Goal: Transaction & Acquisition: Book appointment/travel/reservation

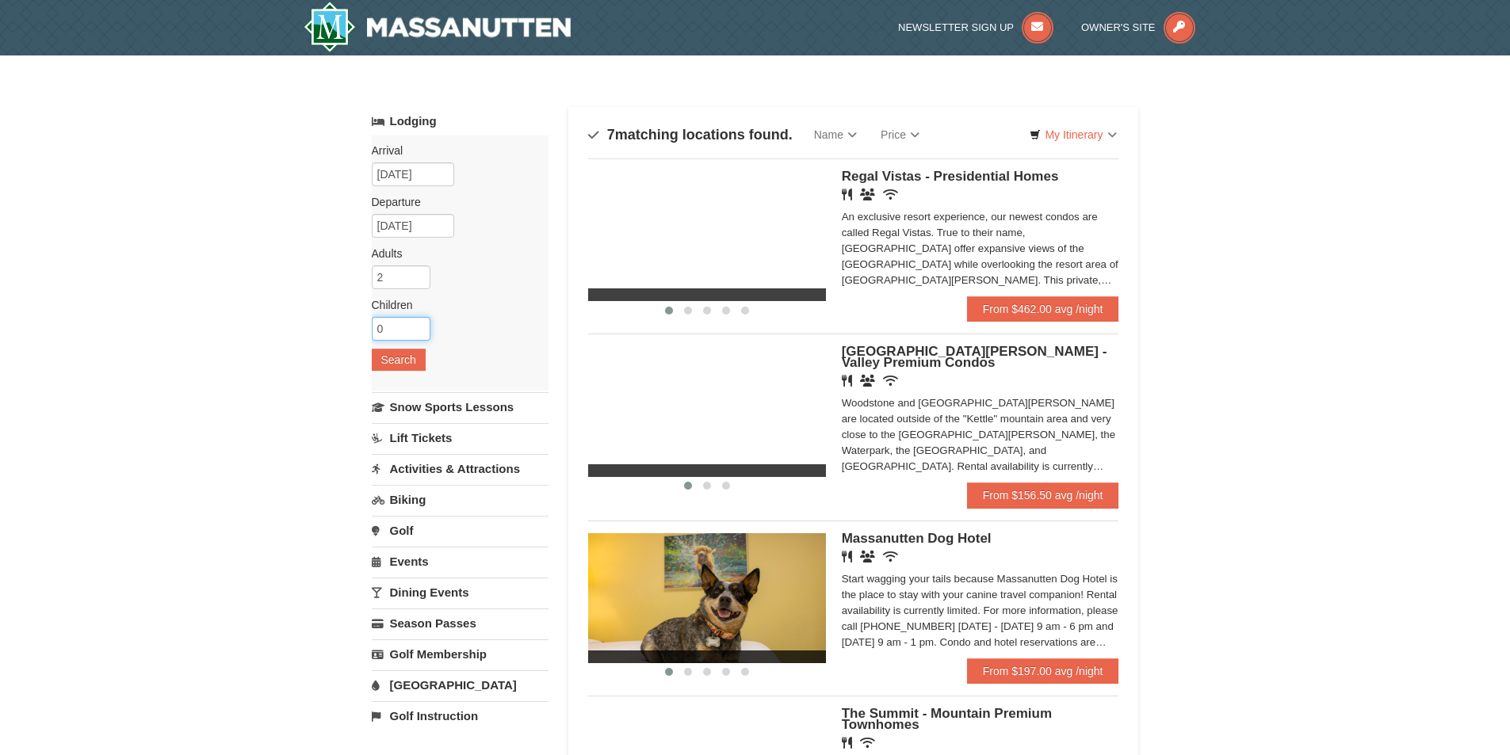
click at [387, 333] on input "0" at bounding box center [401, 329] width 59 height 24
type input "1"
click at [419, 323] on input "1" at bounding box center [401, 329] width 59 height 24
click at [407, 356] on button "Search" at bounding box center [399, 360] width 54 height 22
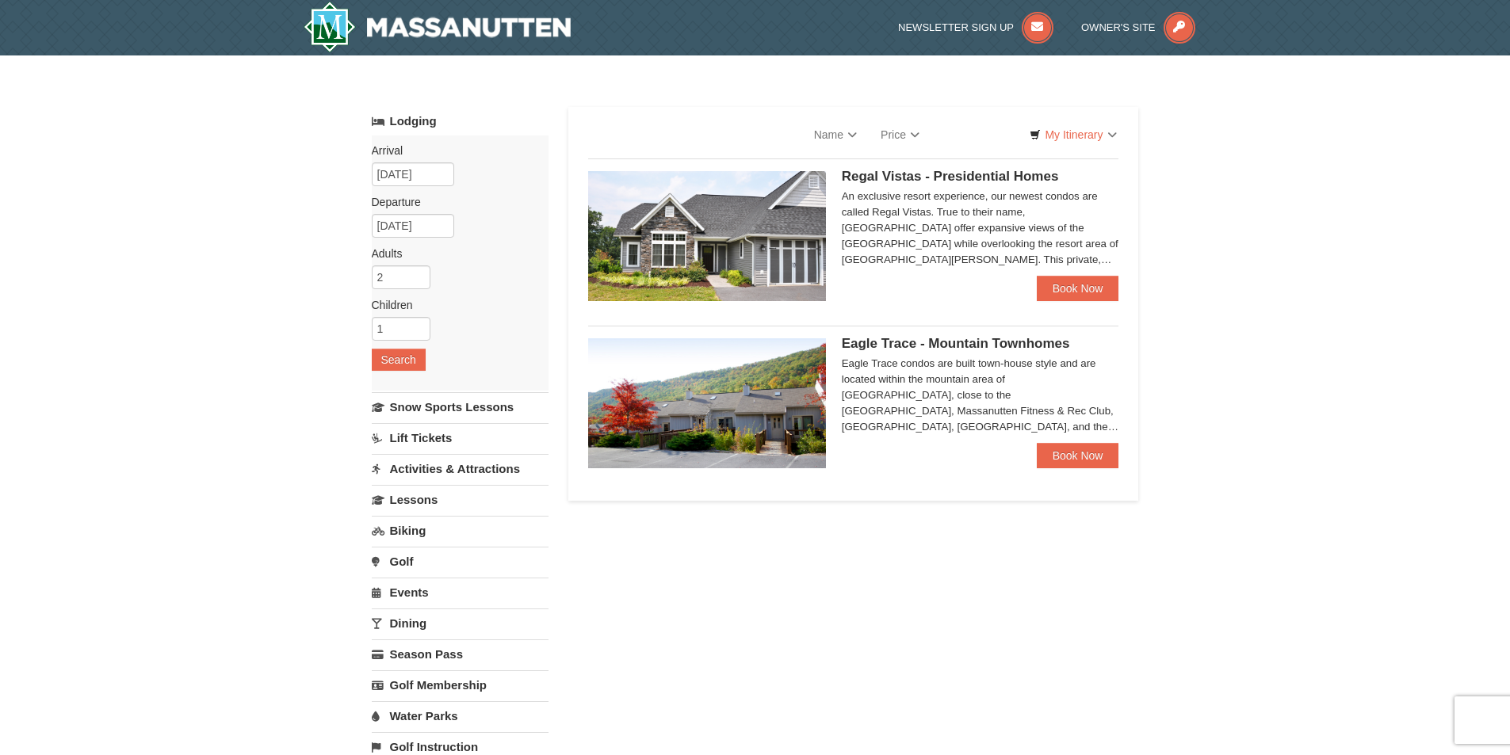
select select "9"
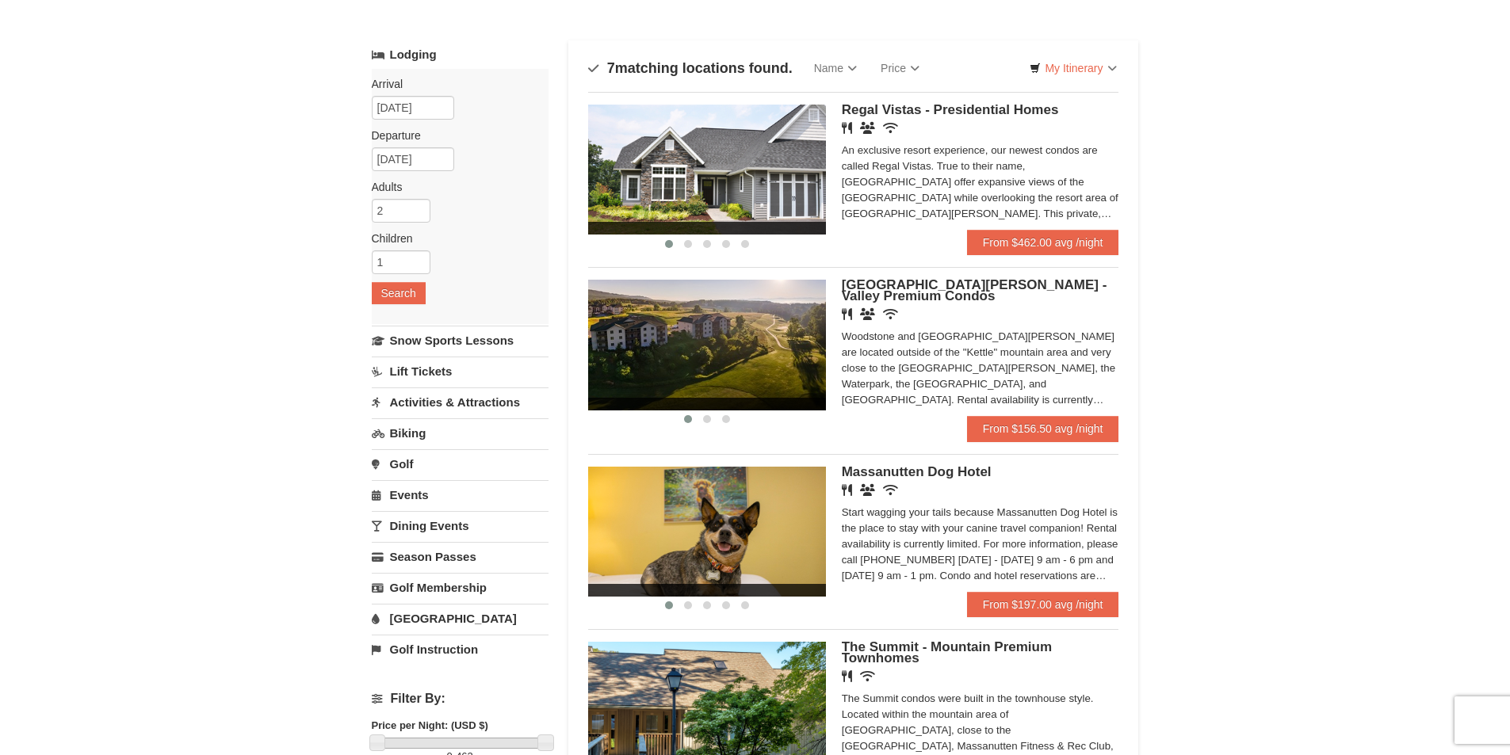
scroll to position [159, 0]
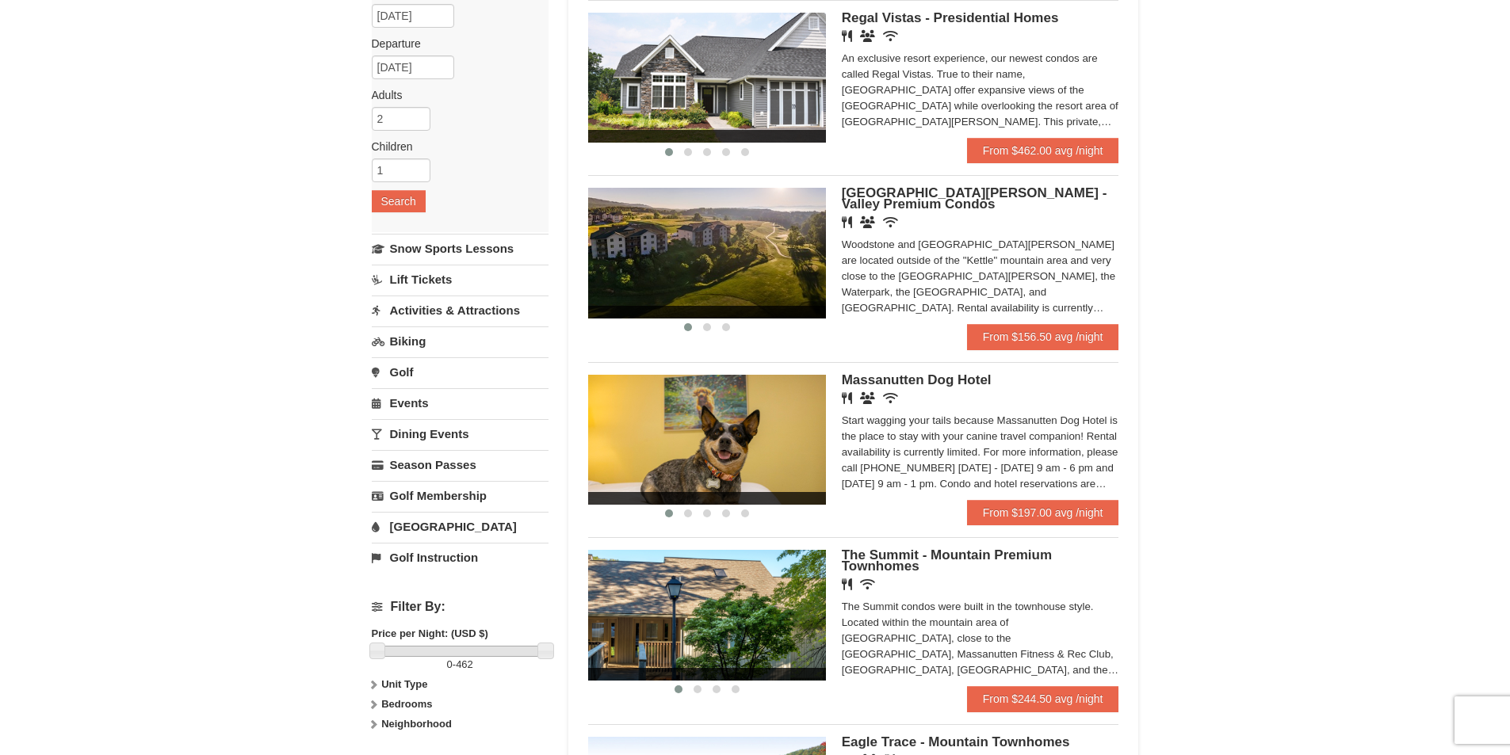
click at [784, 456] on img at bounding box center [707, 440] width 238 height 130
click at [785, 450] on img at bounding box center [707, 440] width 238 height 130
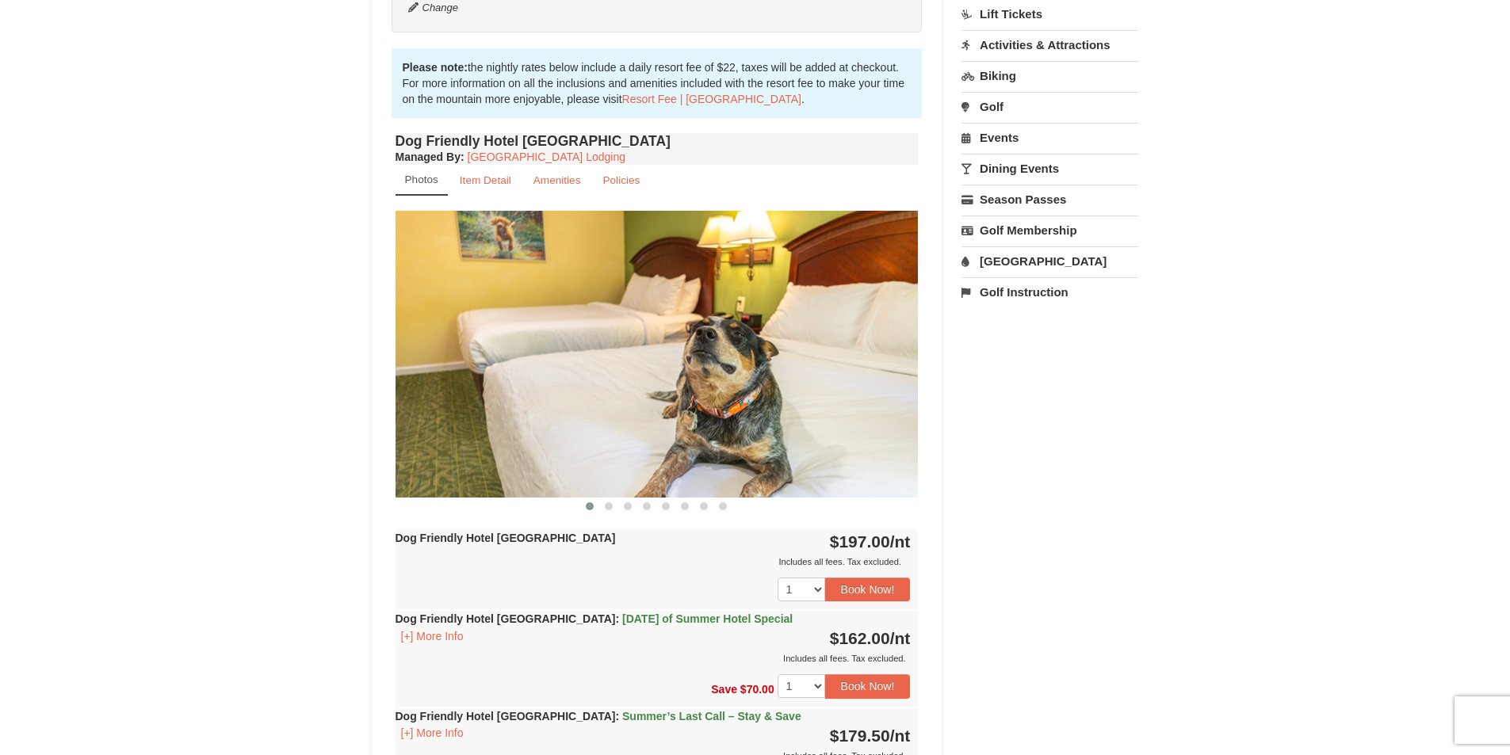
scroll to position [476, 0]
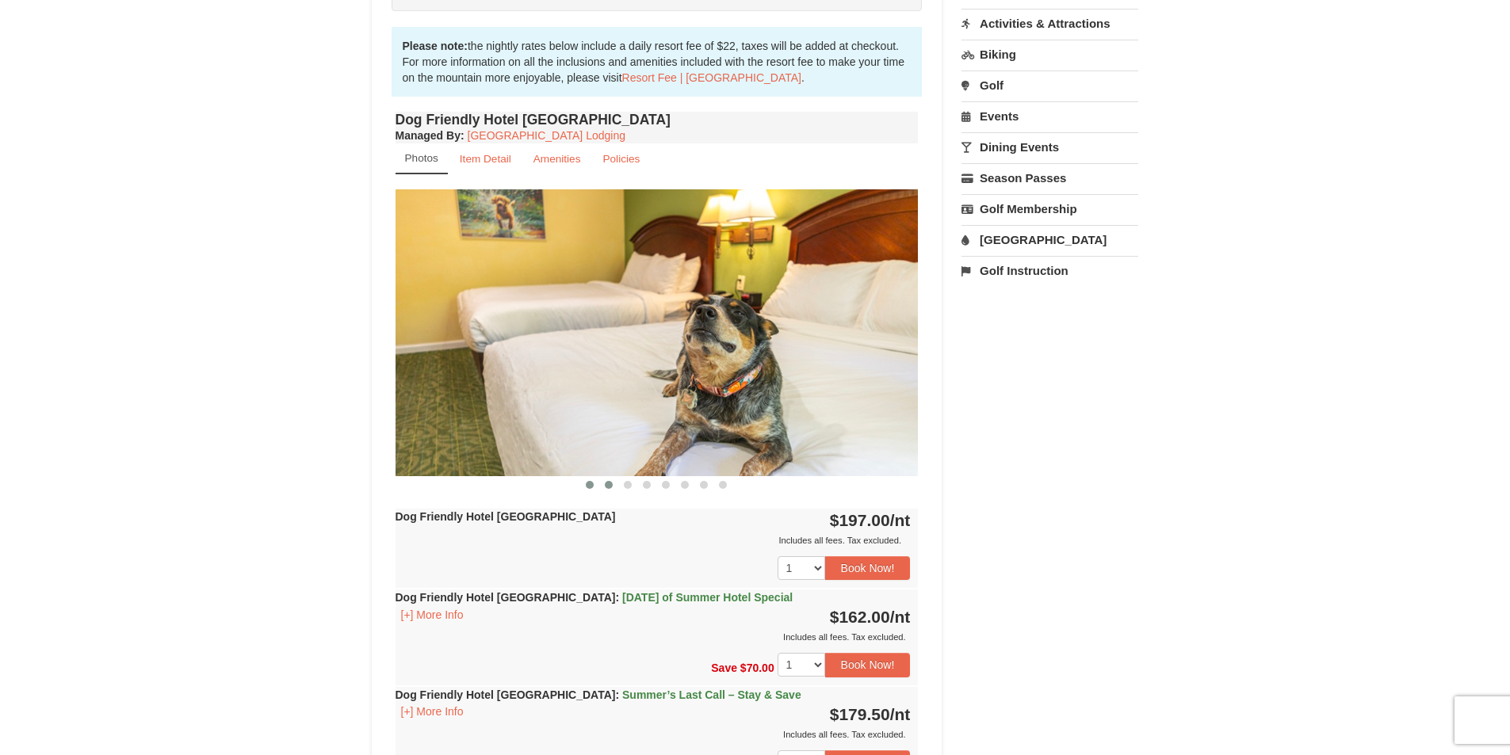
click at [606, 491] on button at bounding box center [608, 485] width 19 height 16
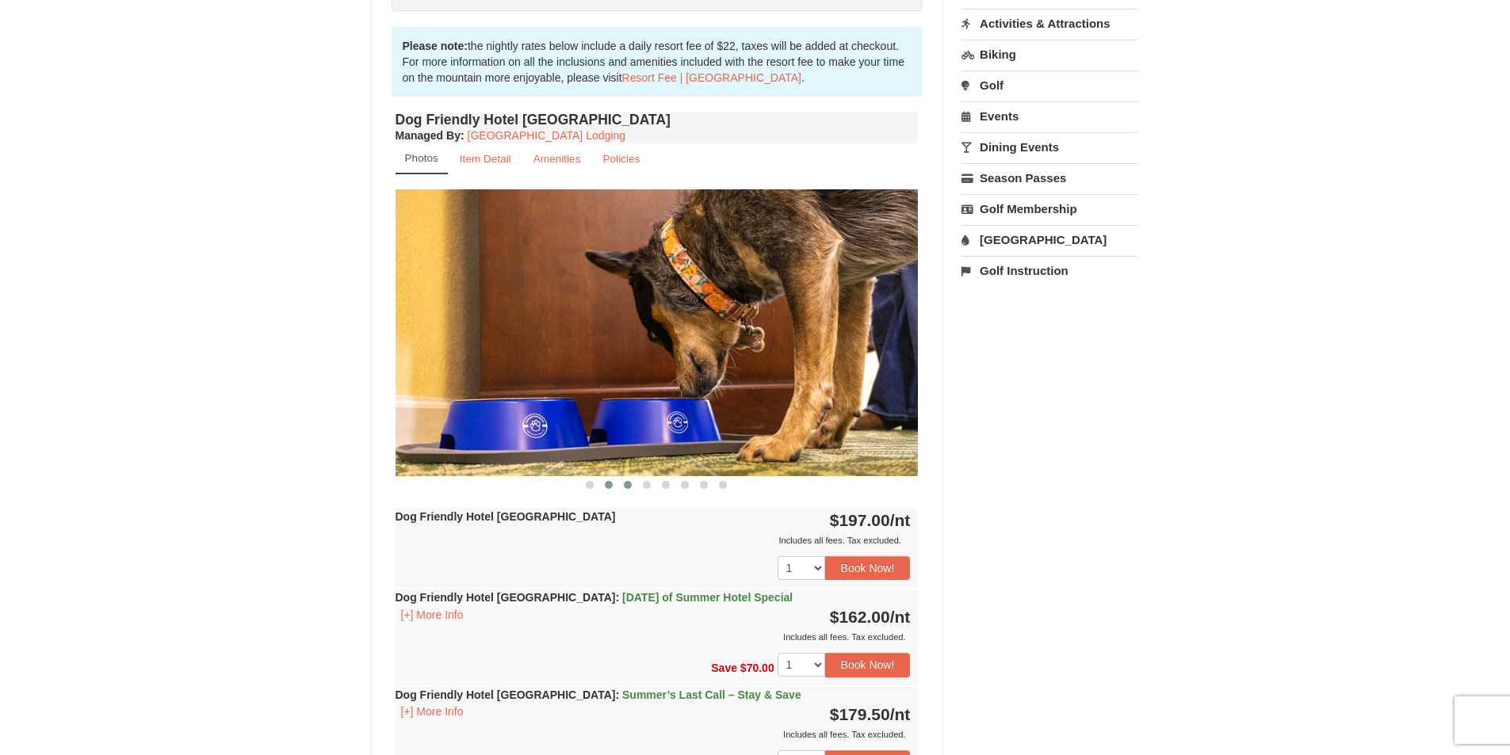
click at [626, 486] on span at bounding box center [628, 485] width 8 height 8
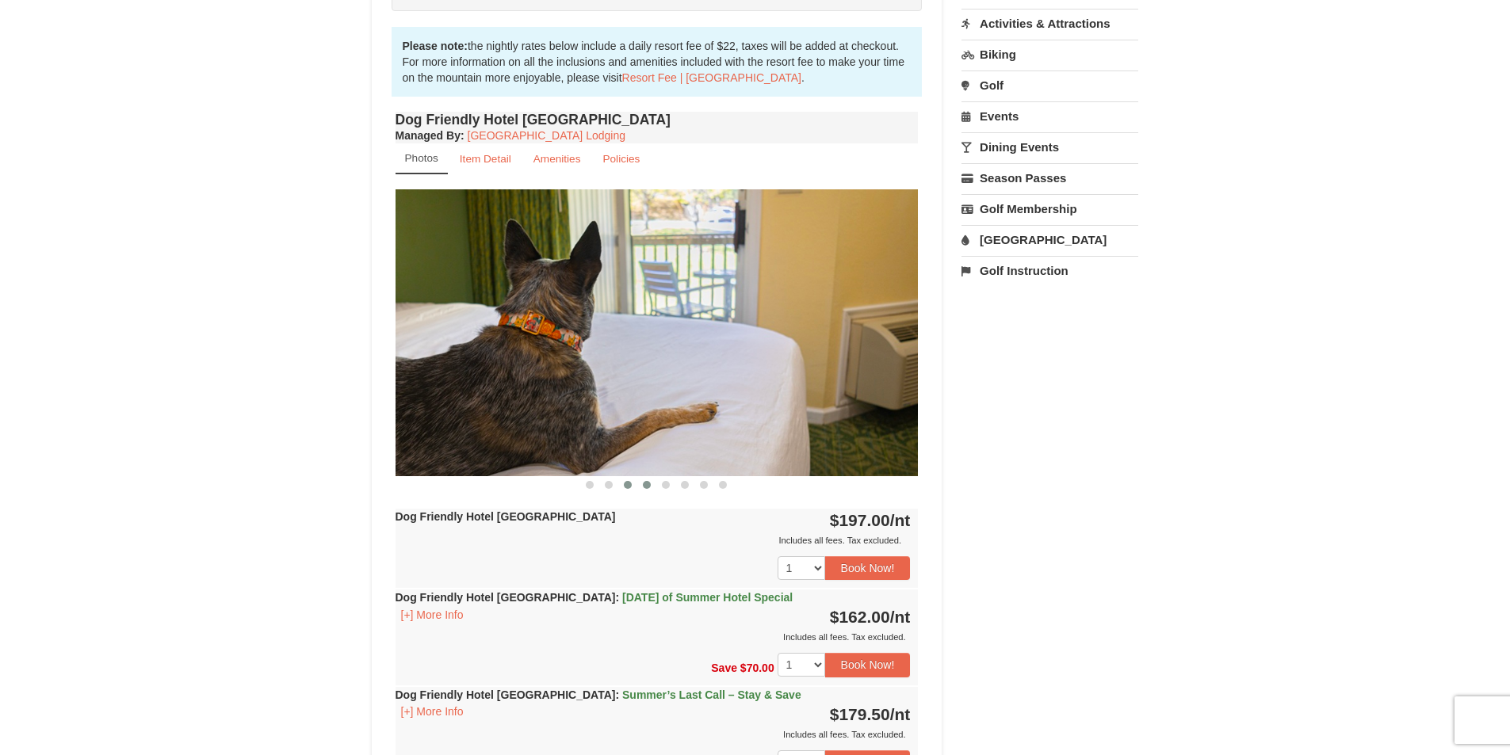
click at [648, 487] on span at bounding box center [647, 485] width 8 height 8
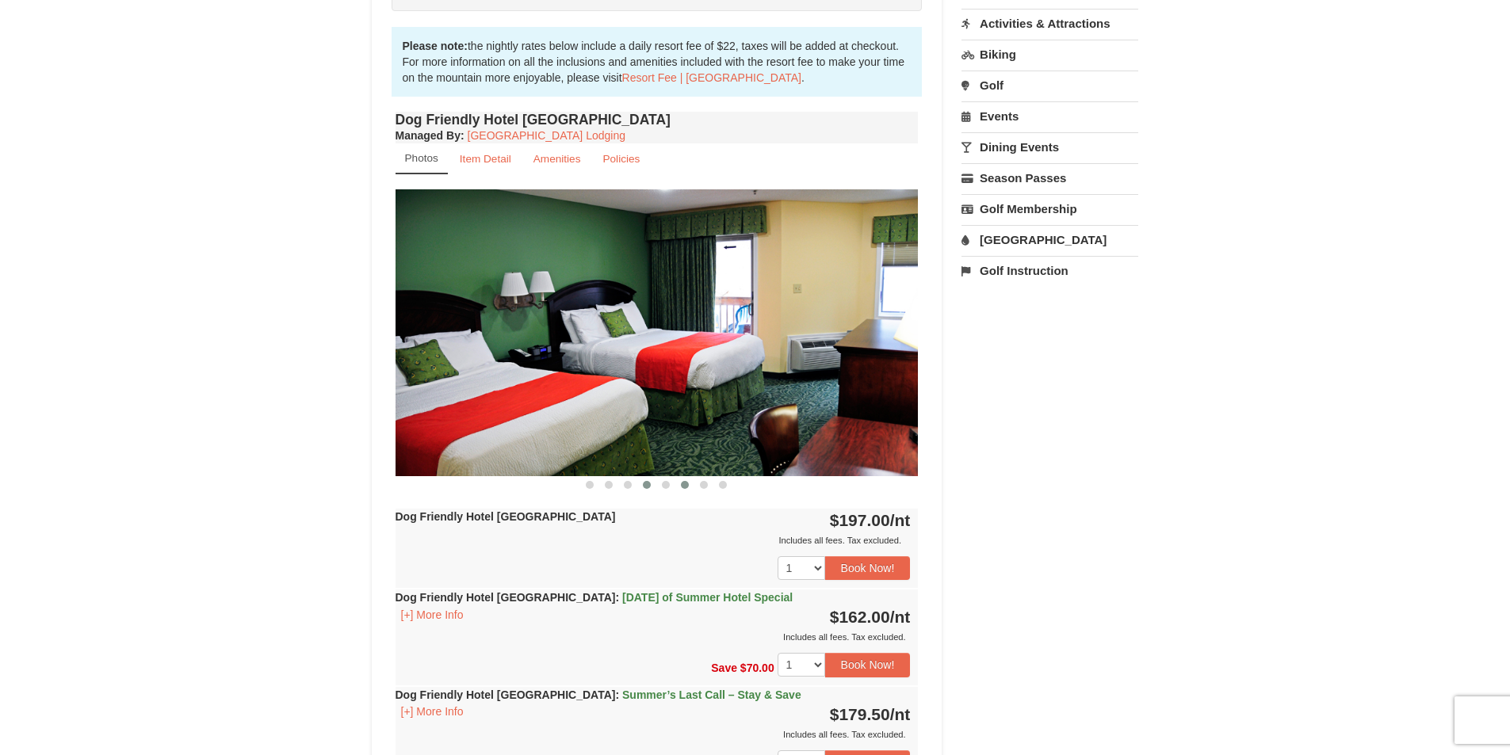
click at [679, 490] on button at bounding box center [684, 485] width 19 height 16
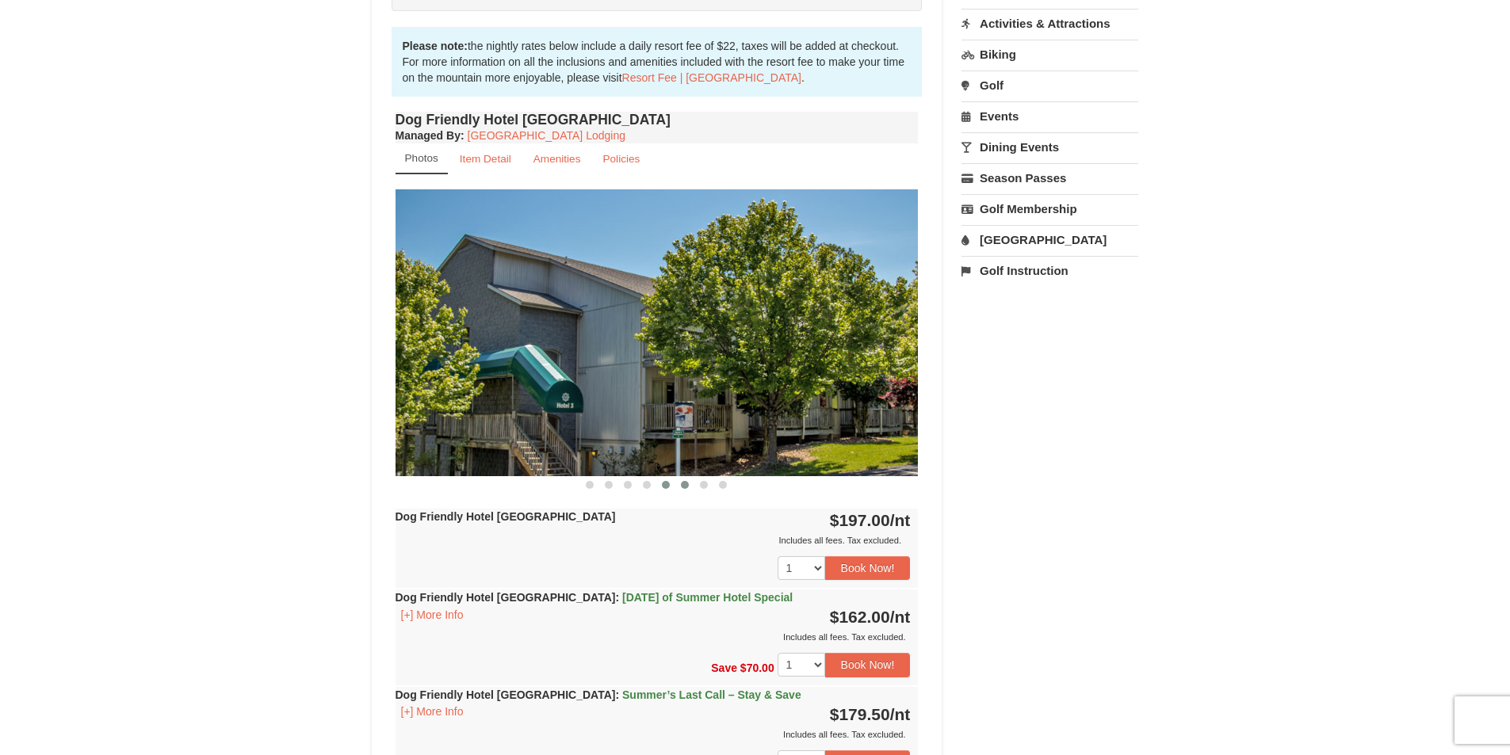
click at [663, 489] on button at bounding box center [665, 485] width 19 height 16
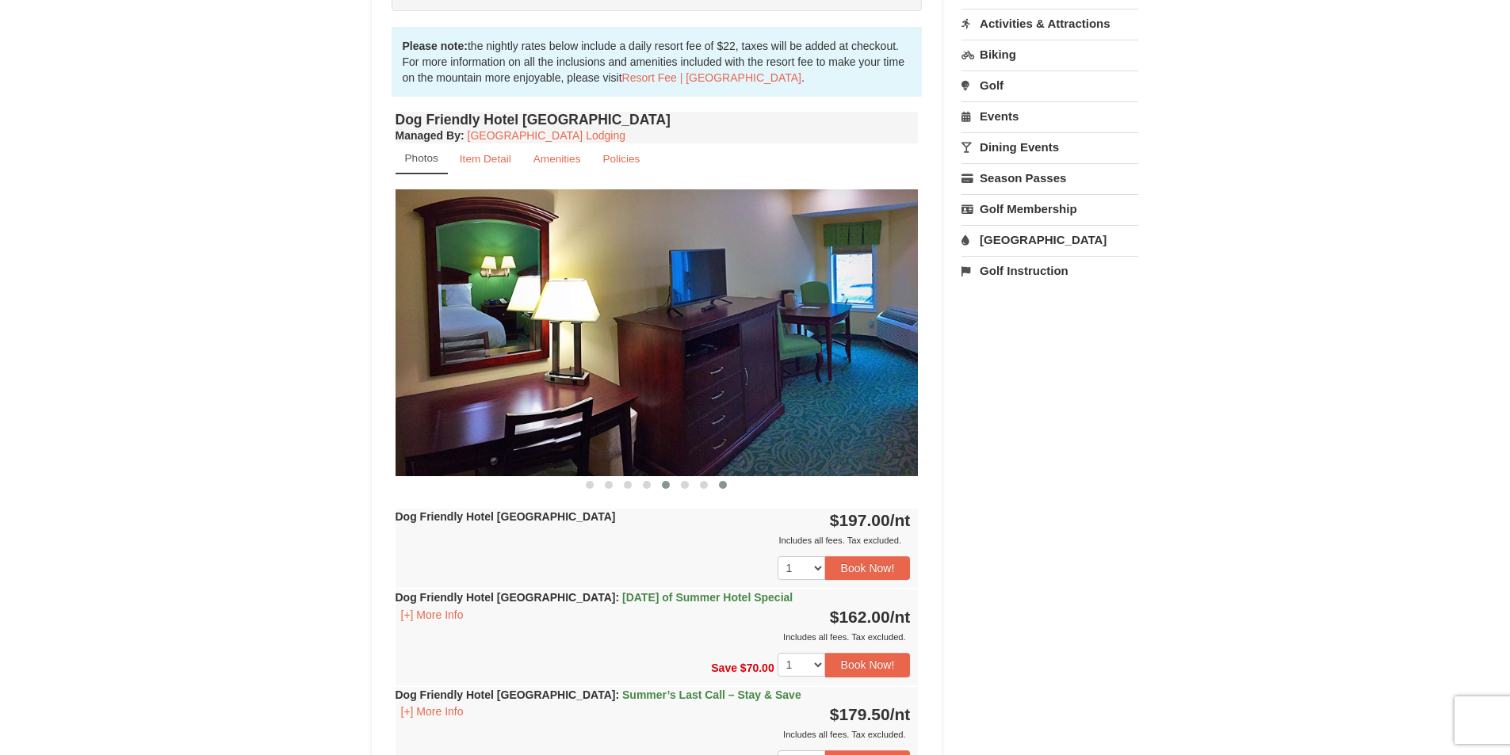
click at [718, 482] on button at bounding box center [722, 485] width 19 height 16
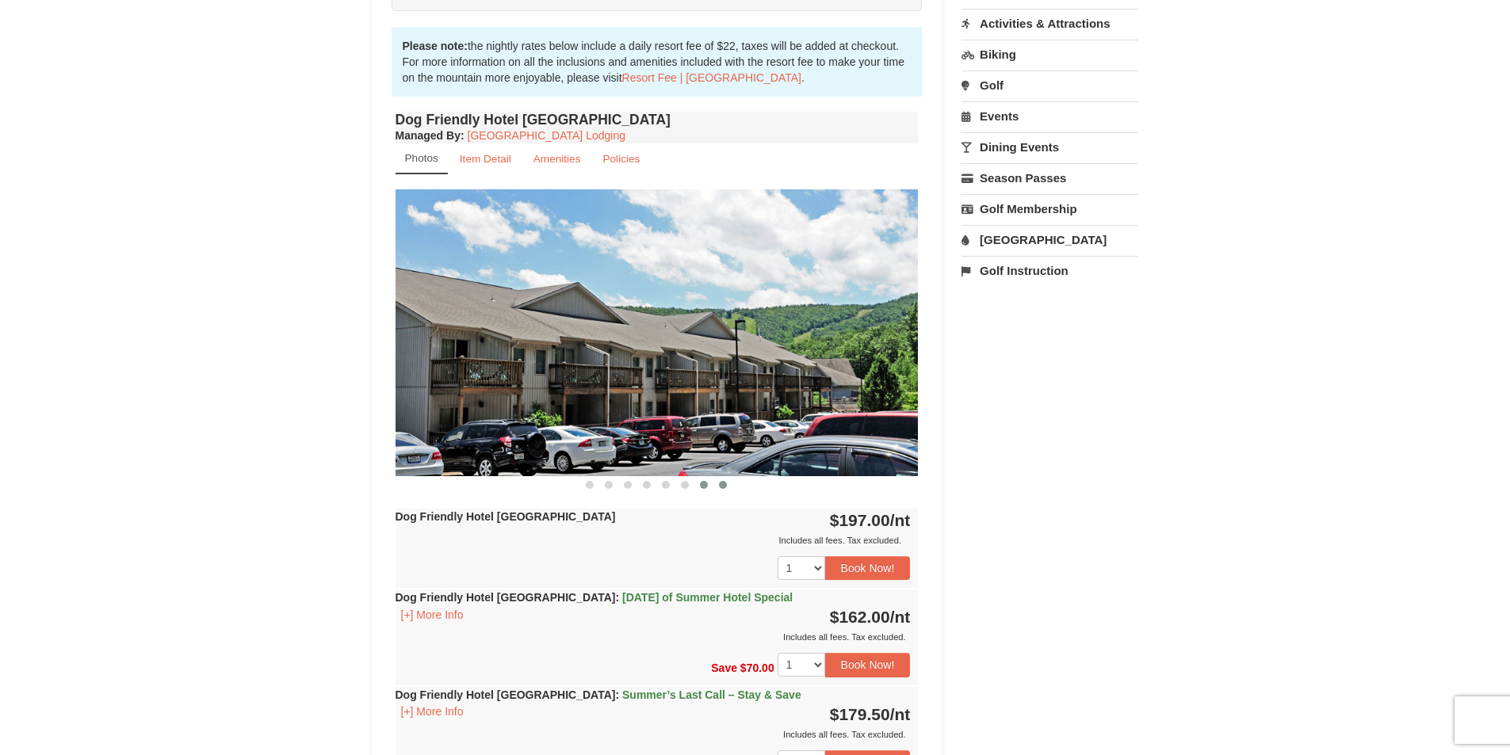
click at [702, 487] on span at bounding box center [704, 485] width 8 height 8
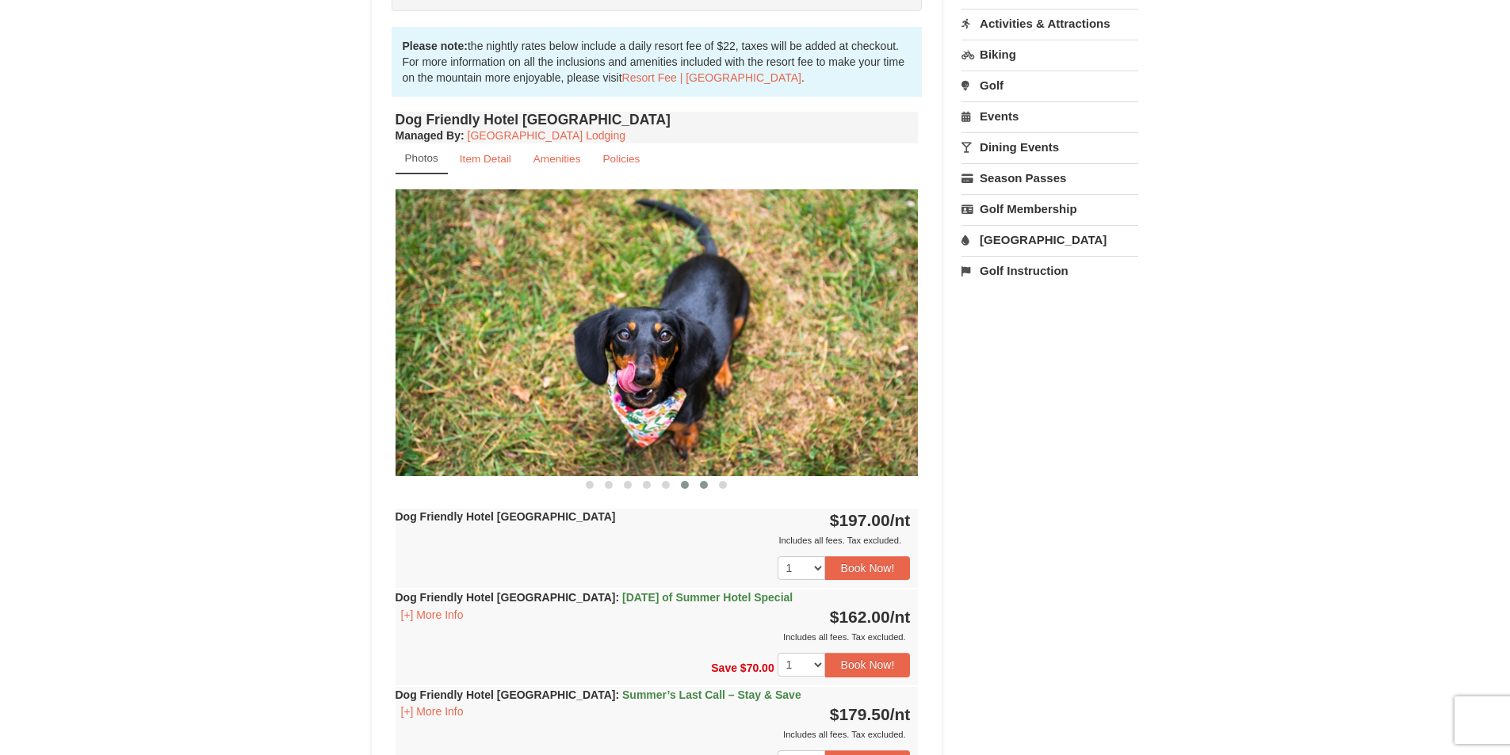
click at [682, 487] on span at bounding box center [685, 485] width 8 height 8
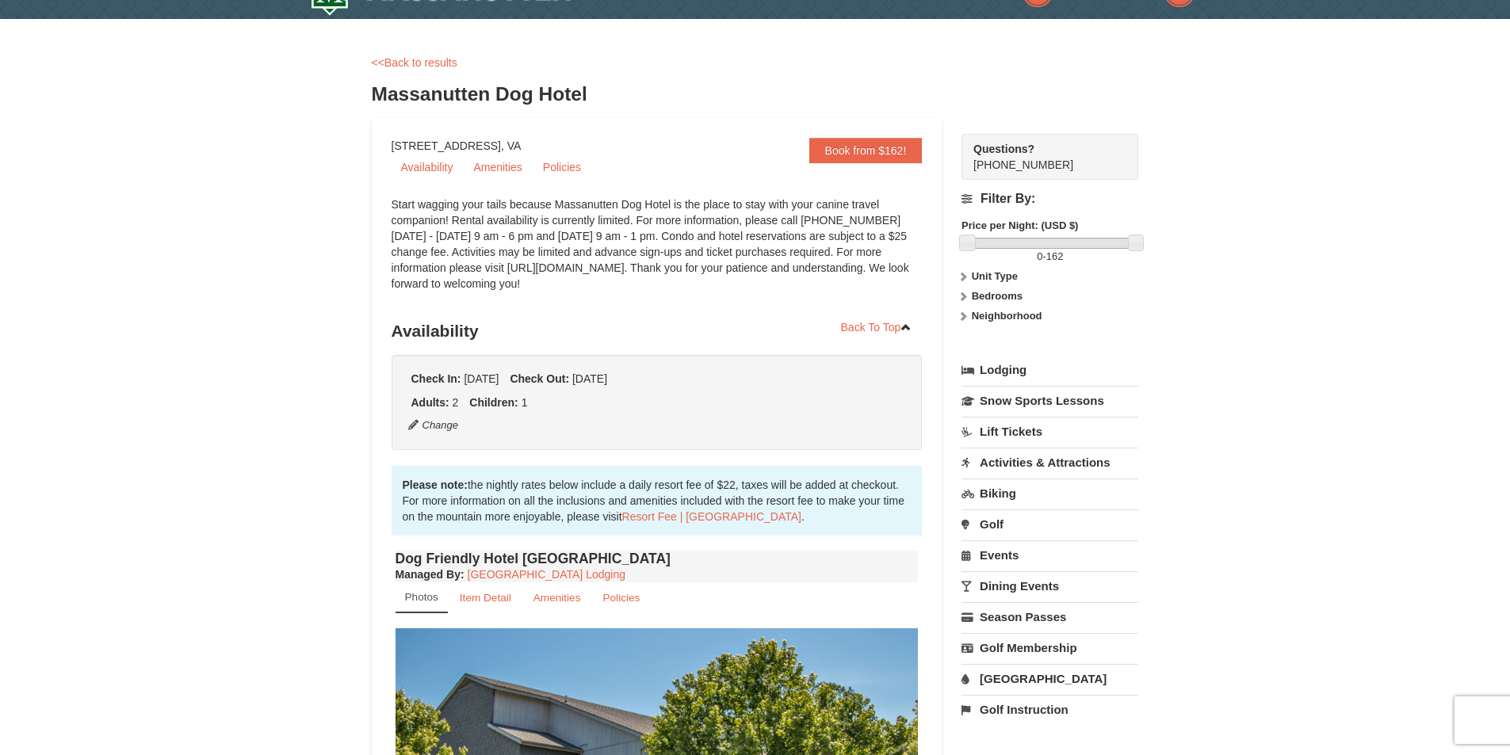
scroll to position [0, 0]
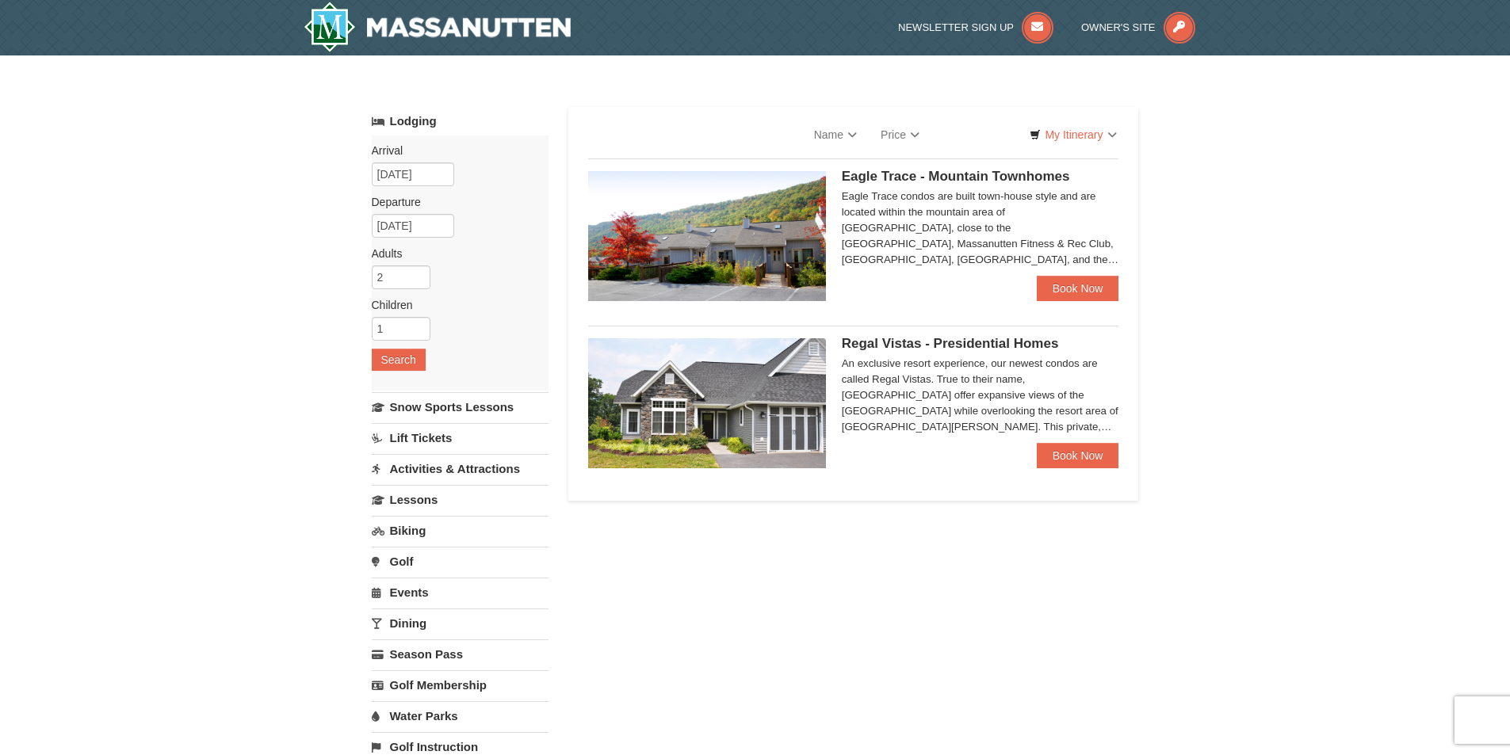
select select "9"
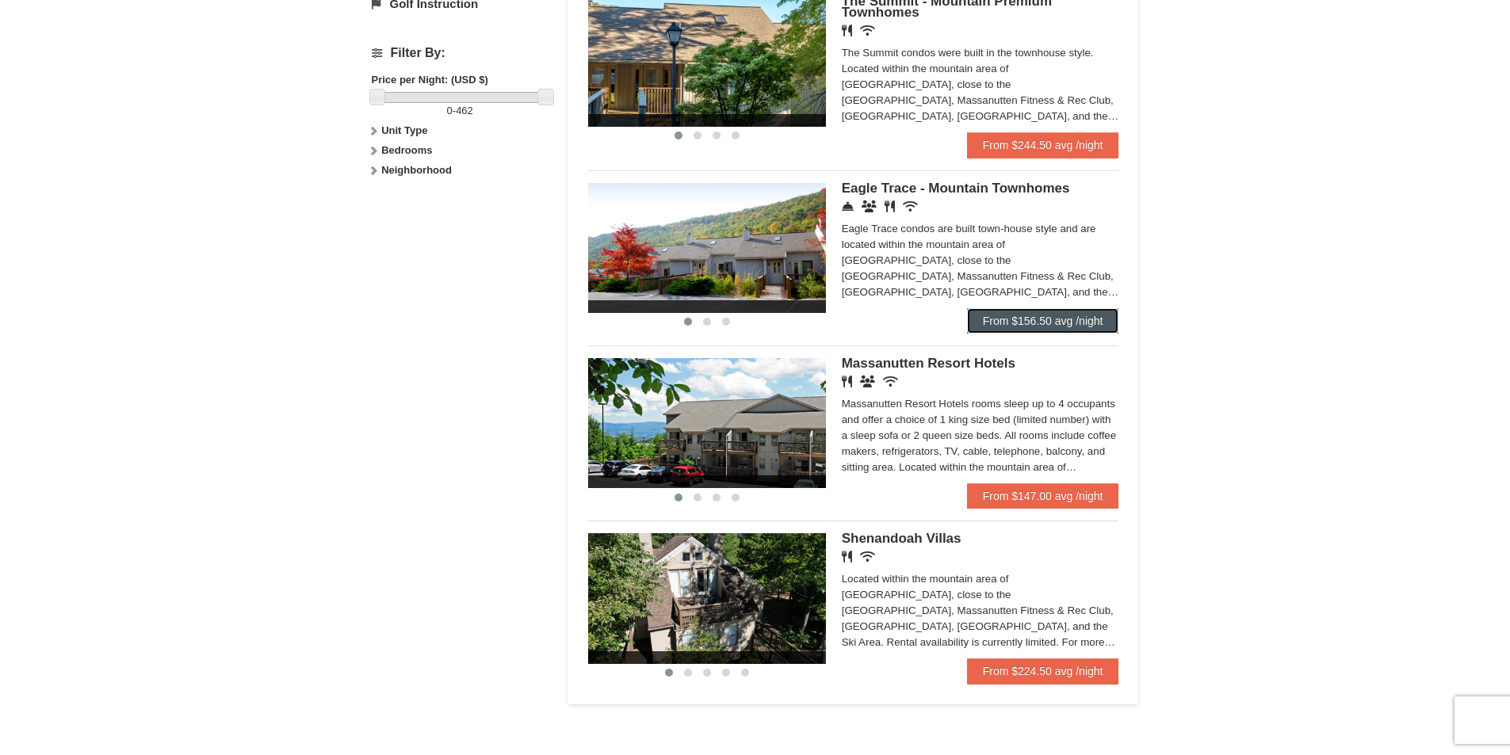
scroll to position [713, 0]
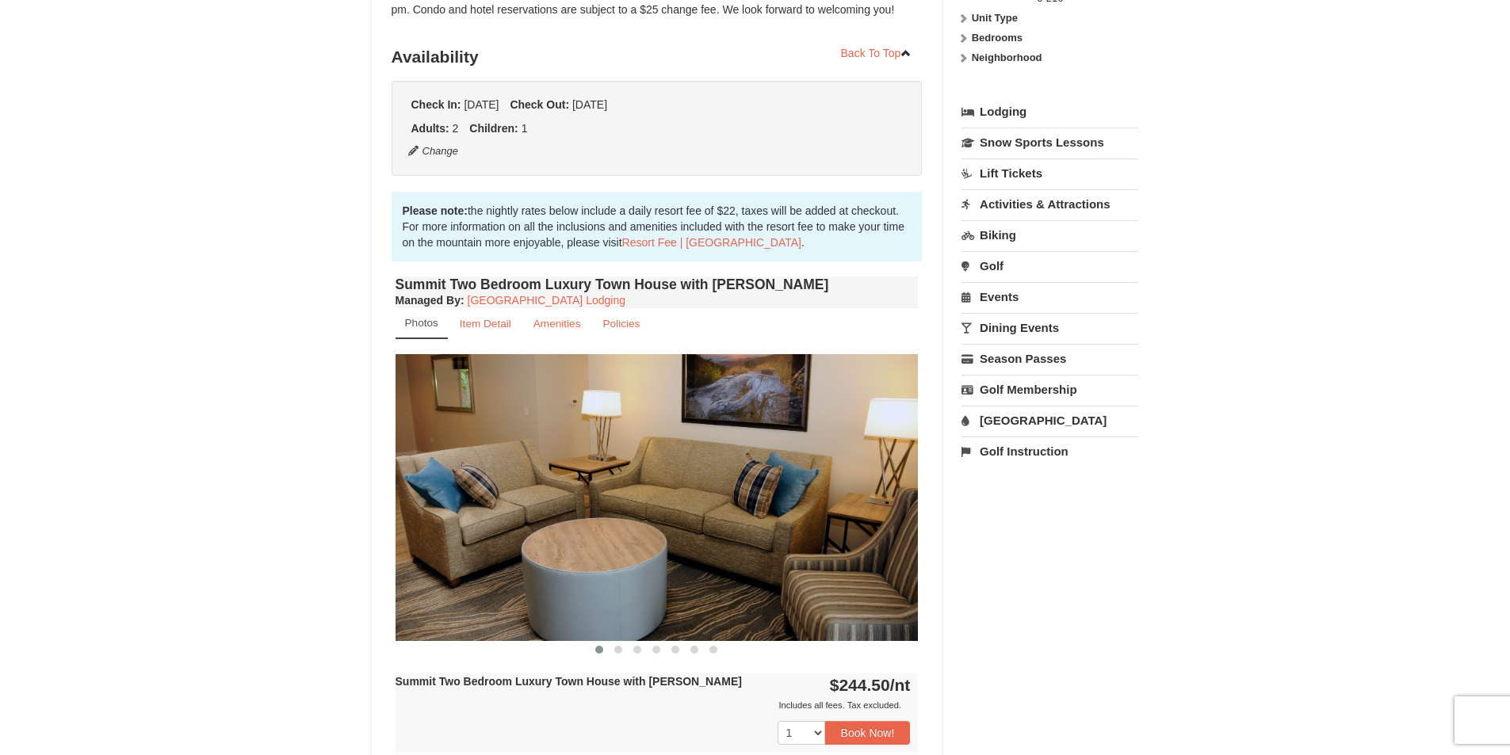
scroll to position [476, 0]
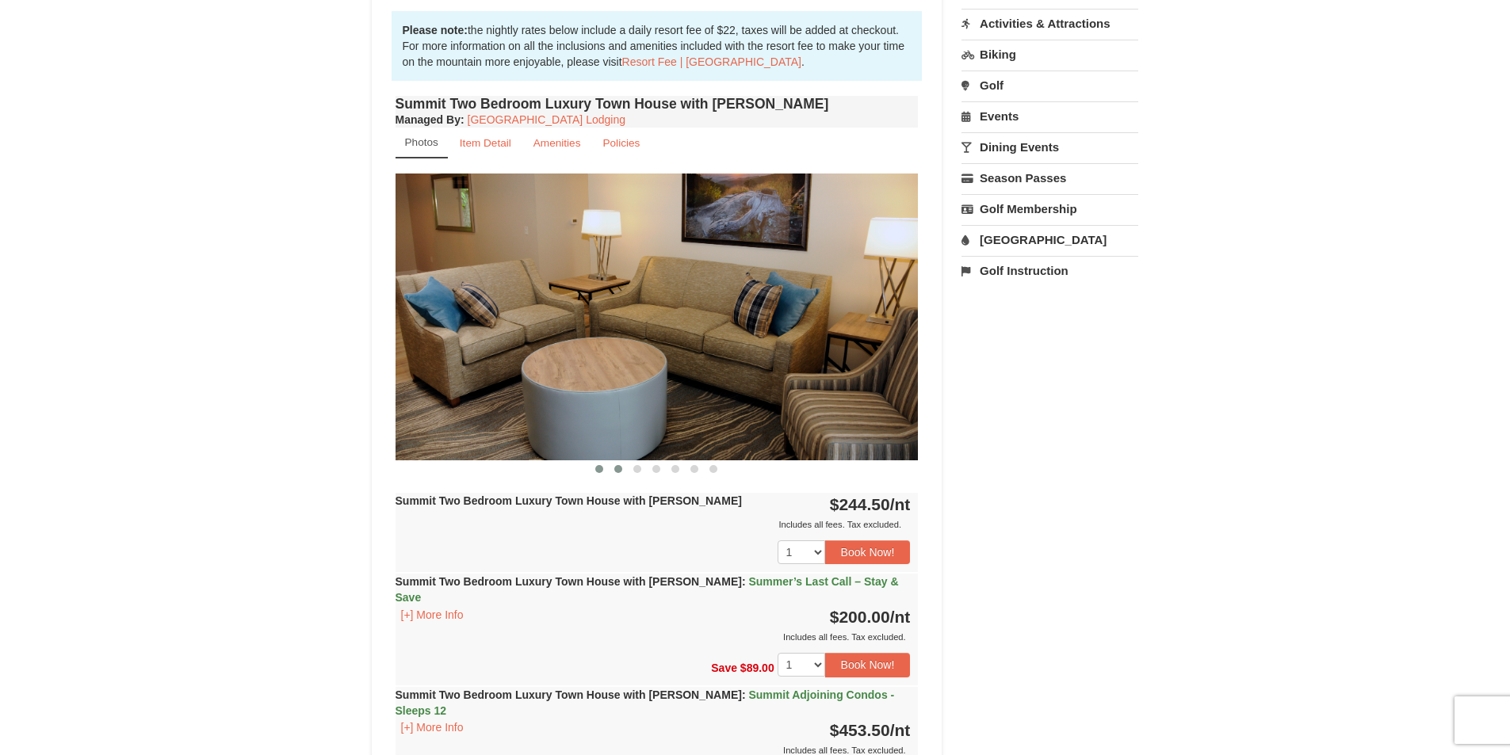
click at [616, 468] on span at bounding box center [618, 469] width 8 height 8
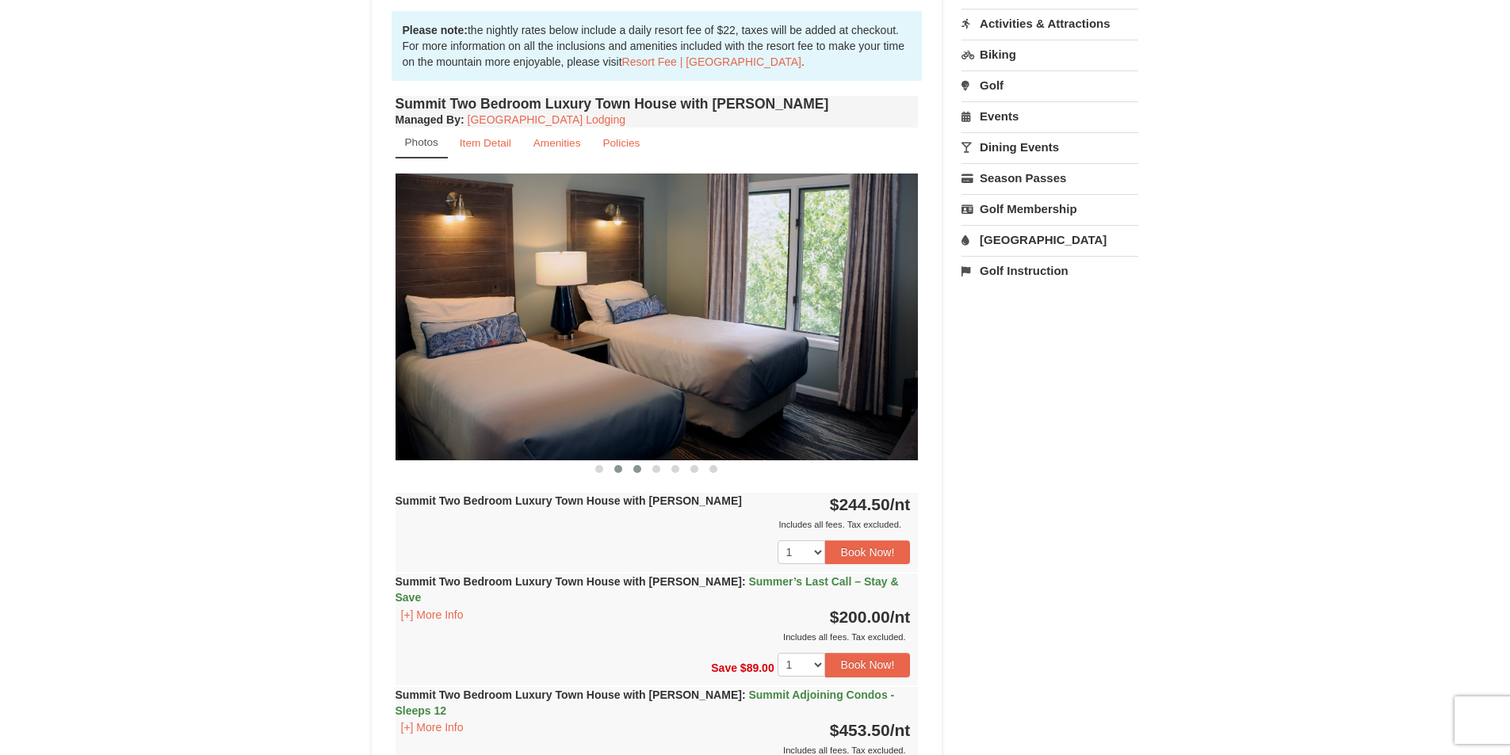
click at [641, 472] on button at bounding box center [637, 469] width 19 height 16
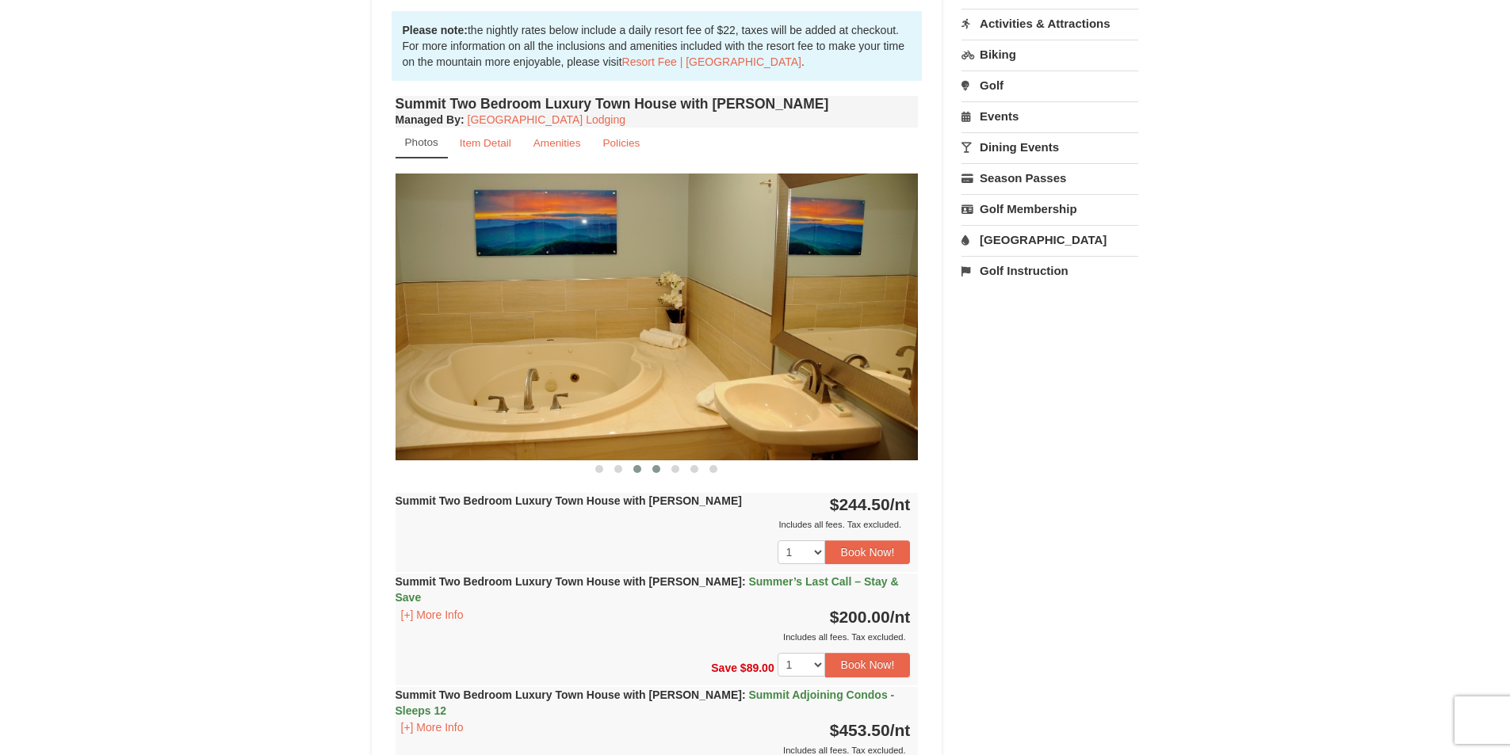
click at [656, 472] on span at bounding box center [656, 469] width 8 height 8
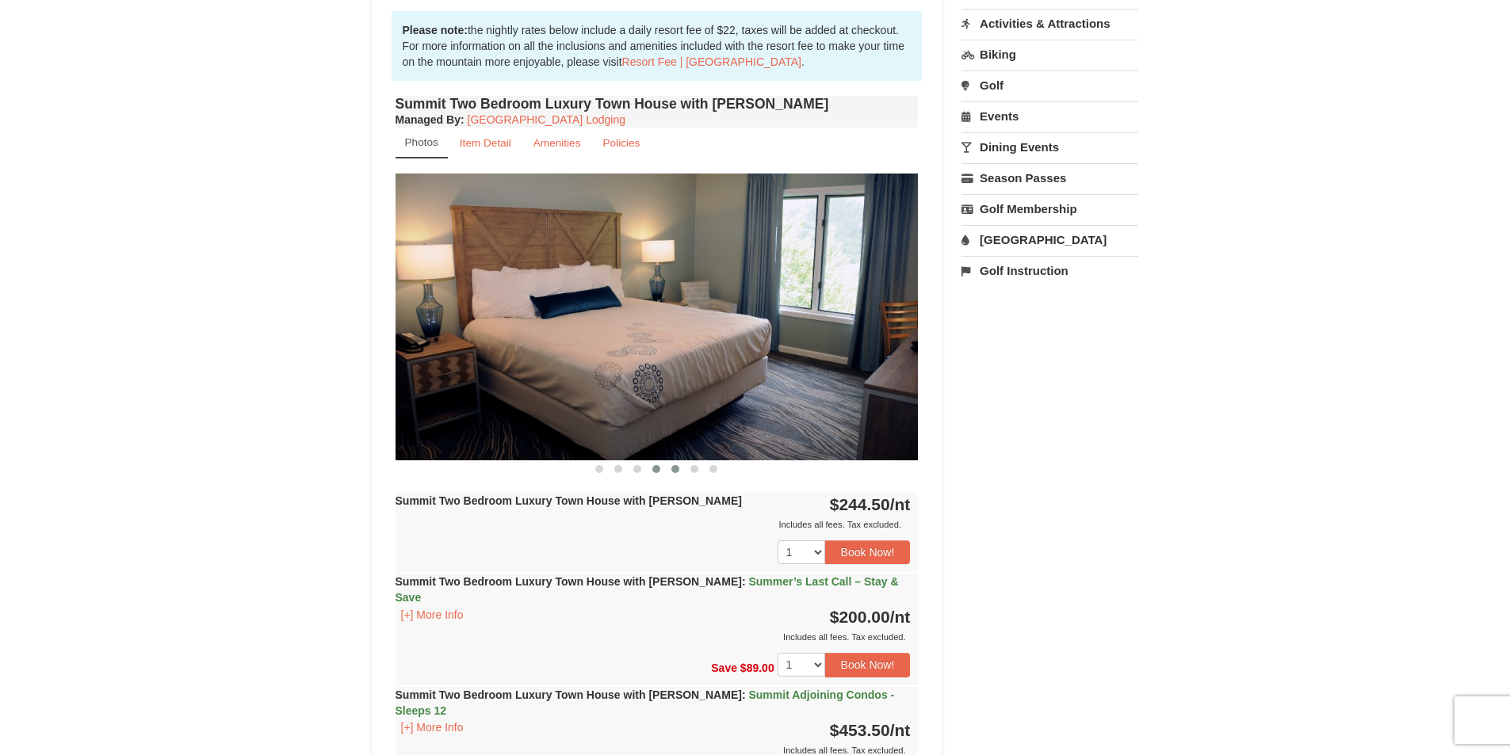
click at [677, 469] on span at bounding box center [675, 469] width 8 height 8
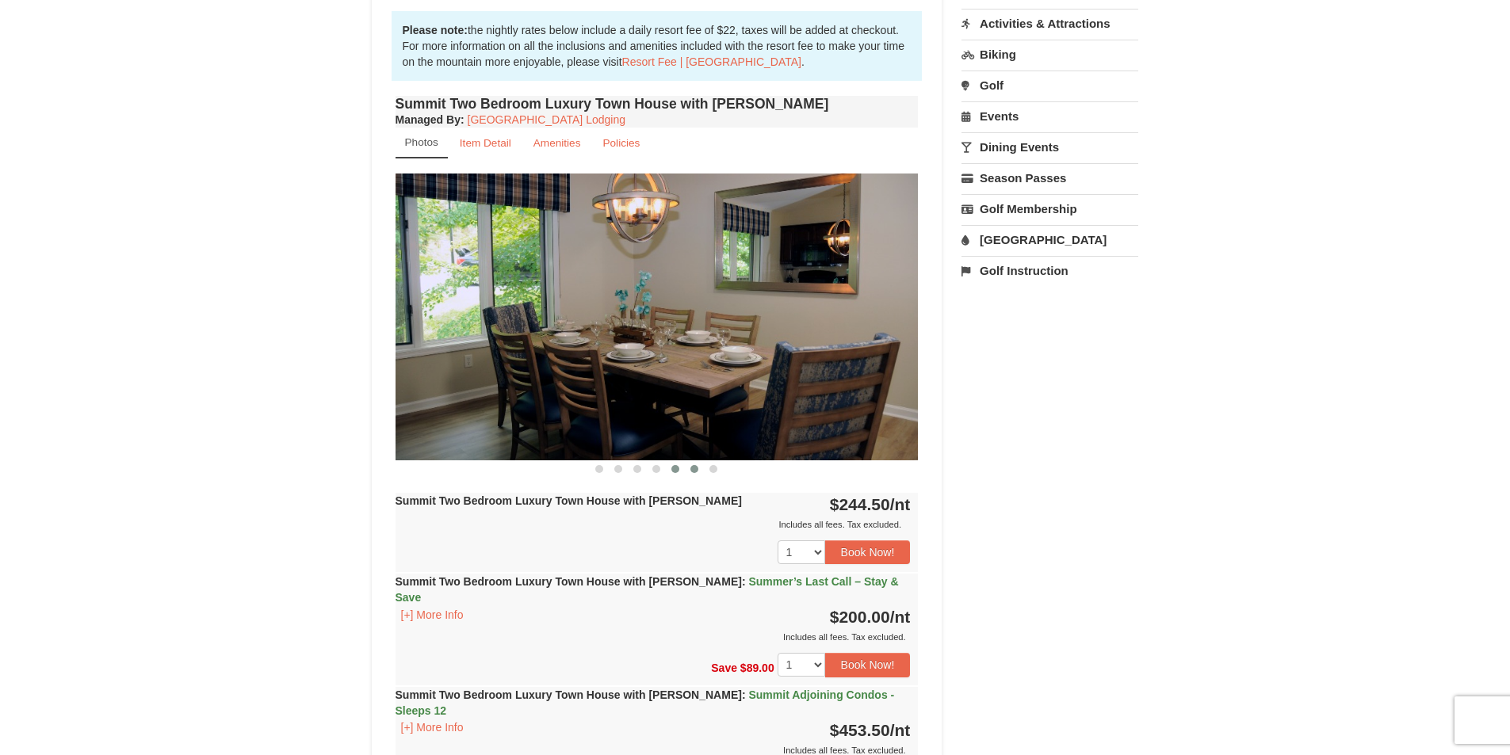
click at [703, 468] on button at bounding box center [694, 469] width 19 height 16
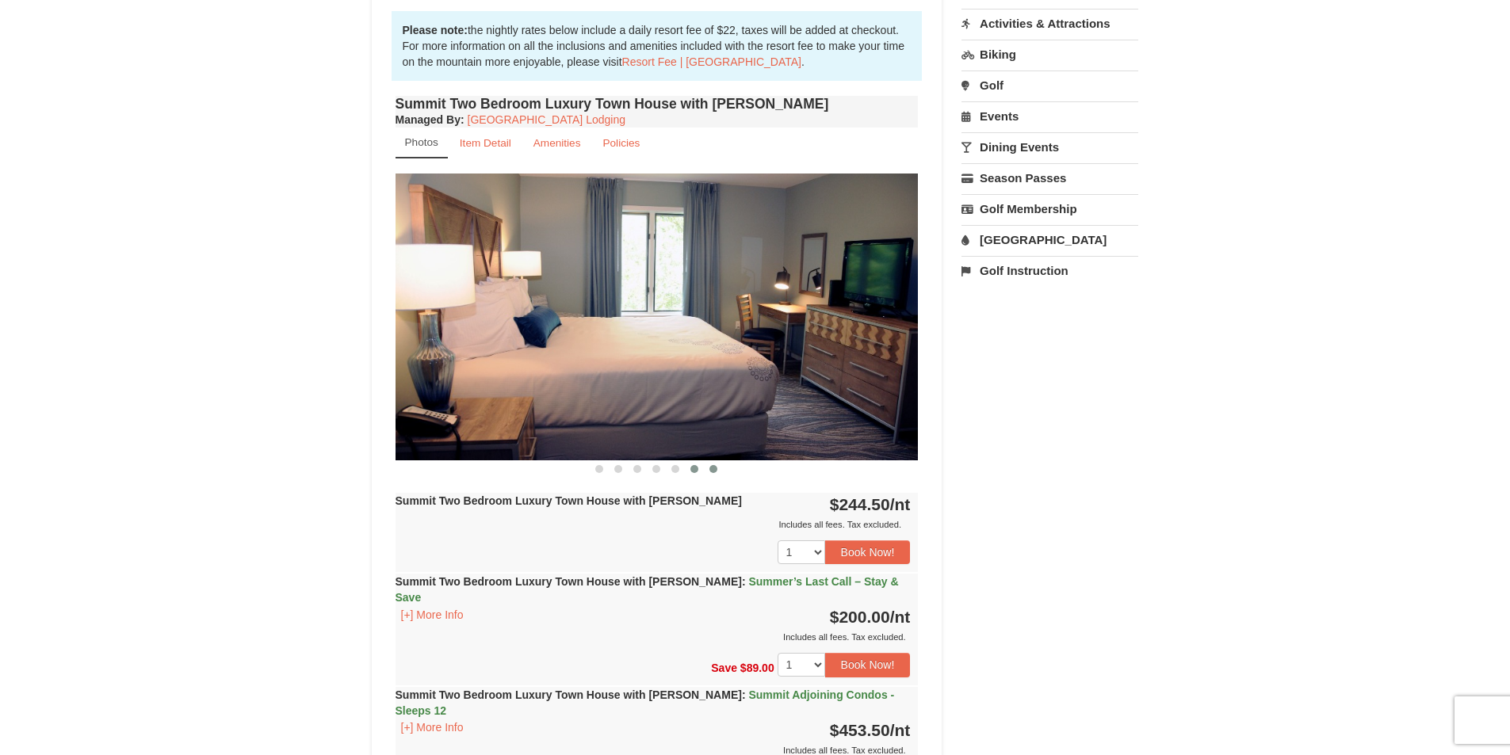
click at [720, 469] on button at bounding box center [713, 469] width 19 height 16
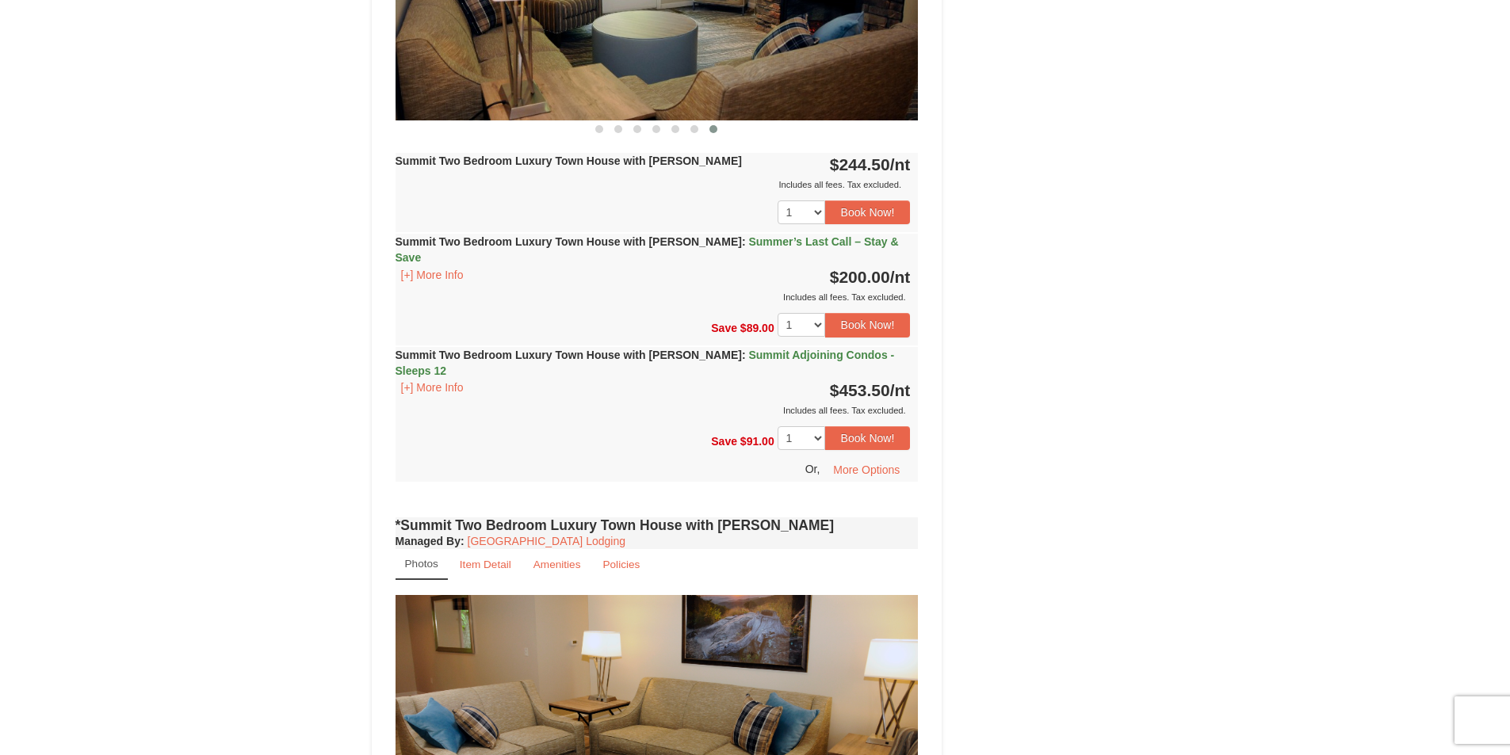
scroll to position [793, 0]
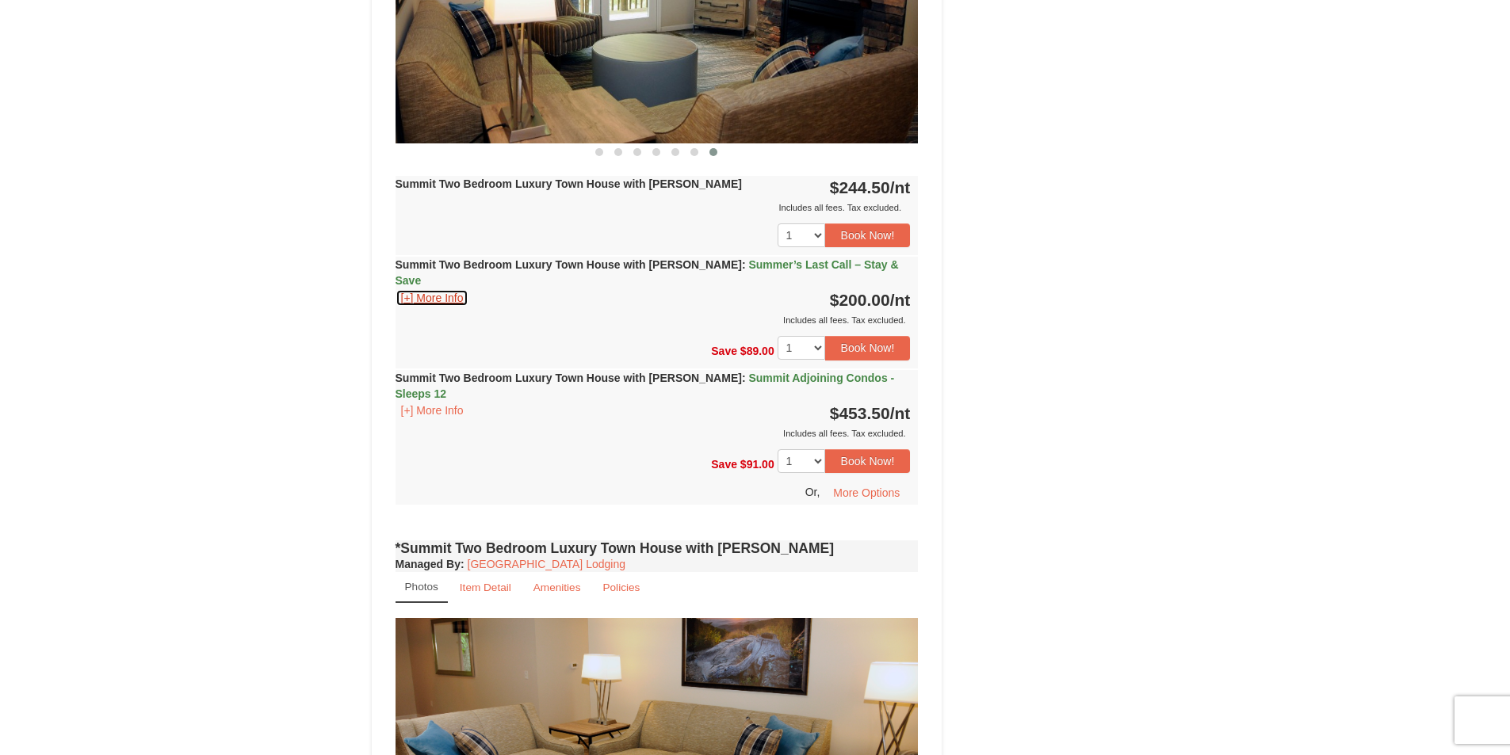
click at [442, 289] on button "[+] More Info" at bounding box center [433, 297] width 74 height 17
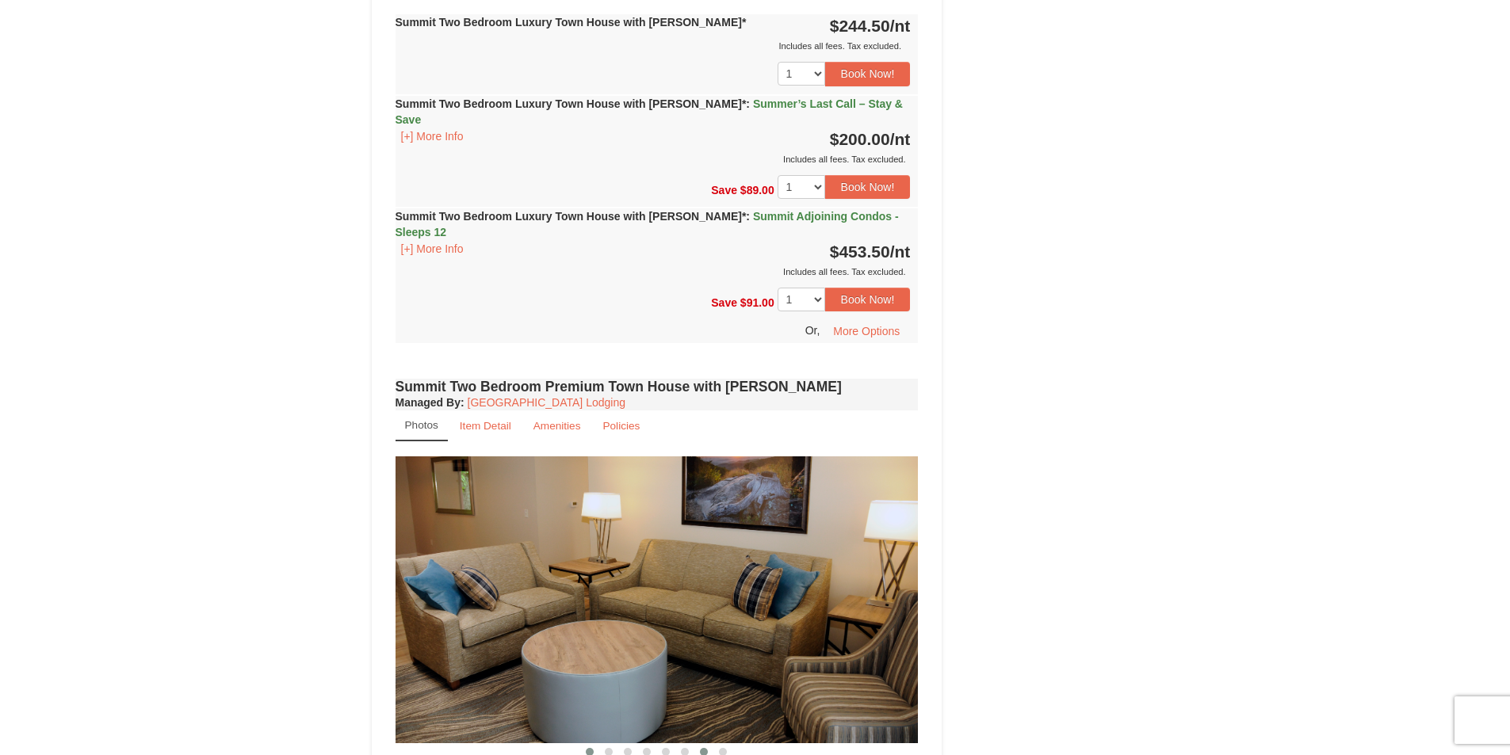
scroll to position [2695, 0]
click at [611, 747] on span at bounding box center [609, 751] width 8 height 8
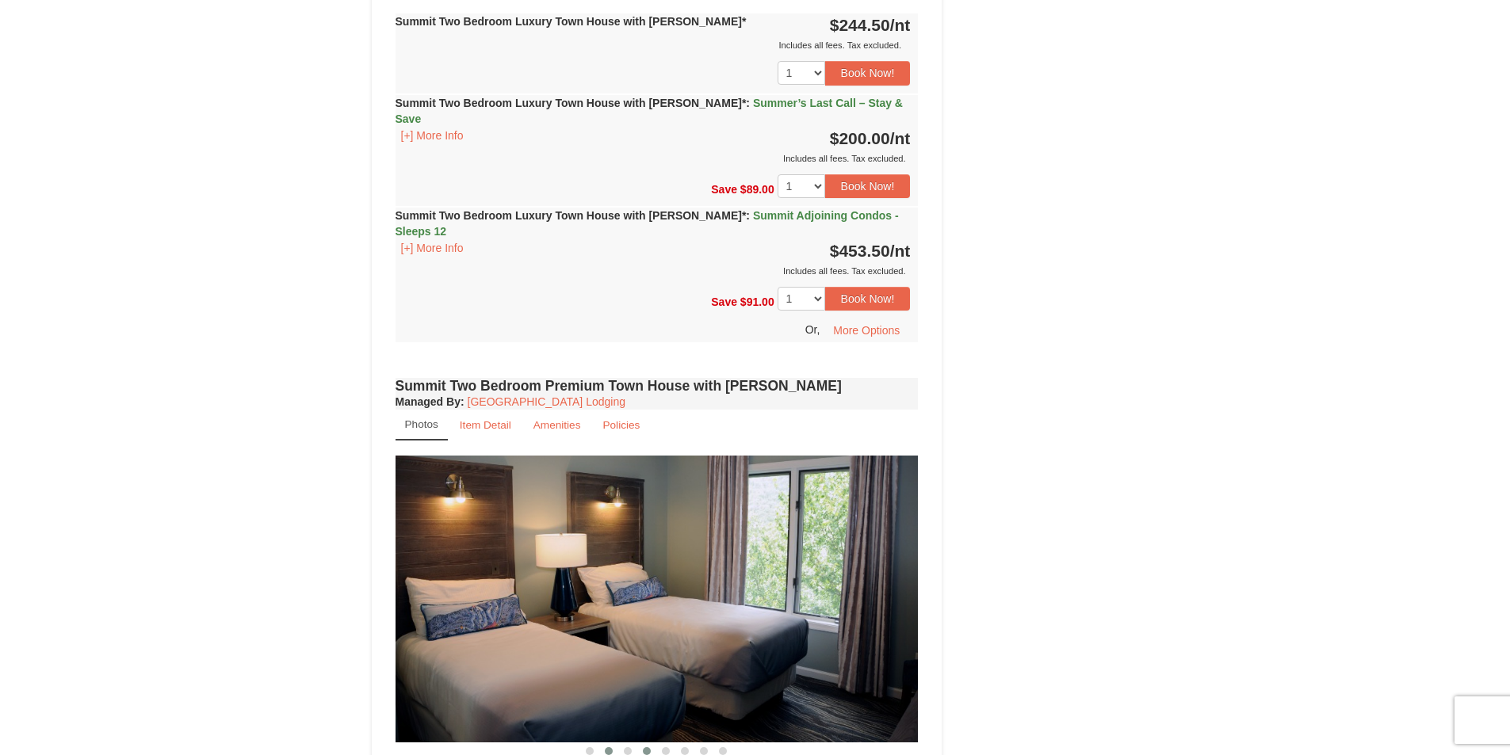
click at [644, 747] on span at bounding box center [647, 751] width 8 height 8
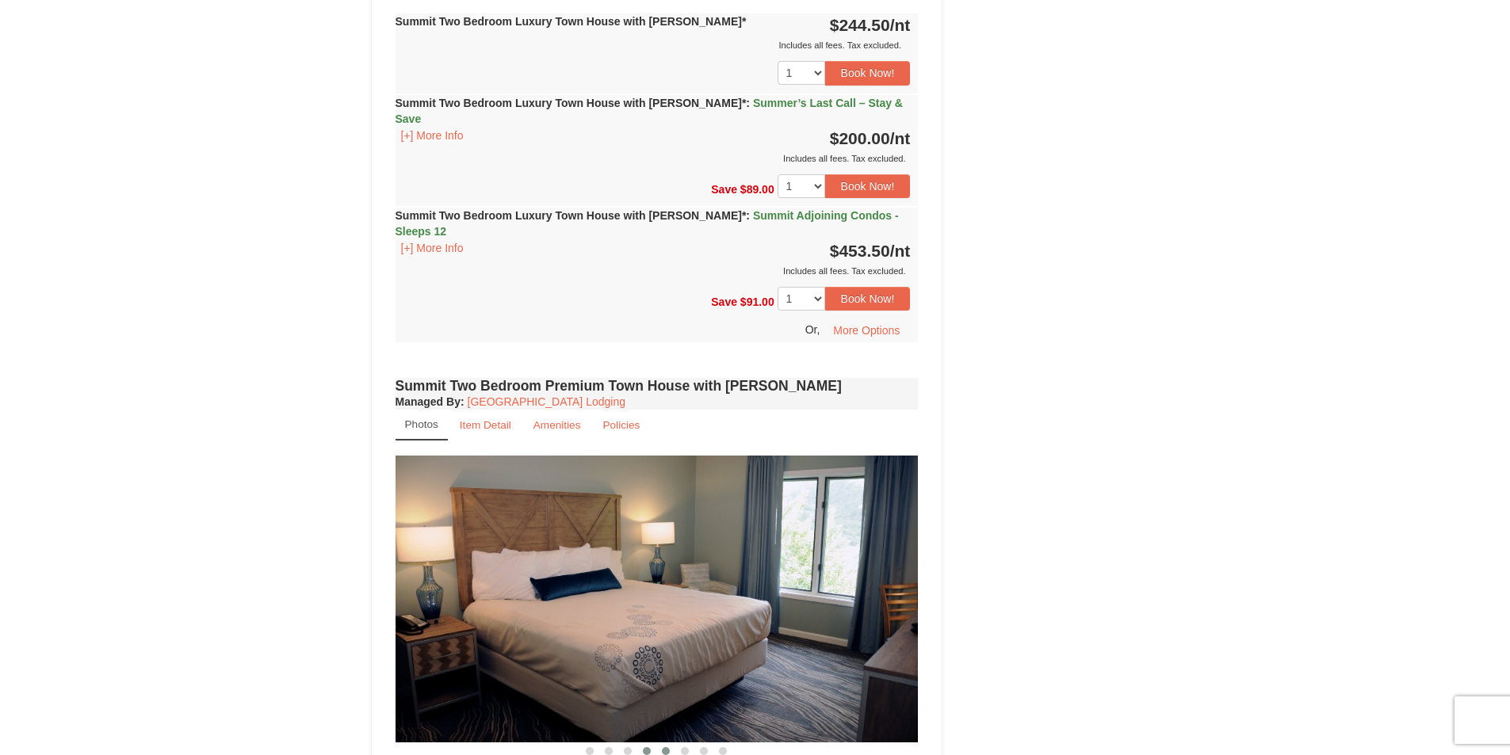
click at [673, 744] on button at bounding box center [665, 752] width 19 height 16
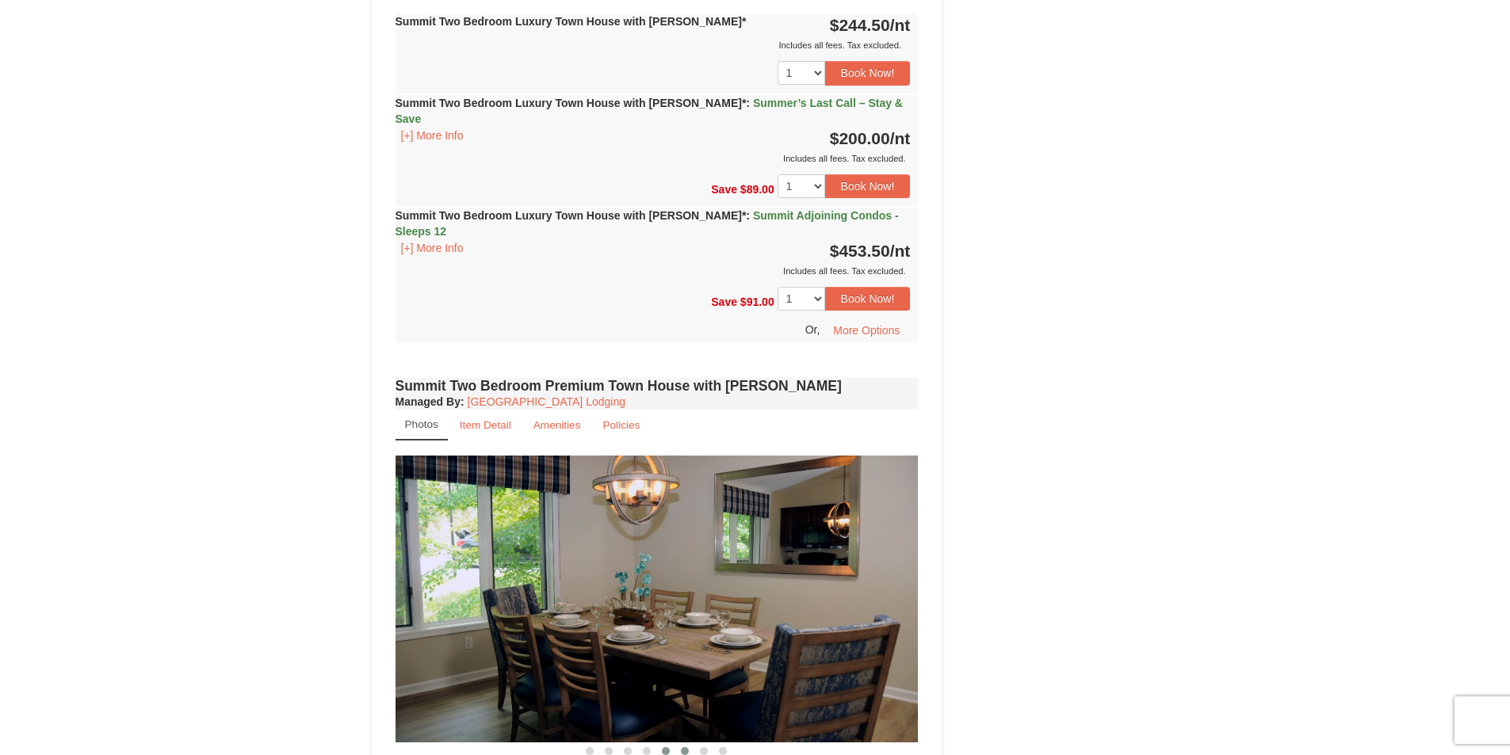
click at [688, 747] on span at bounding box center [685, 751] width 8 height 8
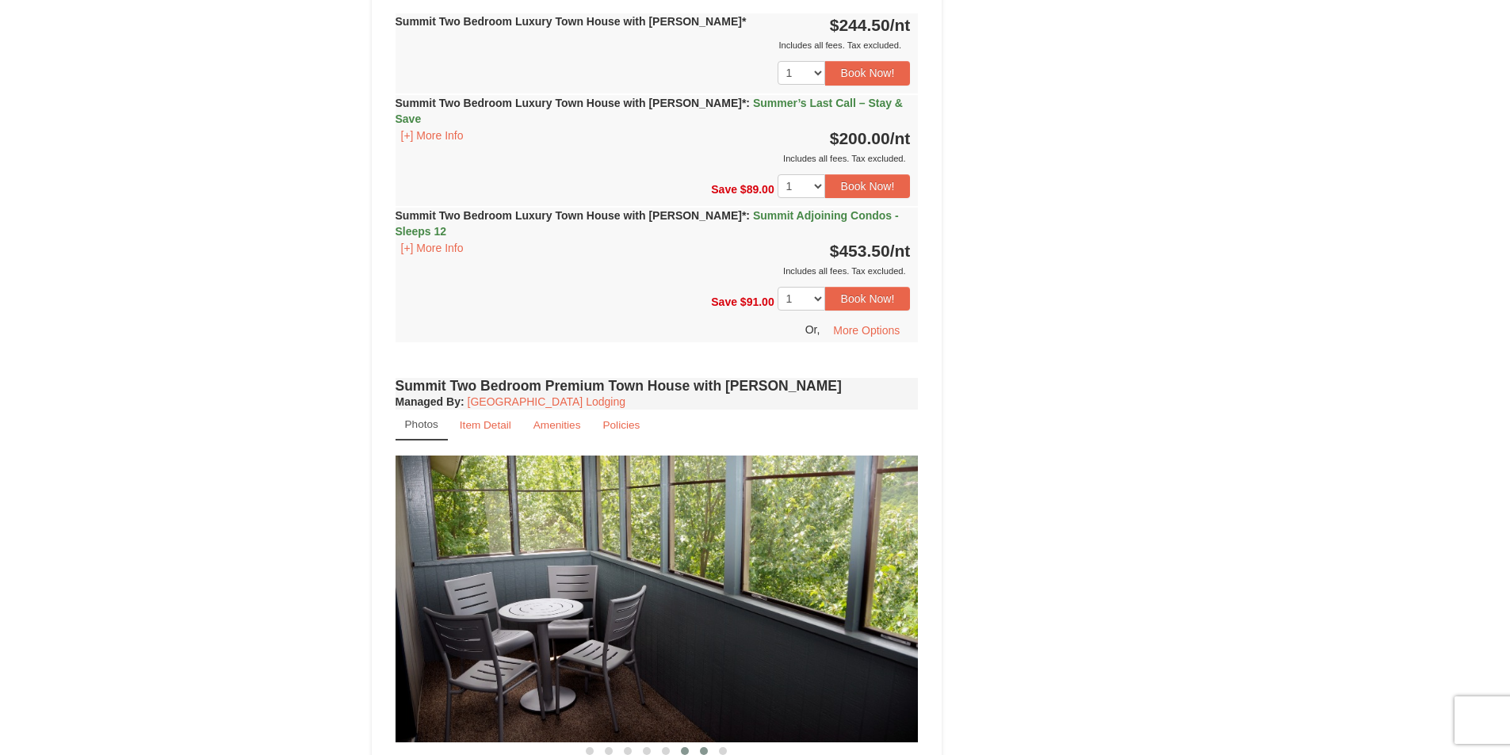
click at [708, 744] on button at bounding box center [703, 752] width 19 height 16
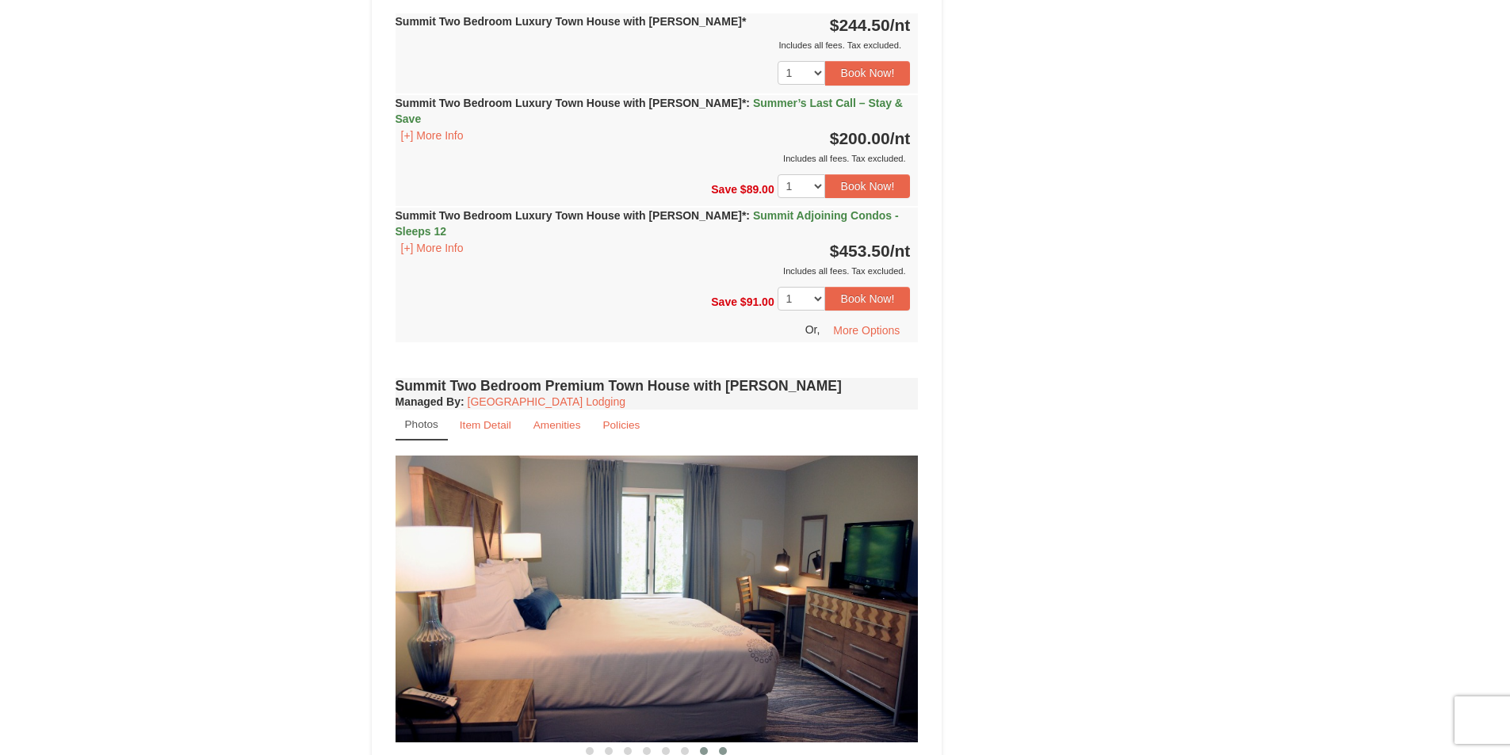
click at [725, 747] on span at bounding box center [723, 751] width 8 height 8
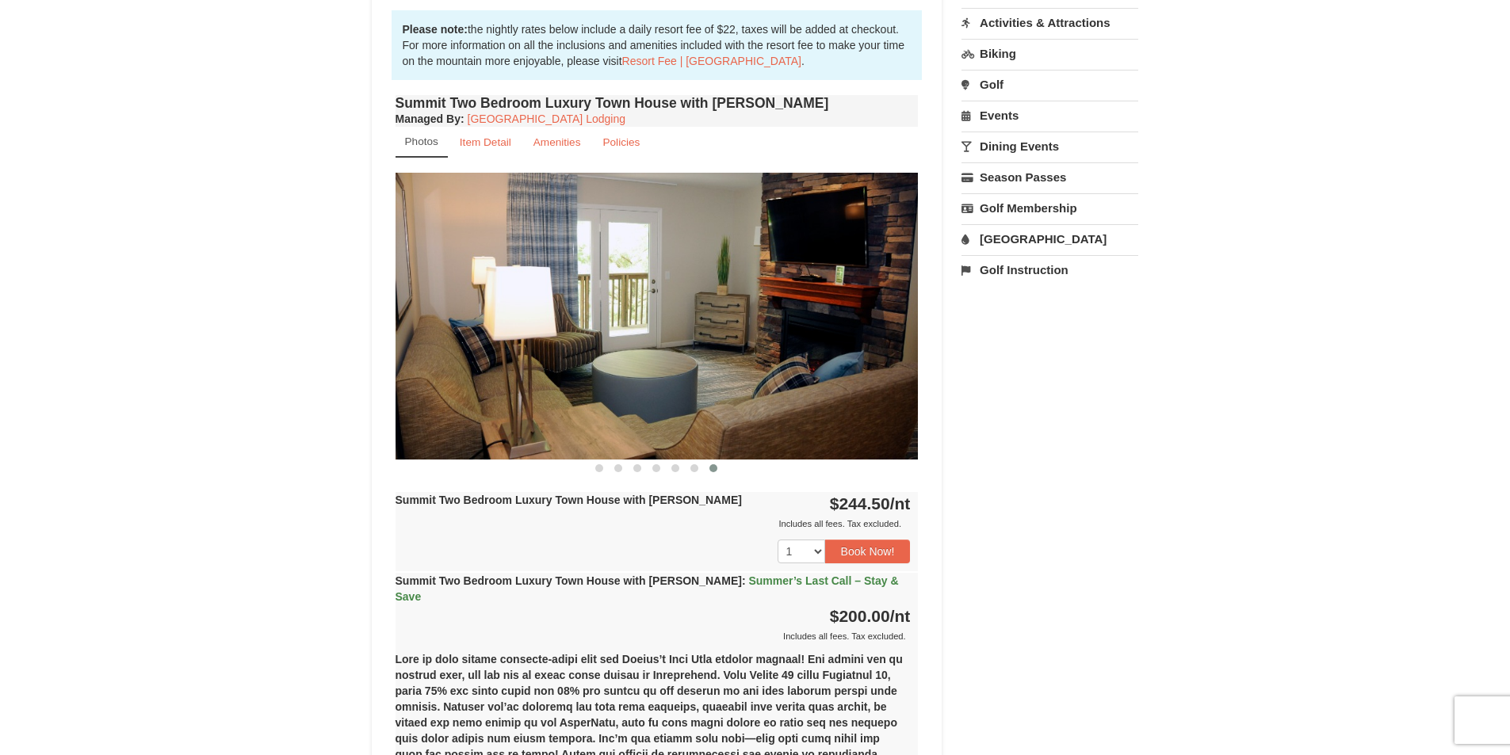
scroll to position [476, 0]
click at [616, 468] on span at bounding box center [618, 469] width 8 height 8
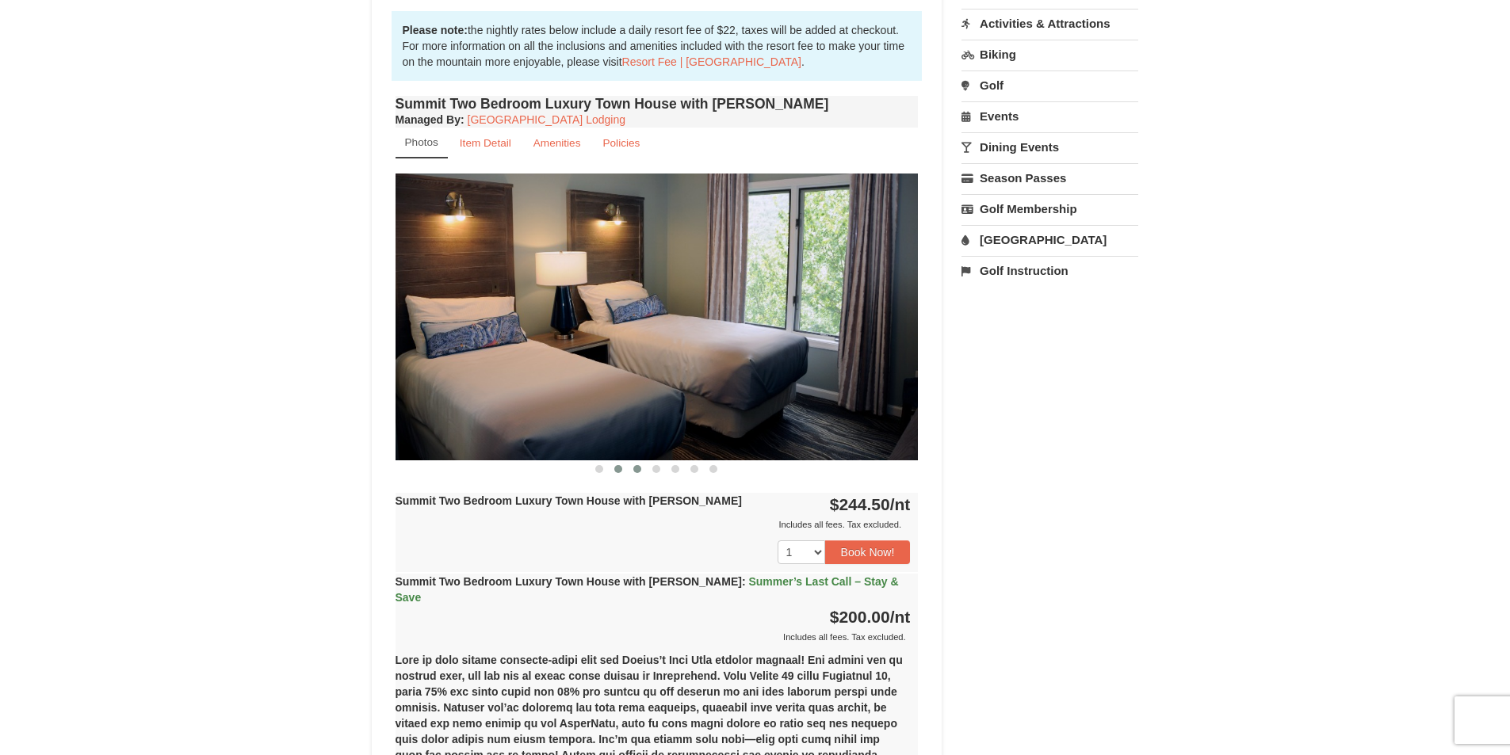
click at [630, 468] on button at bounding box center [637, 469] width 19 height 16
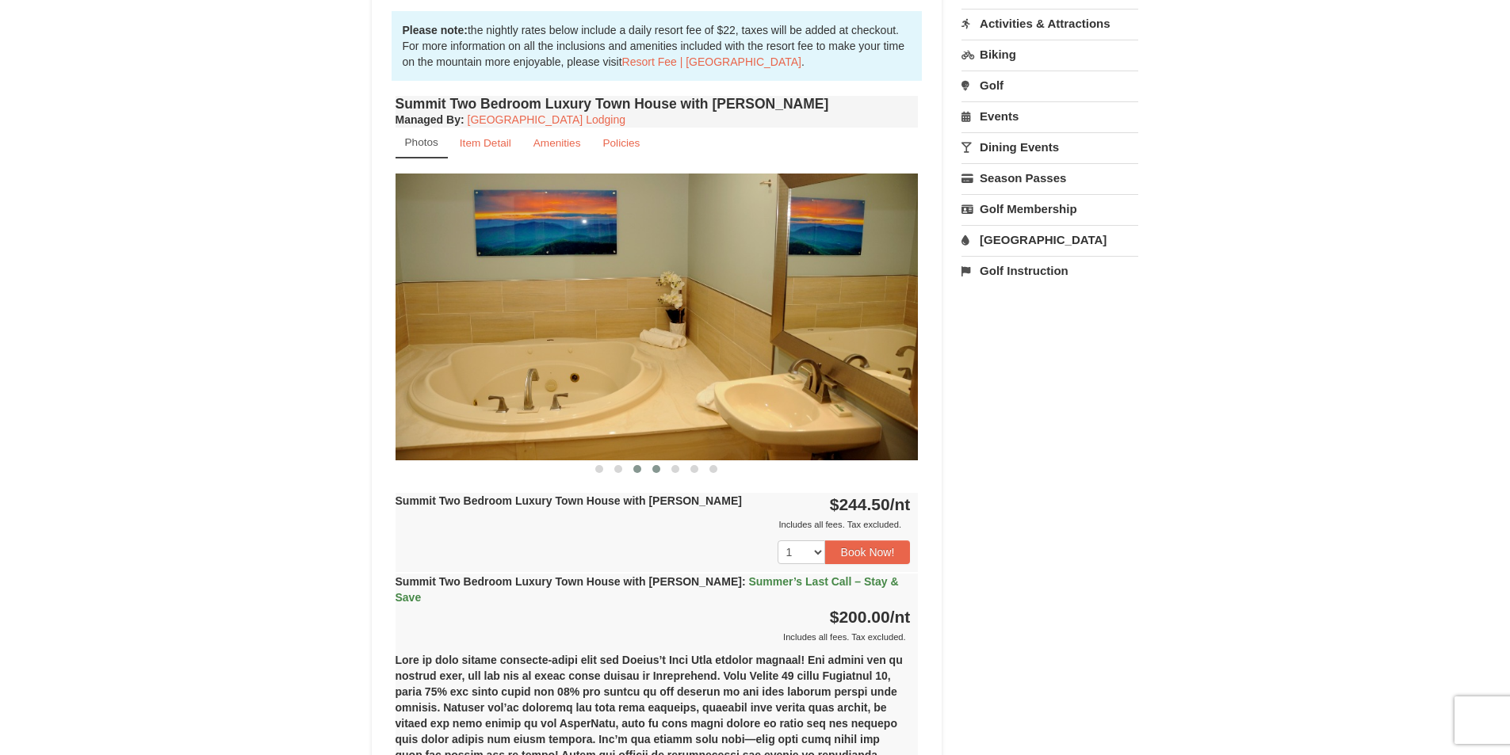
click at [652, 465] on button at bounding box center [656, 469] width 19 height 16
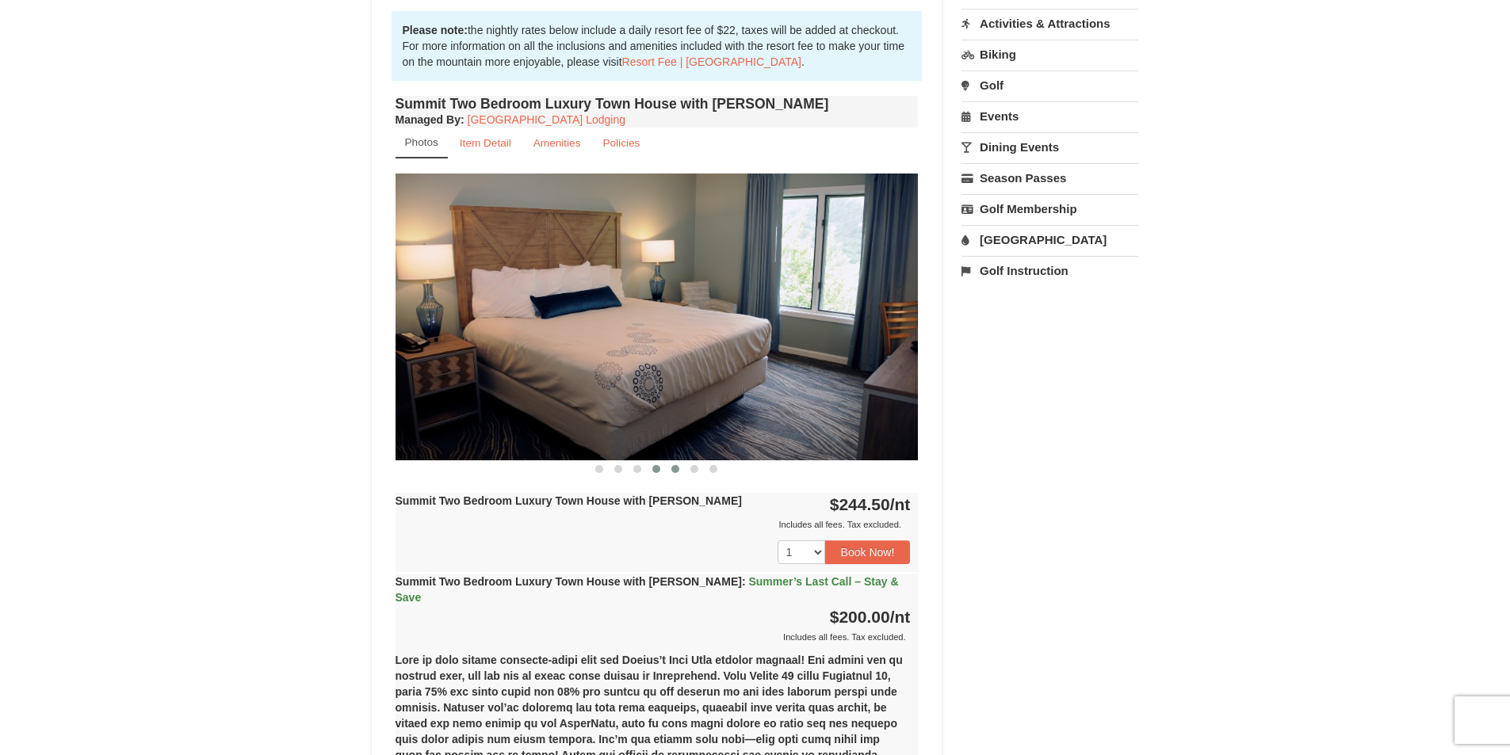
click at [669, 467] on button at bounding box center [675, 469] width 19 height 16
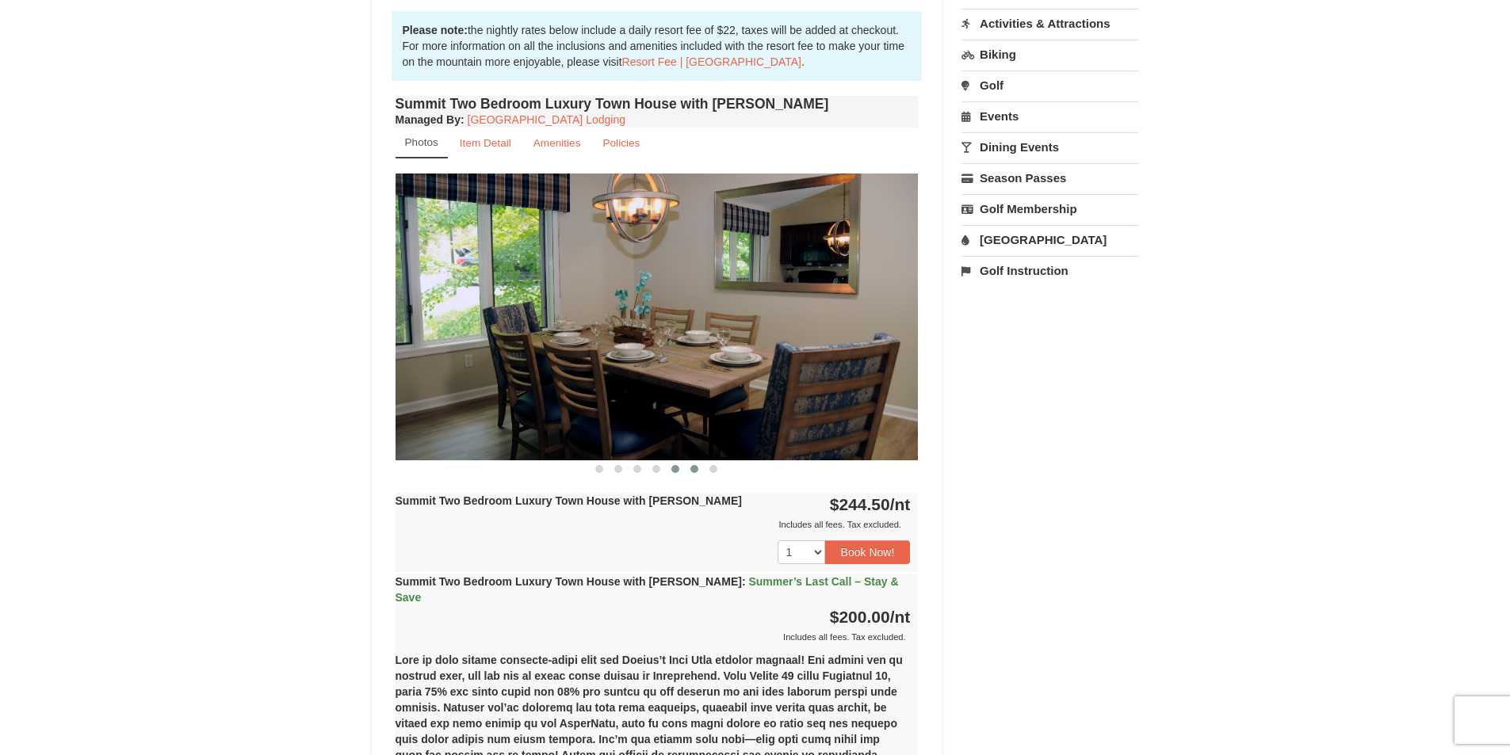
click at [691, 468] on span at bounding box center [694, 469] width 8 height 8
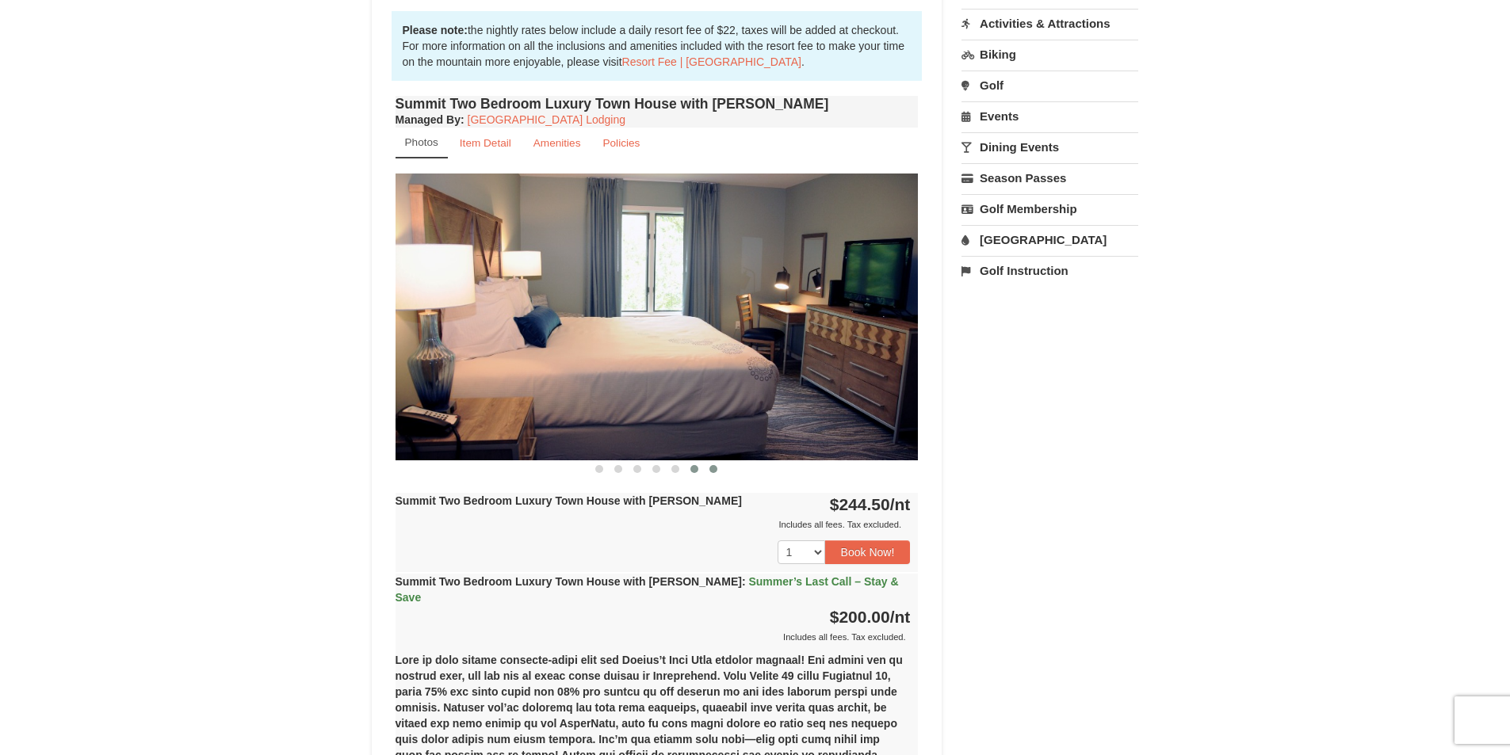
click at [709, 469] on span at bounding box center [713, 469] width 8 height 8
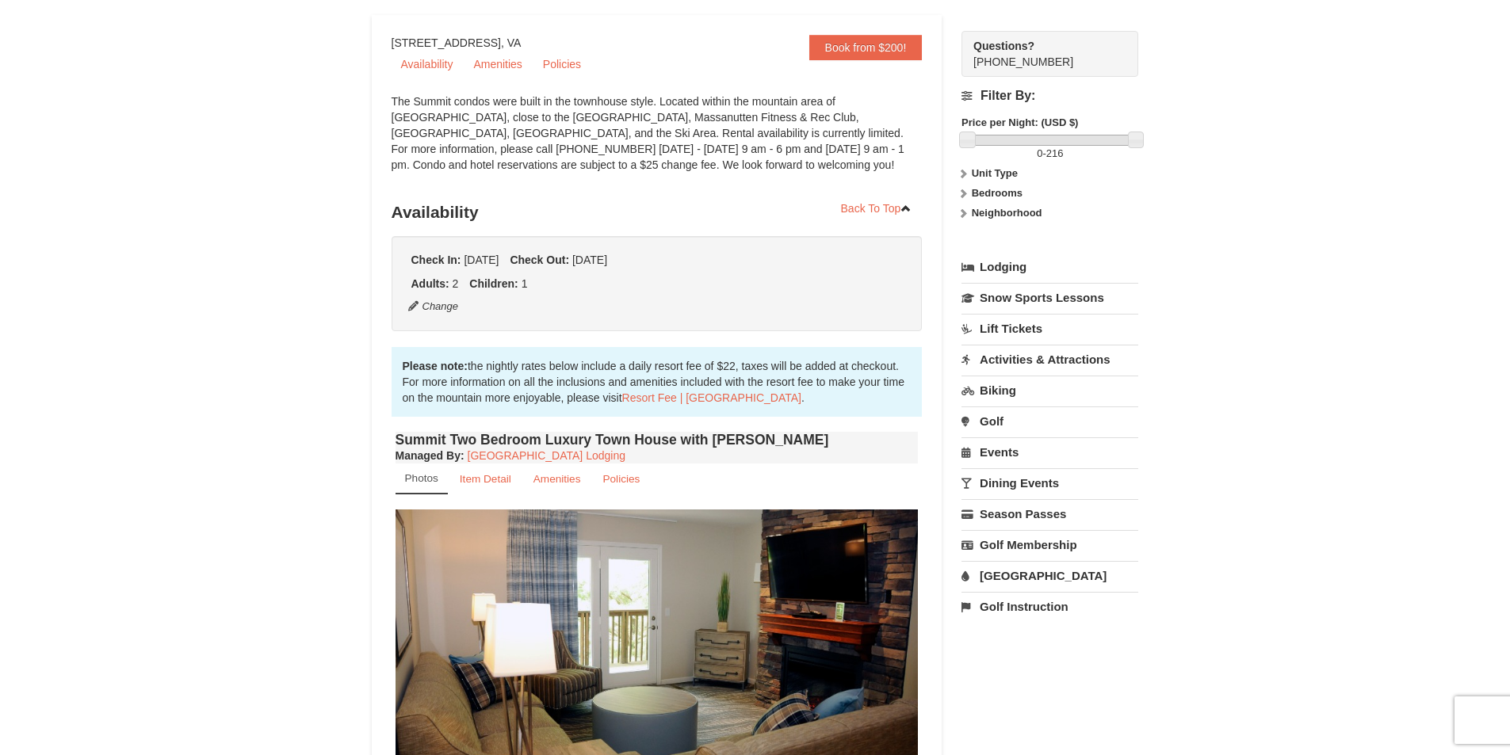
scroll to position [317, 0]
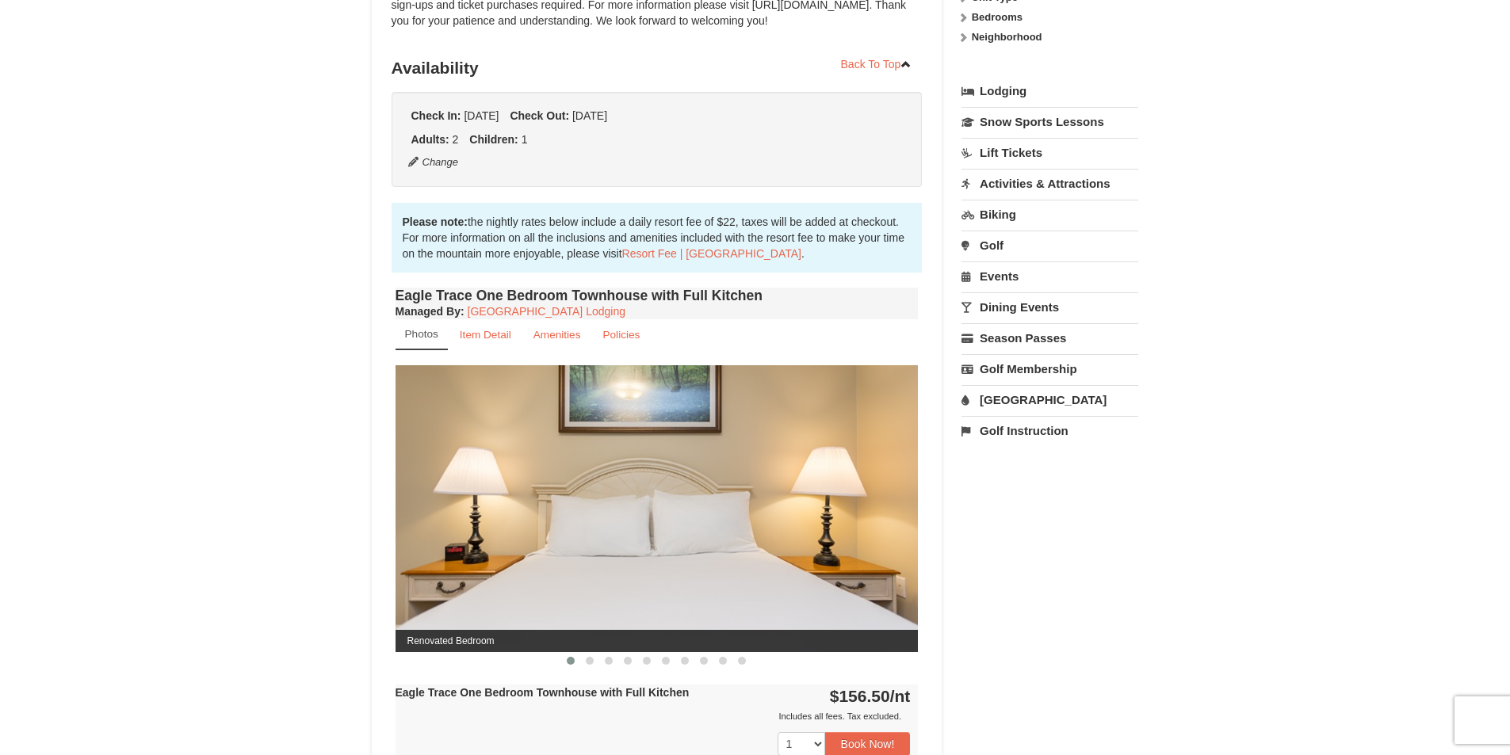
scroll to position [555, 0]
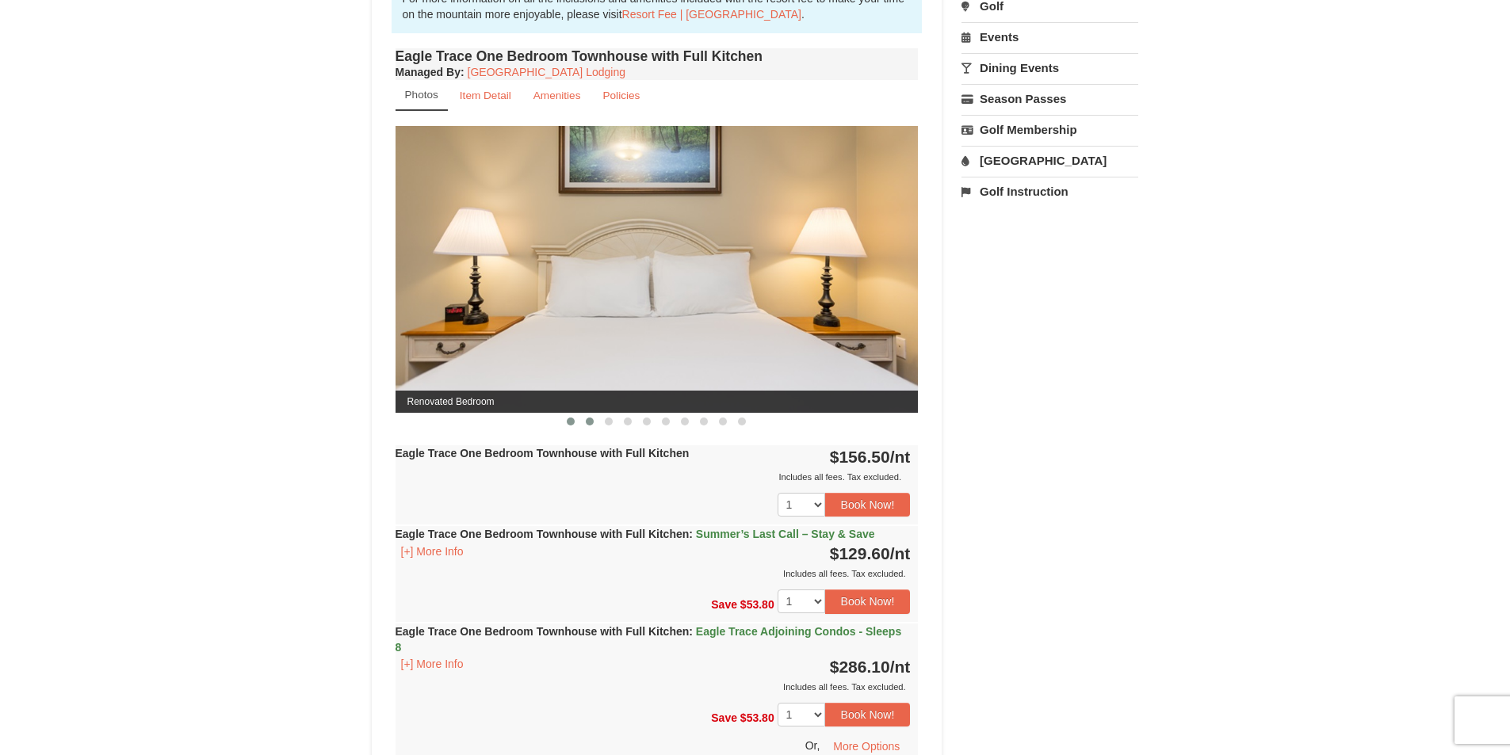
click at [580, 423] on button at bounding box center [589, 422] width 19 height 16
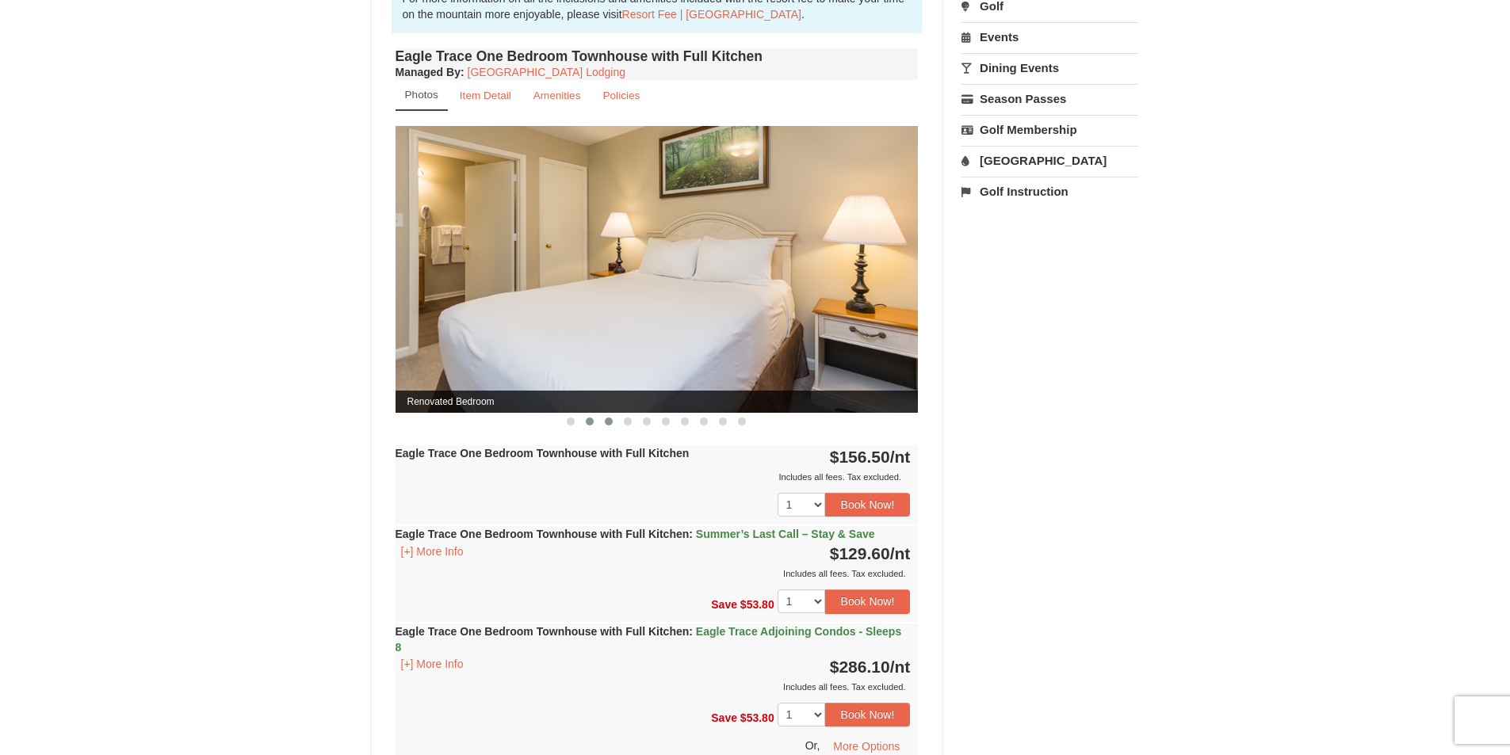
click at [609, 425] on span at bounding box center [609, 422] width 8 height 8
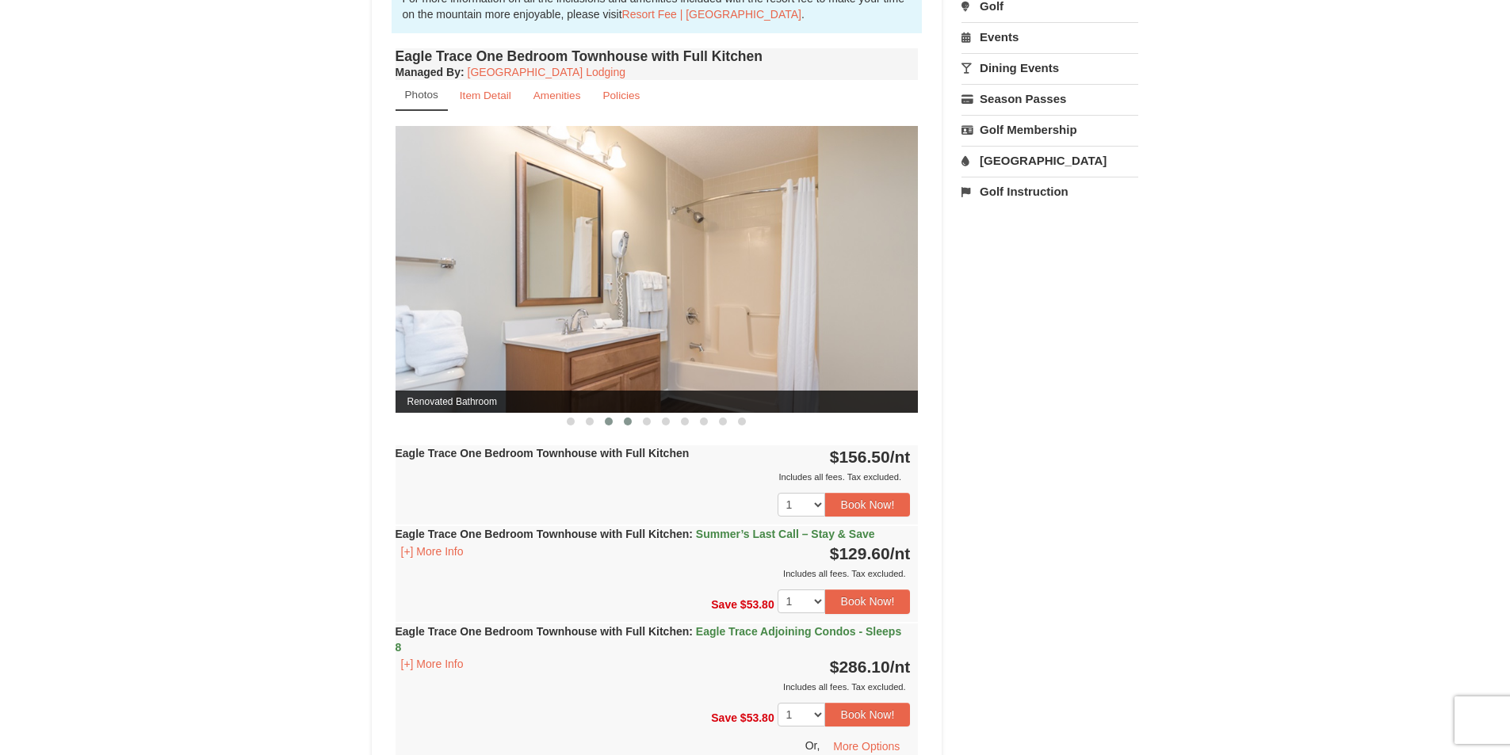
click at [626, 422] on span at bounding box center [628, 422] width 8 height 8
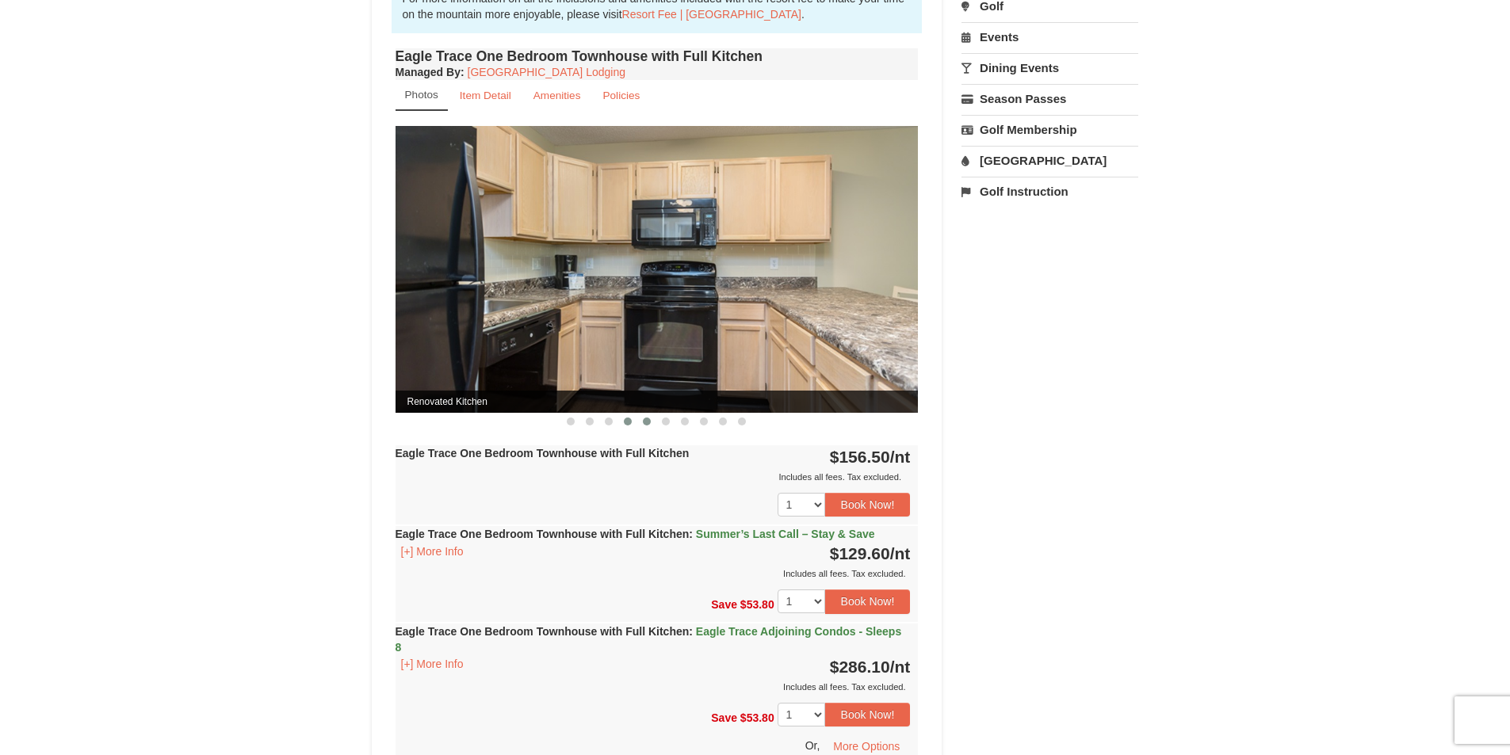
click at [652, 418] on button at bounding box center [646, 422] width 19 height 16
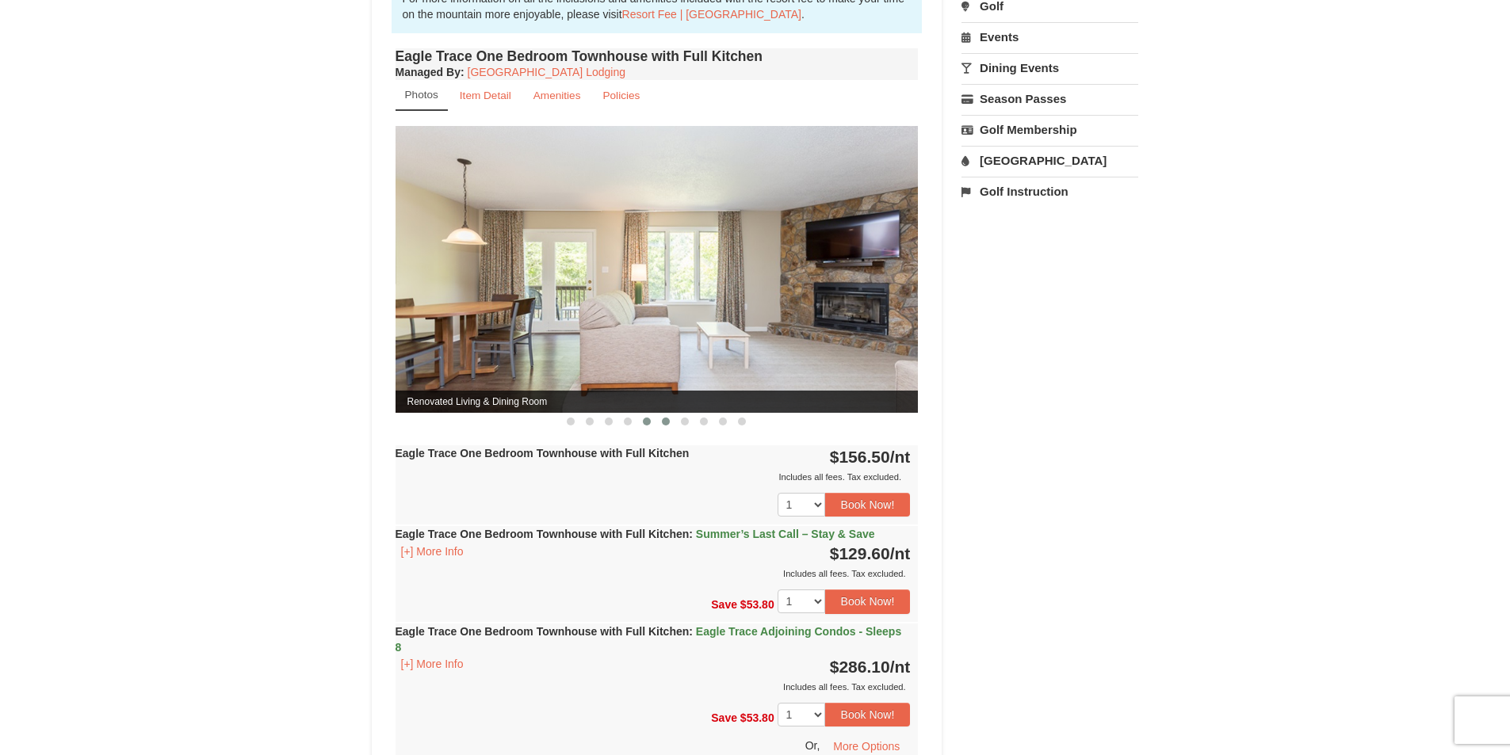
click at [667, 418] on span at bounding box center [666, 422] width 8 height 8
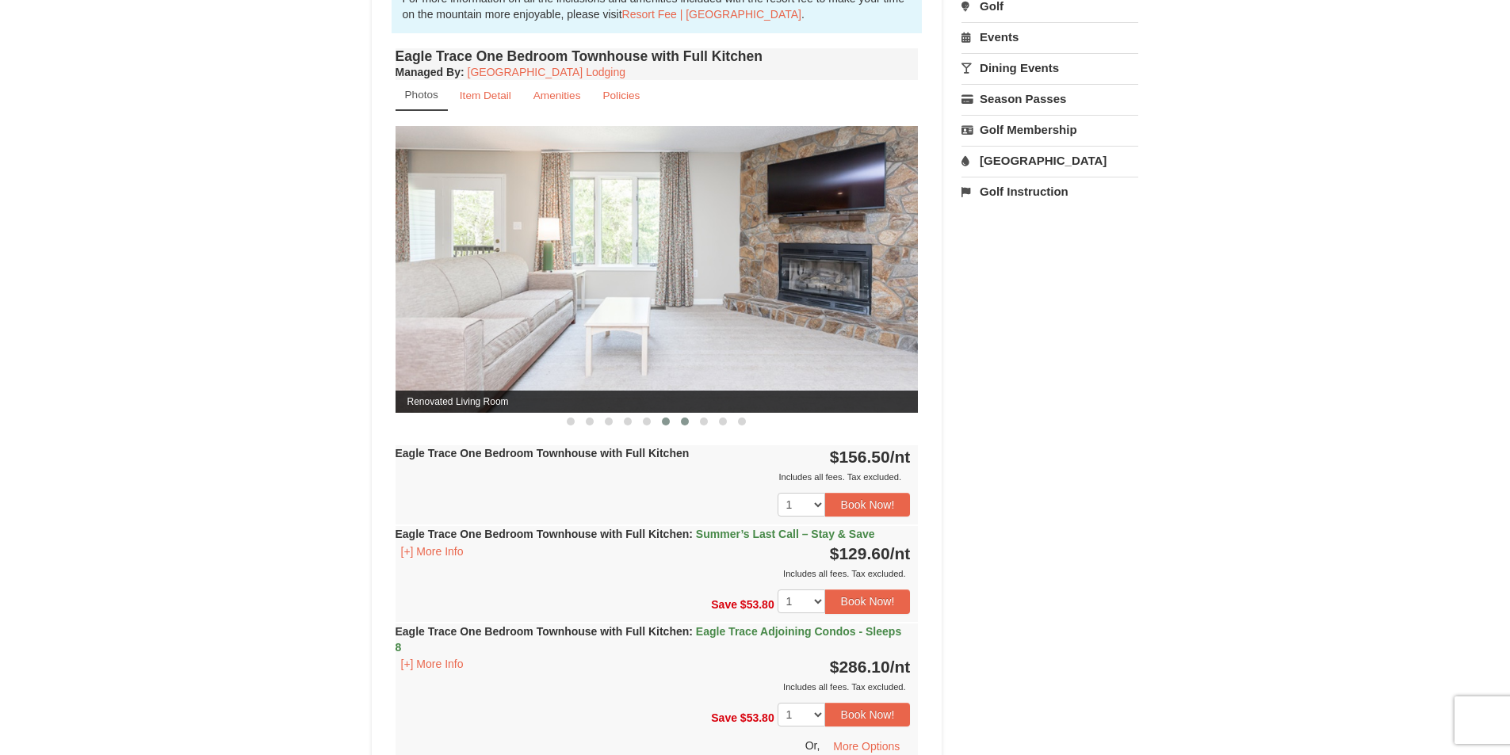
click at [683, 420] on span at bounding box center [685, 422] width 8 height 8
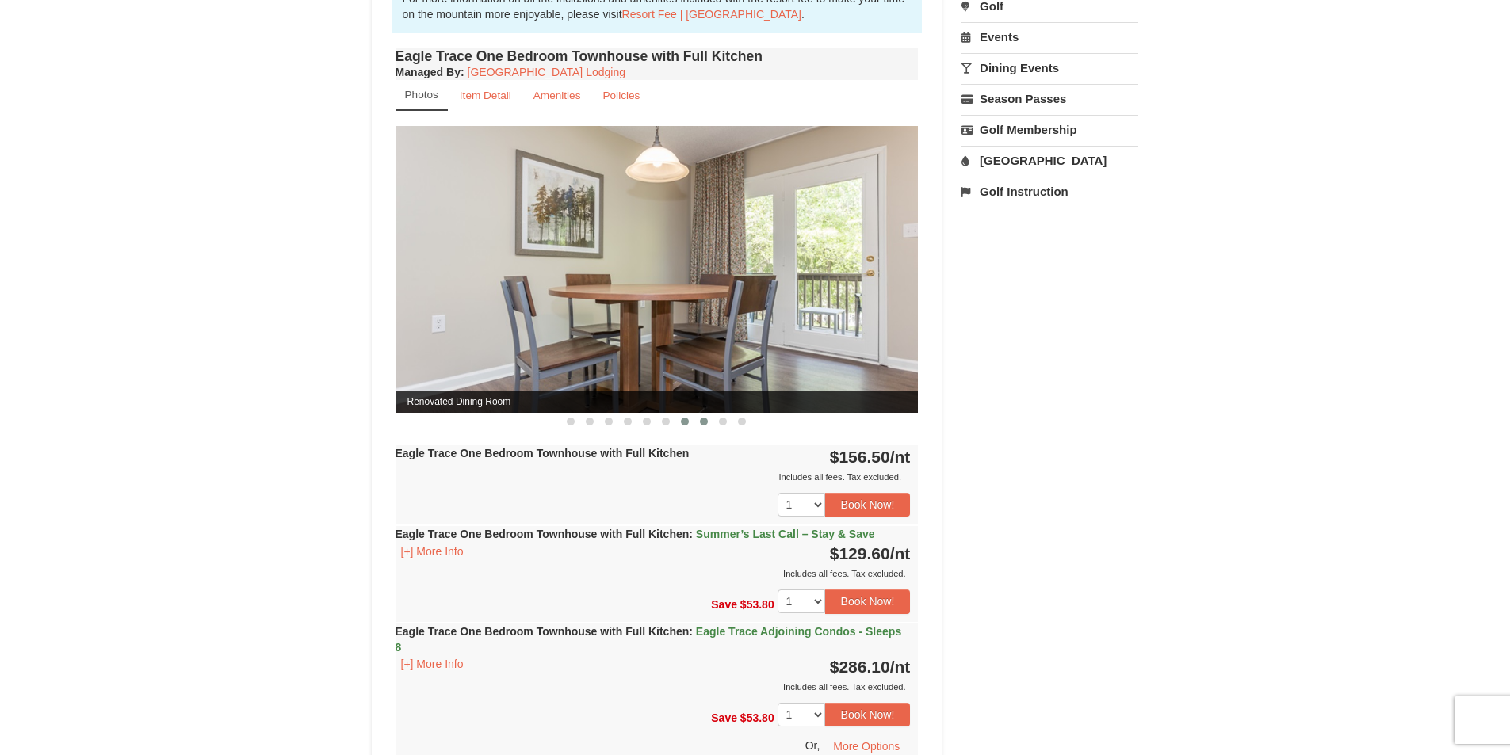
click at [711, 421] on button at bounding box center [703, 422] width 19 height 16
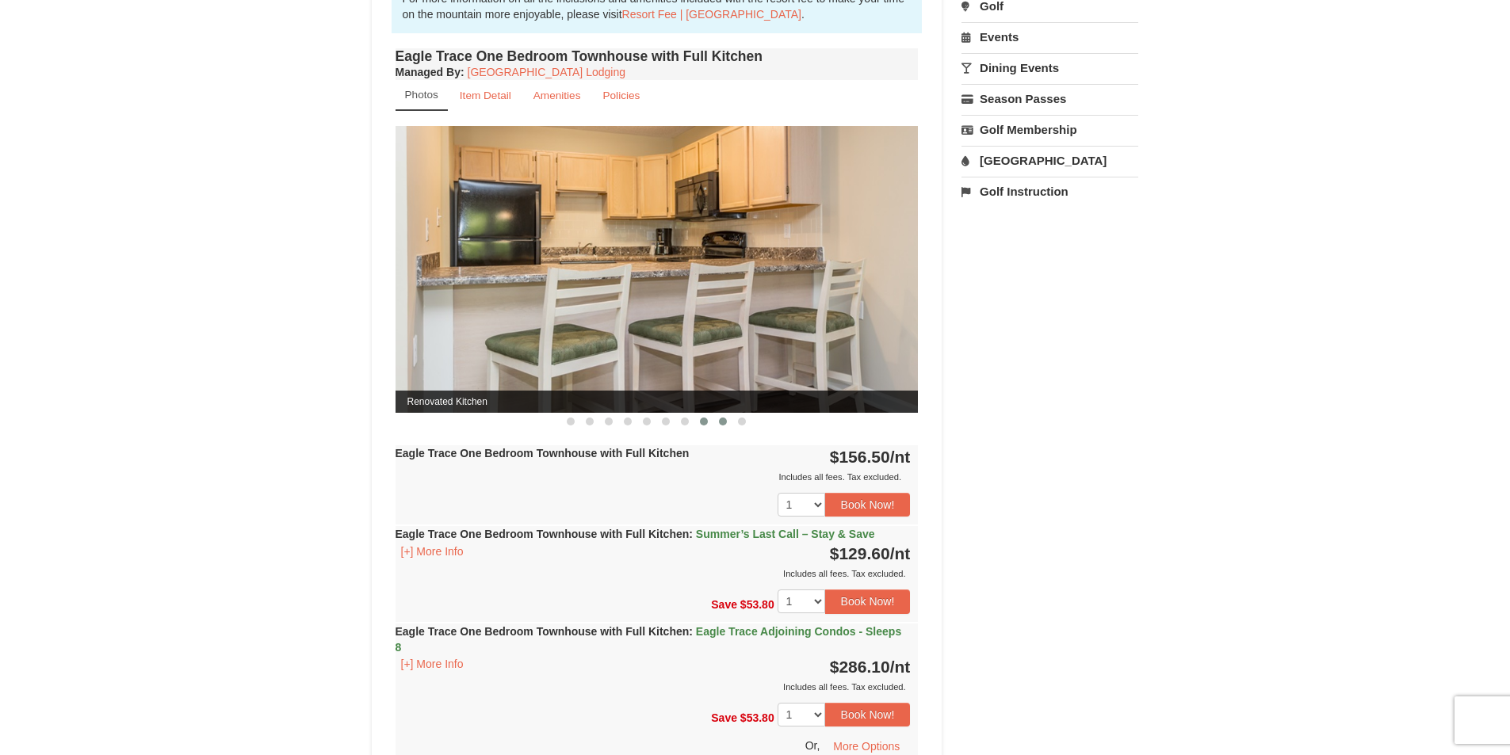
click at [723, 421] on span at bounding box center [723, 422] width 8 height 8
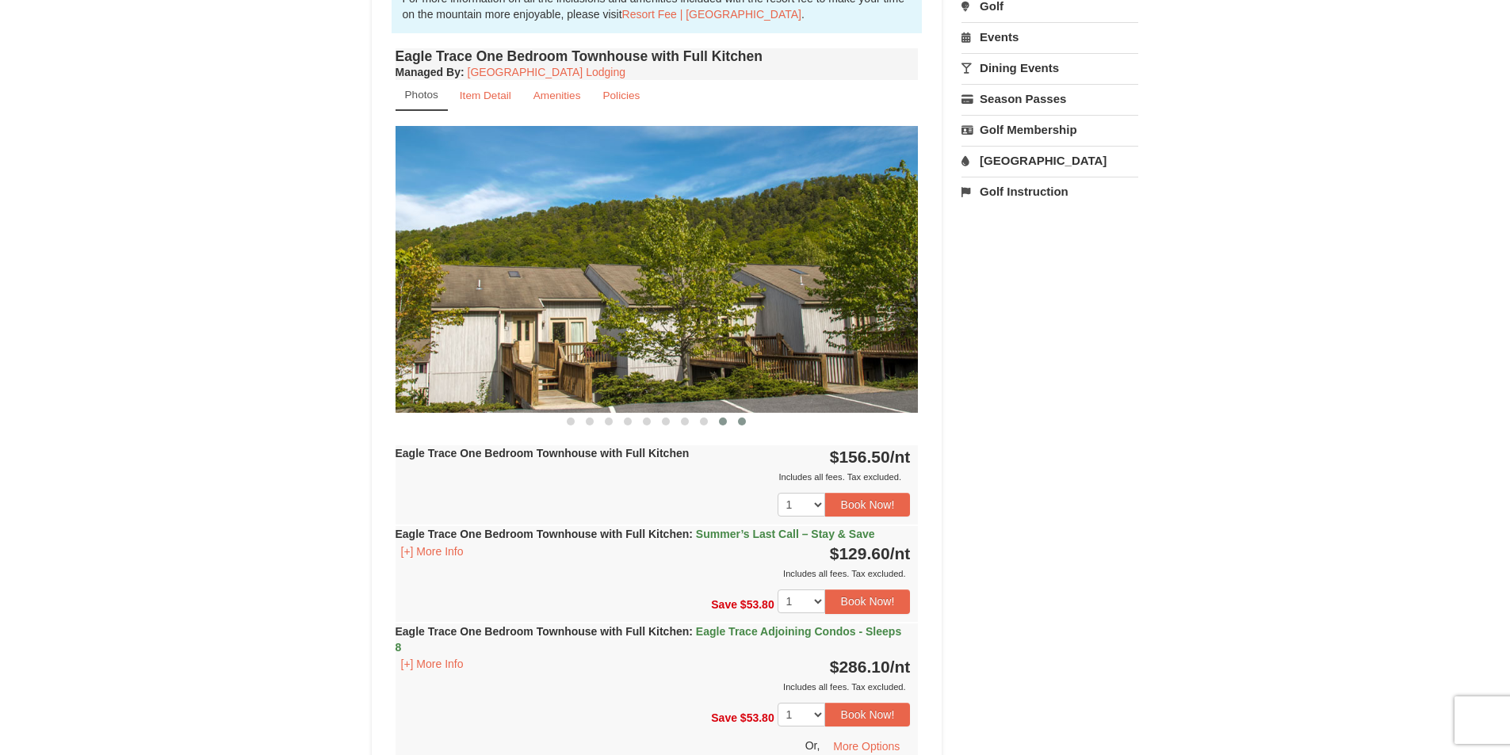
click at [744, 420] on span at bounding box center [742, 422] width 8 height 8
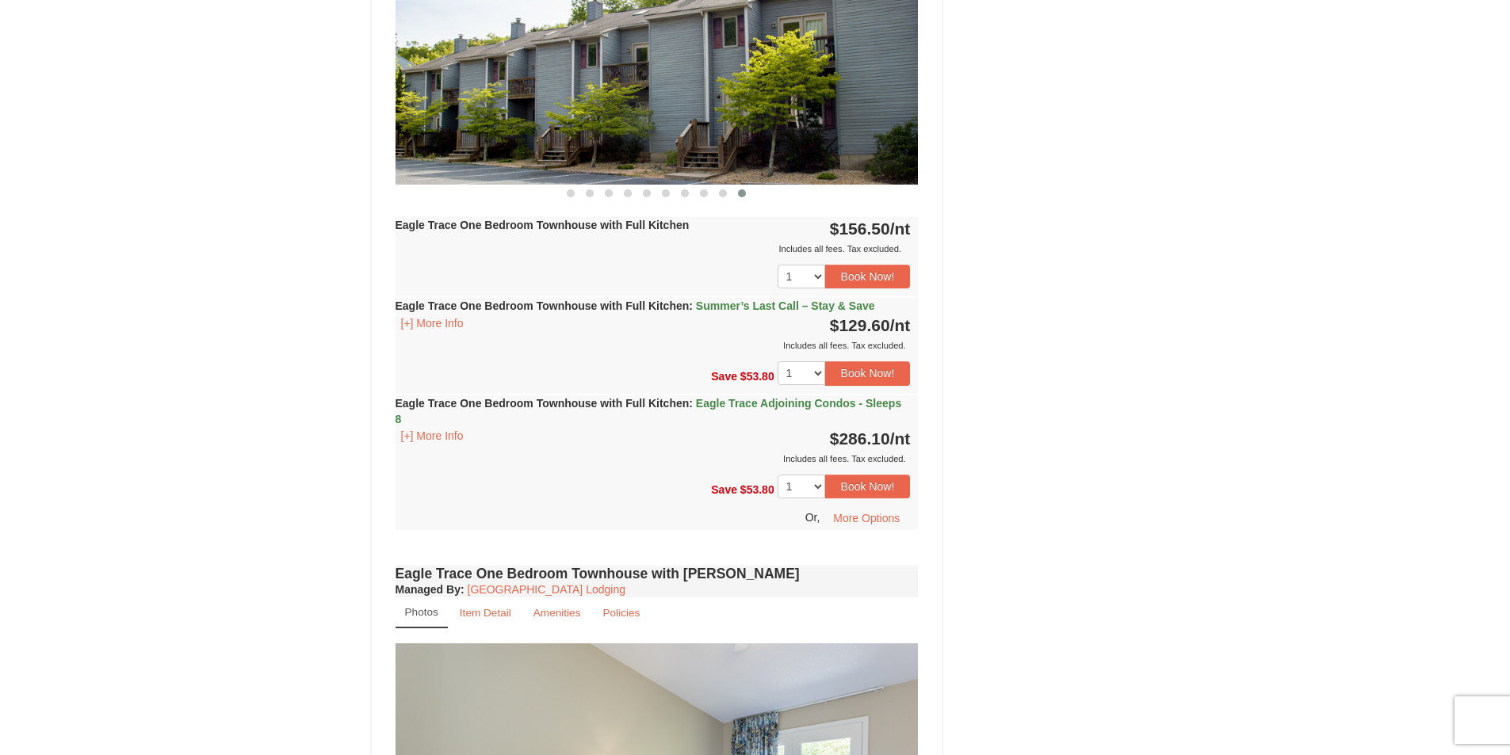
scroll to position [713, 0]
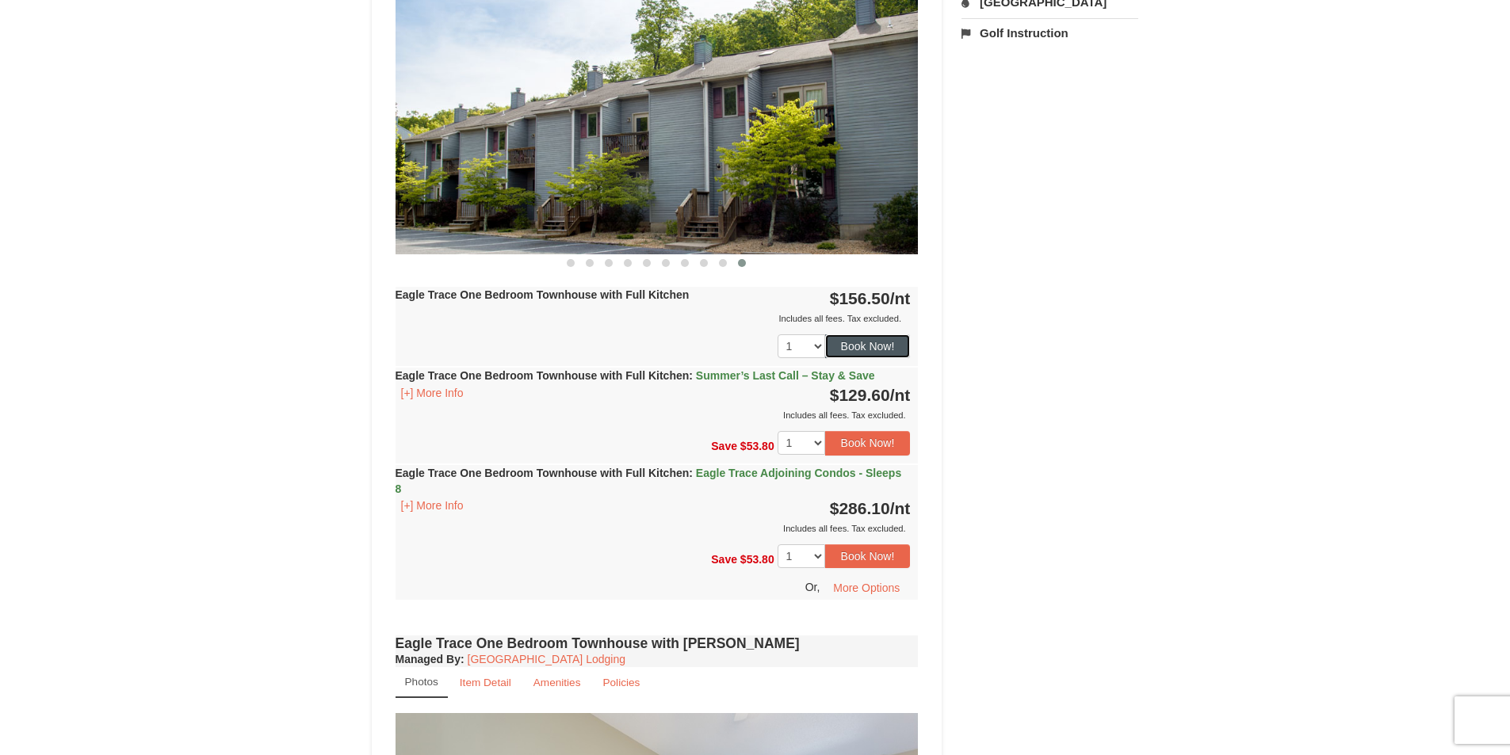
click at [851, 345] on button "Book Now!" at bounding box center [868, 347] width 86 height 24
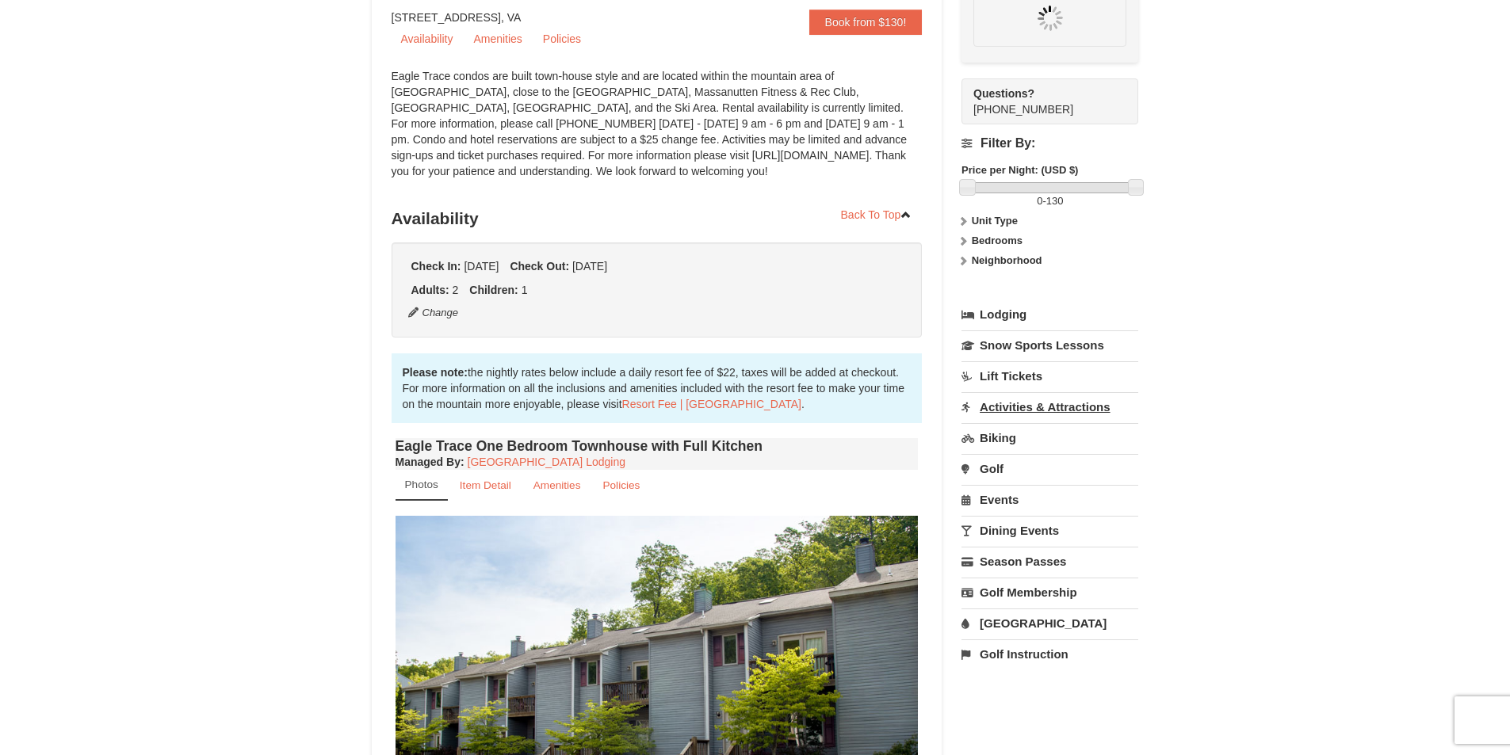
scroll to position [155, 0]
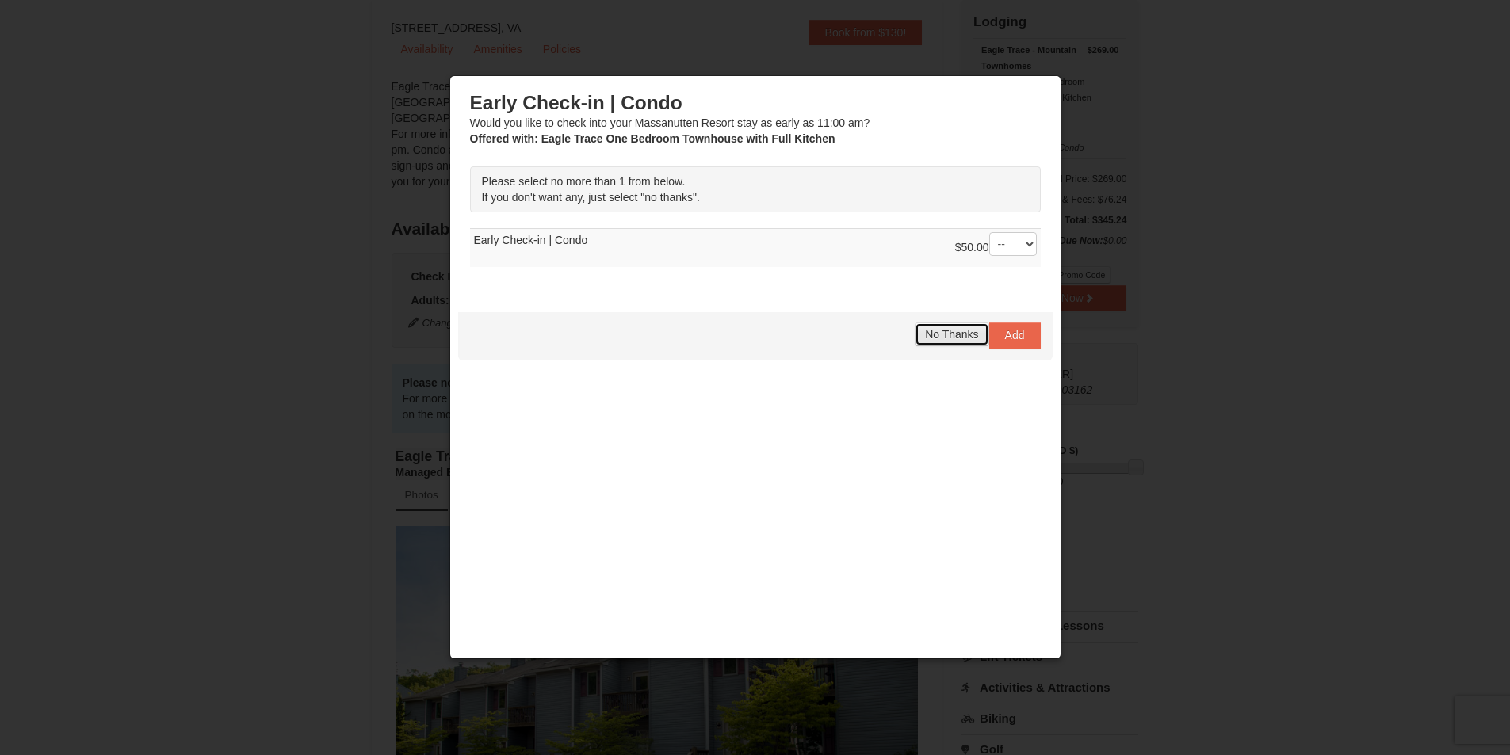
click at [952, 338] on span "No Thanks" at bounding box center [951, 334] width 53 height 13
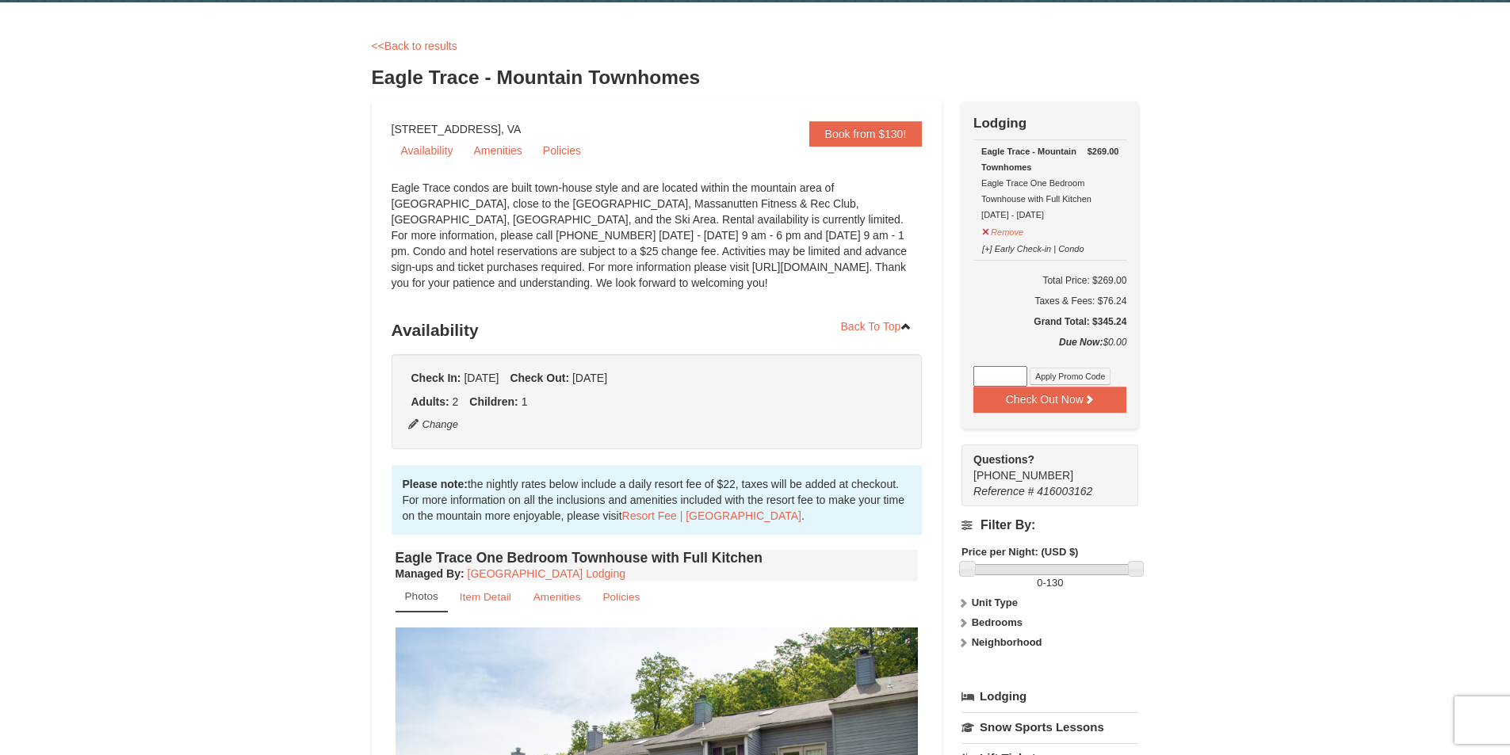
scroll to position [79, 0]
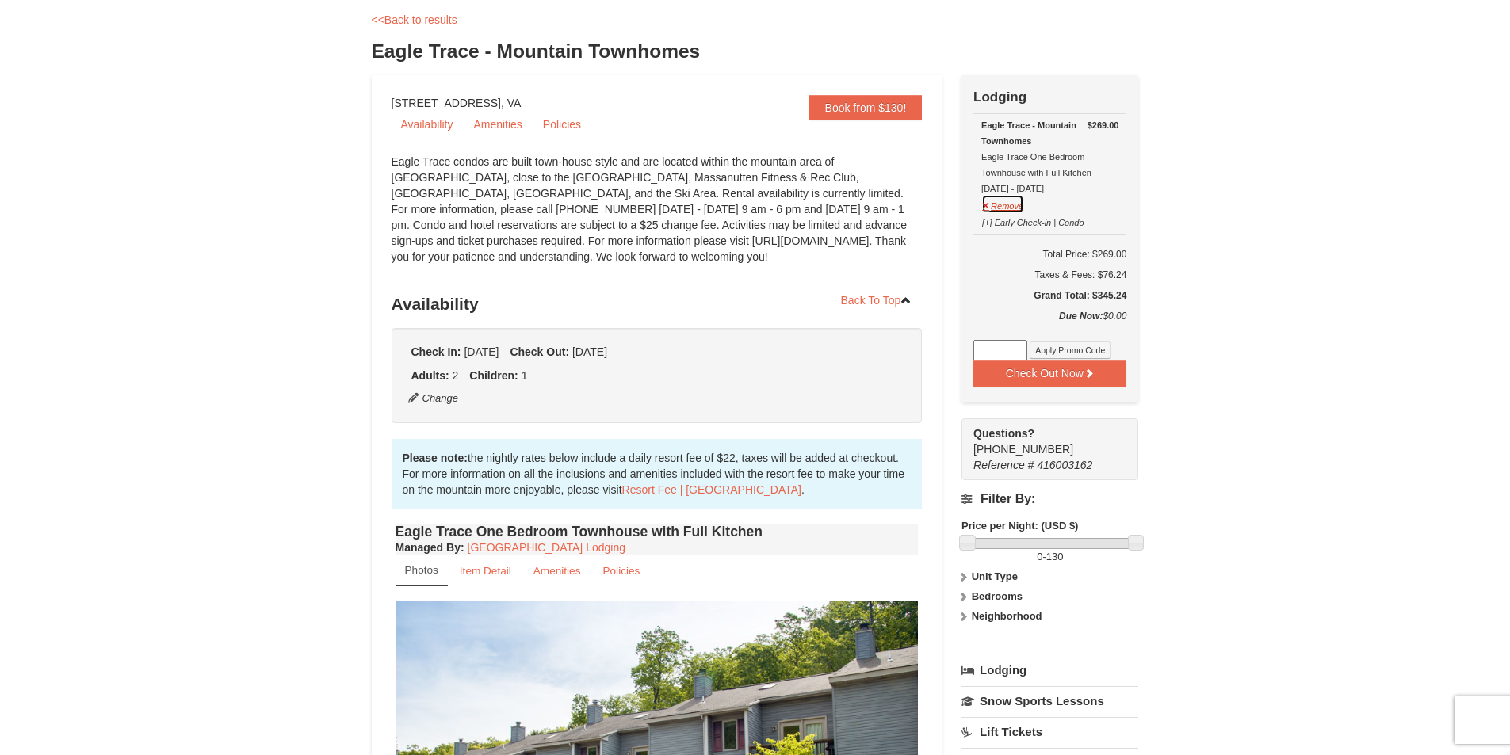
click at [986, 204] on button "Remove" at bounding box center [1002, 204] width 43 height 20
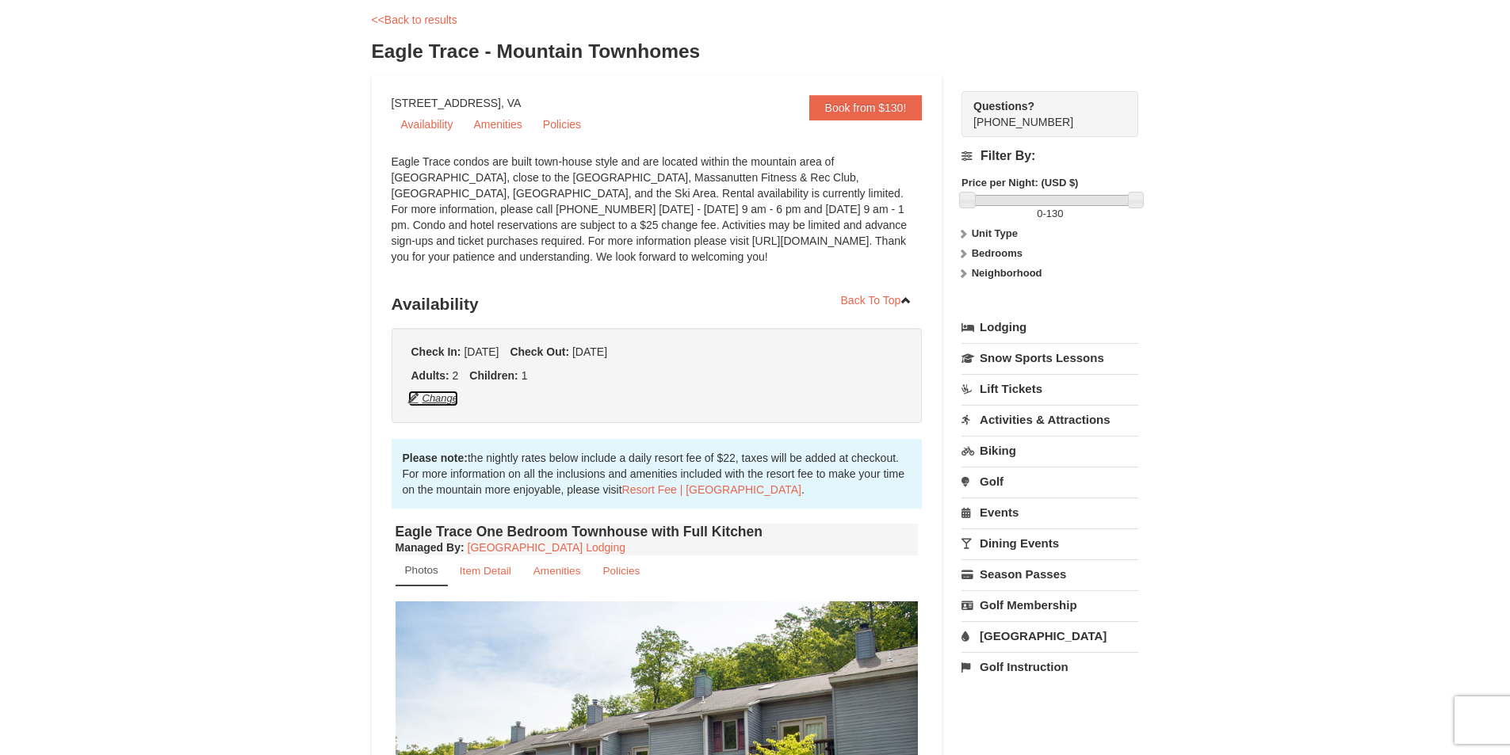
click at [428, 400] on button "Change" at bounding box center [433, 398] width 52 height 17
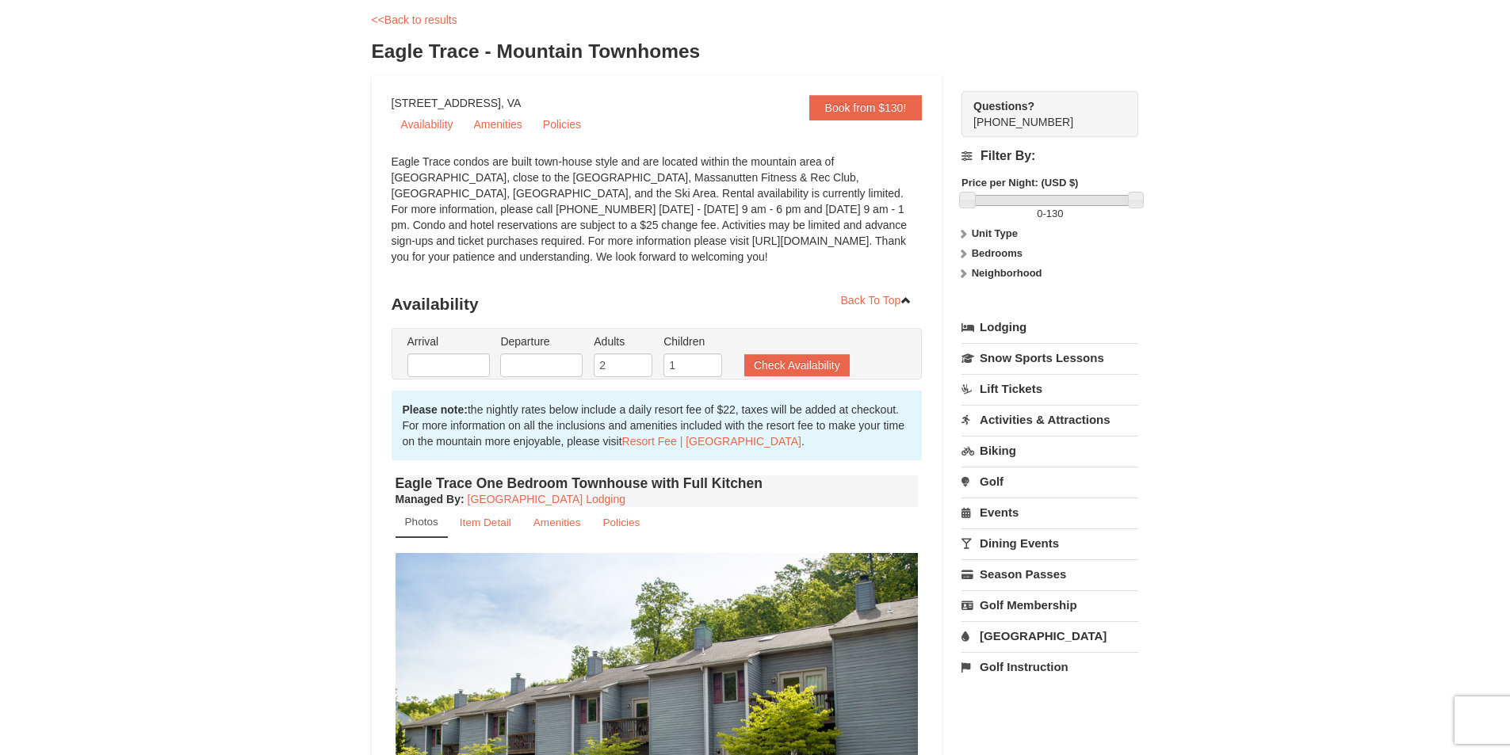
type input "09/13/2025"
type input "09/15/2025"
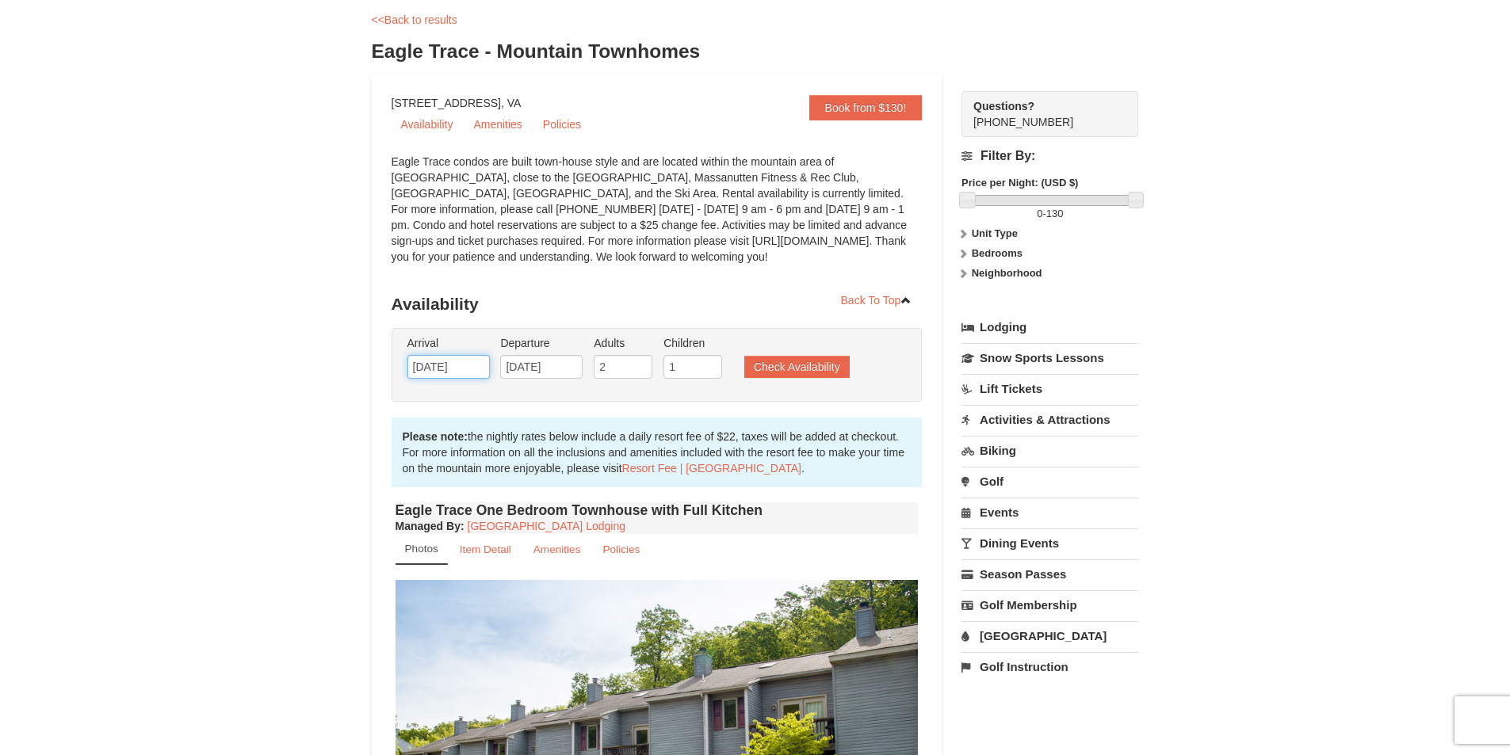
click at [476, 367] on input "09/13/2025" at bounding box center [448, 367] width 82 height 24
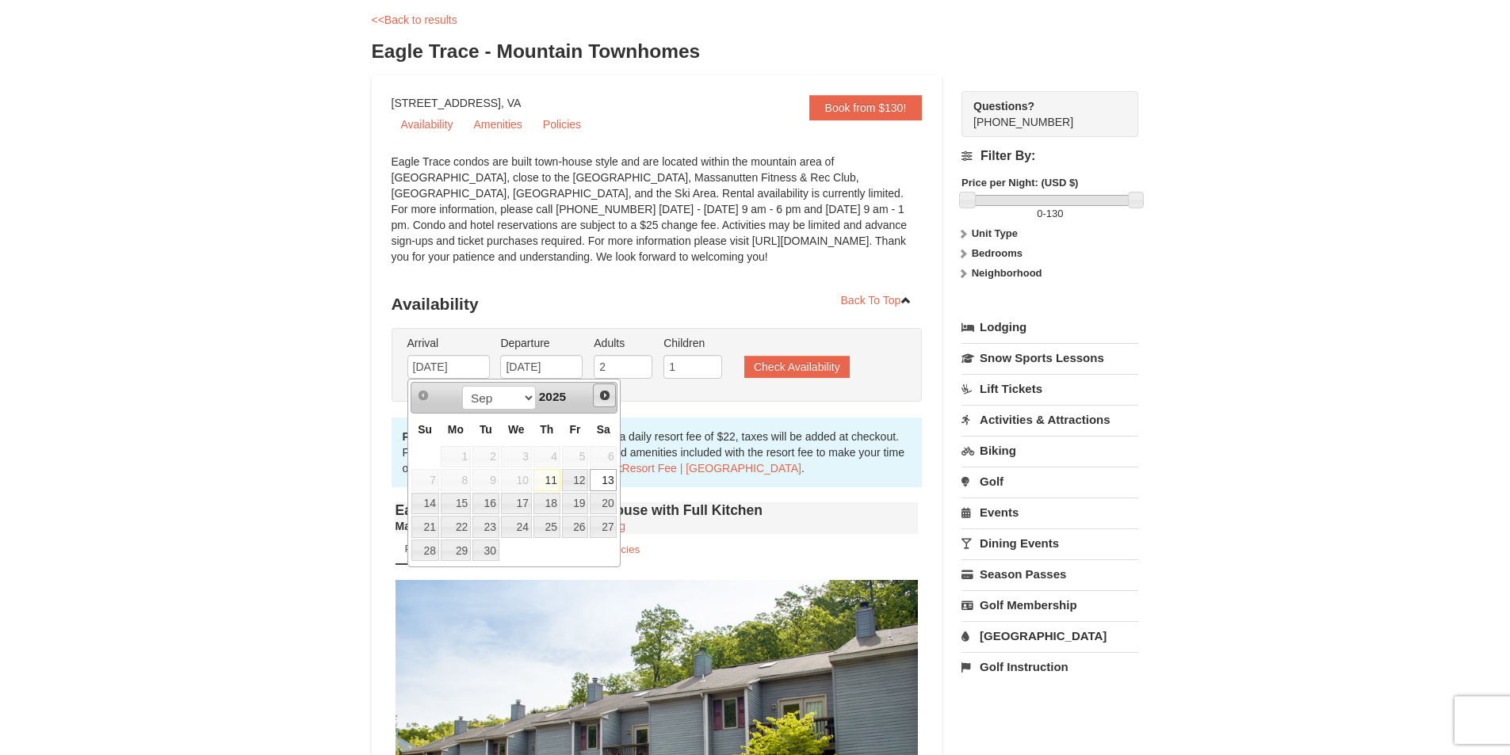
click at [607, 397] on span "Next" at bounding box center [604, 395] width 13 height 13
click at [427, 388] on link "Prev" at bounding box center [424, 396] width 24 height 24
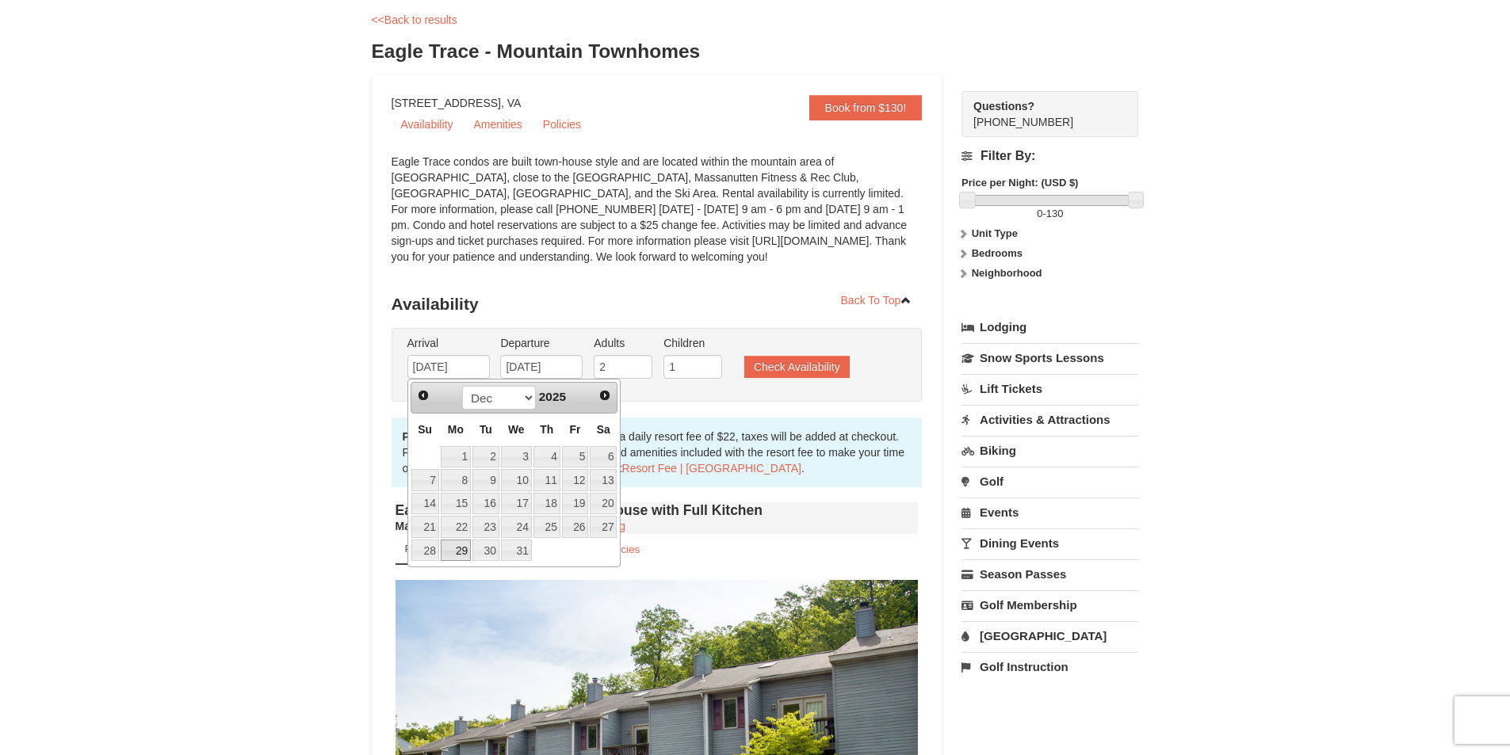
click at [458, 554] on link "29" at bounding box center [456, 551] width 30 height 22
type input "[DATE]"
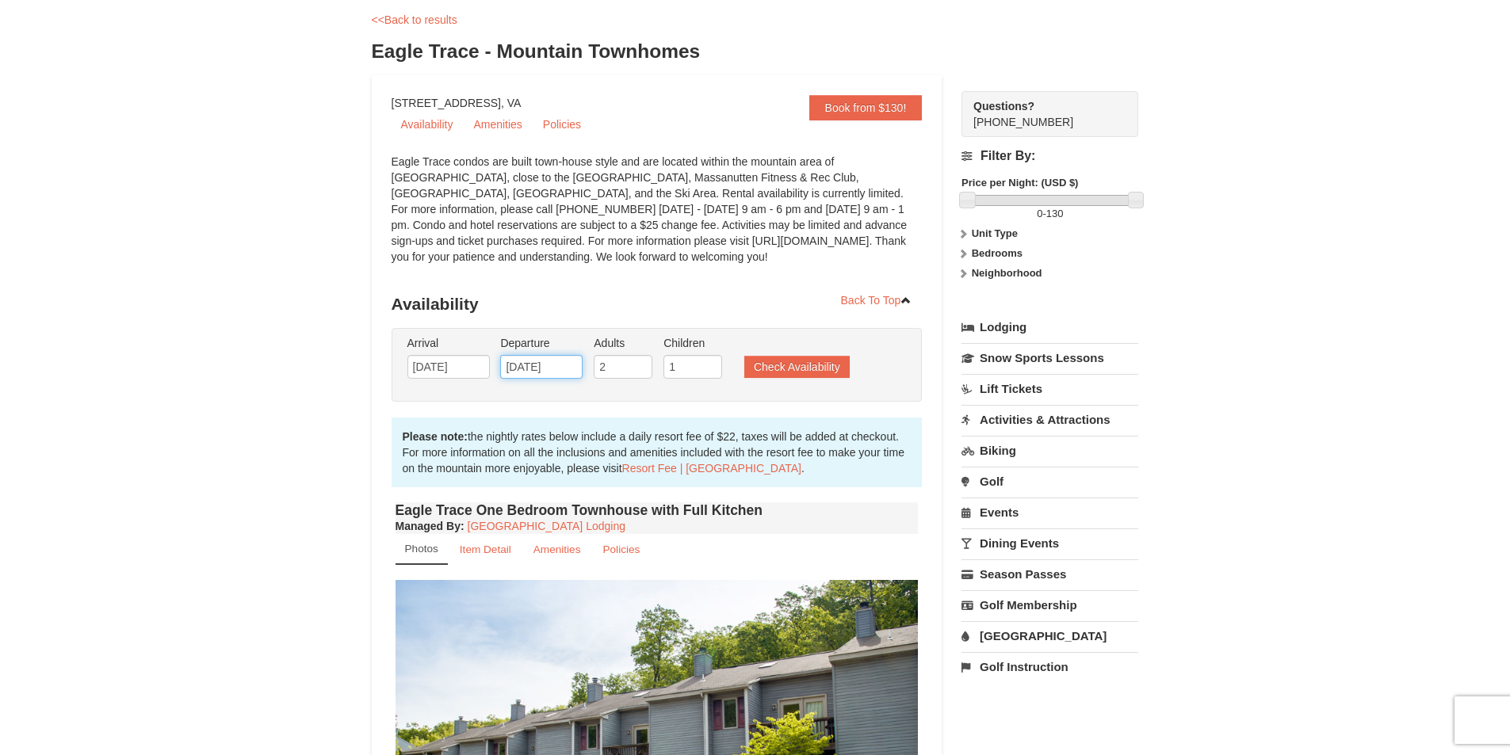
click at [564, 361] on input "09/15/2025" at bounding box center [541, 367] width 82 height 24
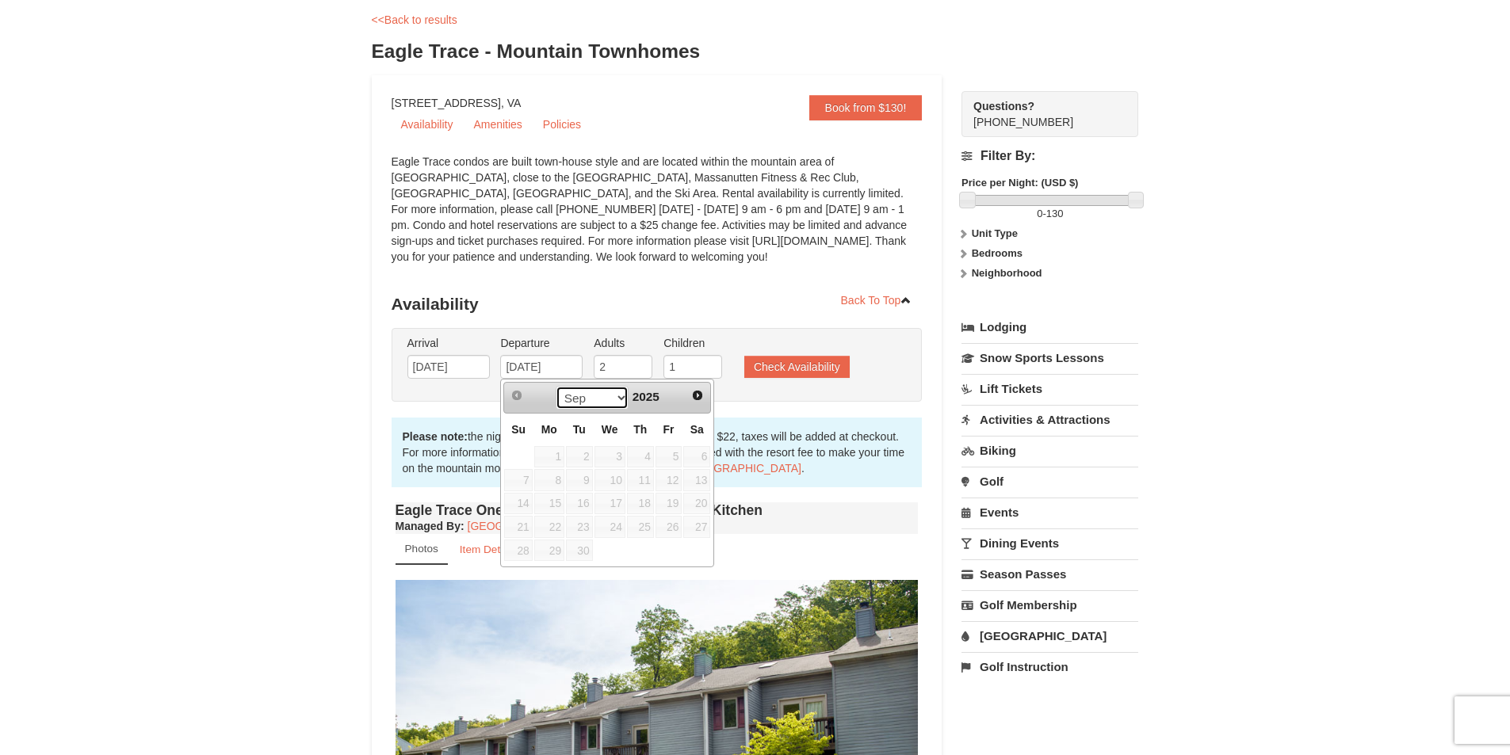
click at [620, 396] on select "Sep Oct Nov Dec" at bounding box center [593, 398] width 74 height 24
click at [705, 391] on link "Next" at bounding box center [698, 396] width 24 height 24
click at [692, 396] on span "Next" at bounding box center [697, 395] width 13 height 13
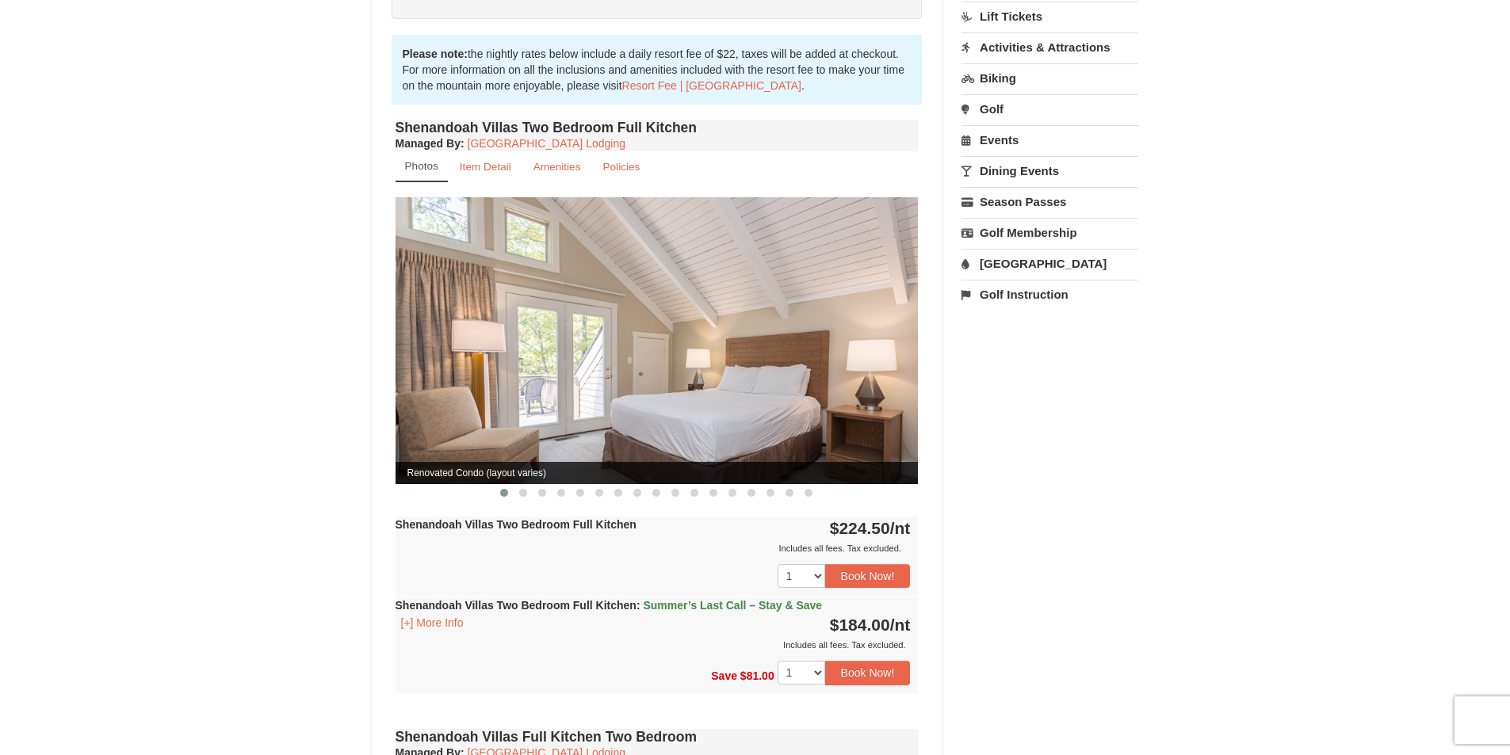
scroll to position [476, 0]
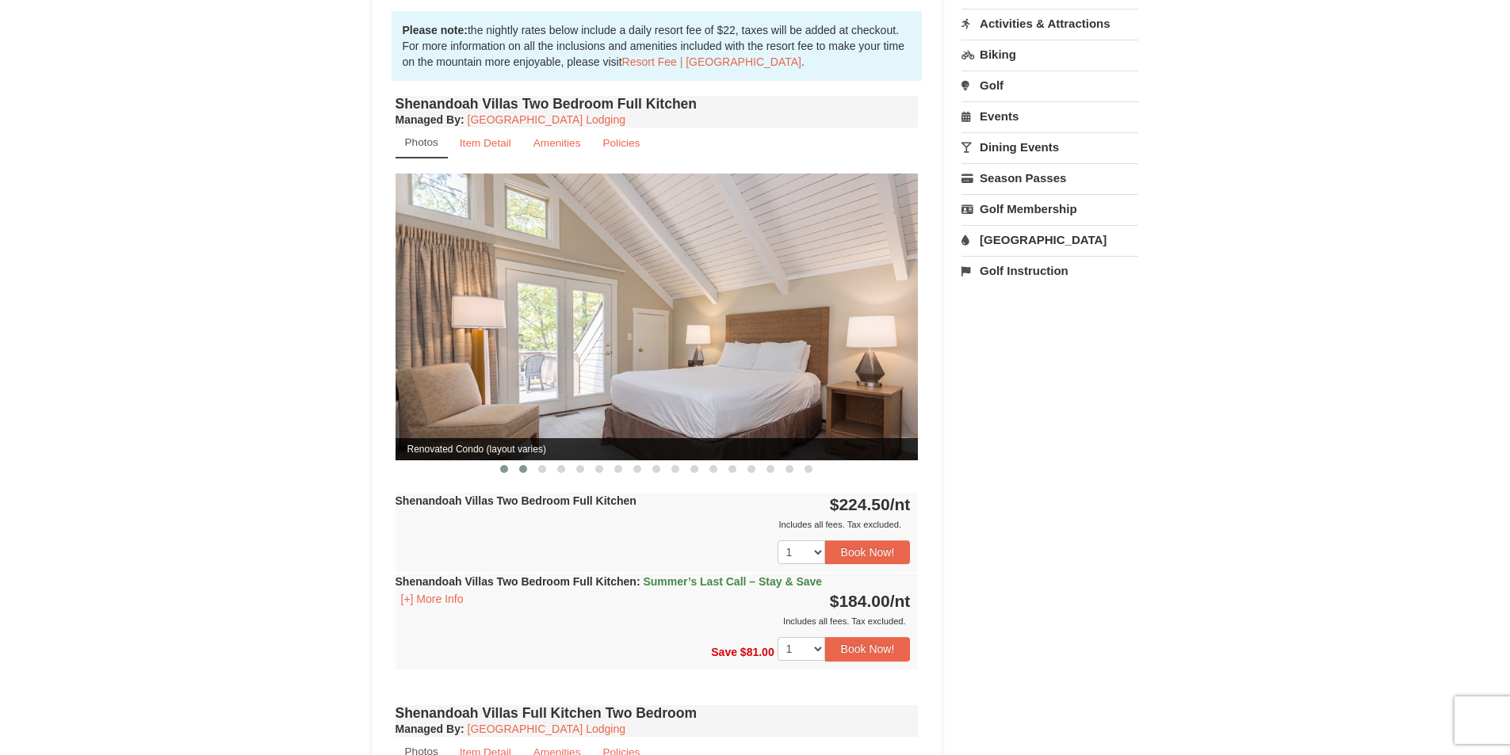
click at [519, 465] on span at bounding box center [523, 469] width 8 height 8
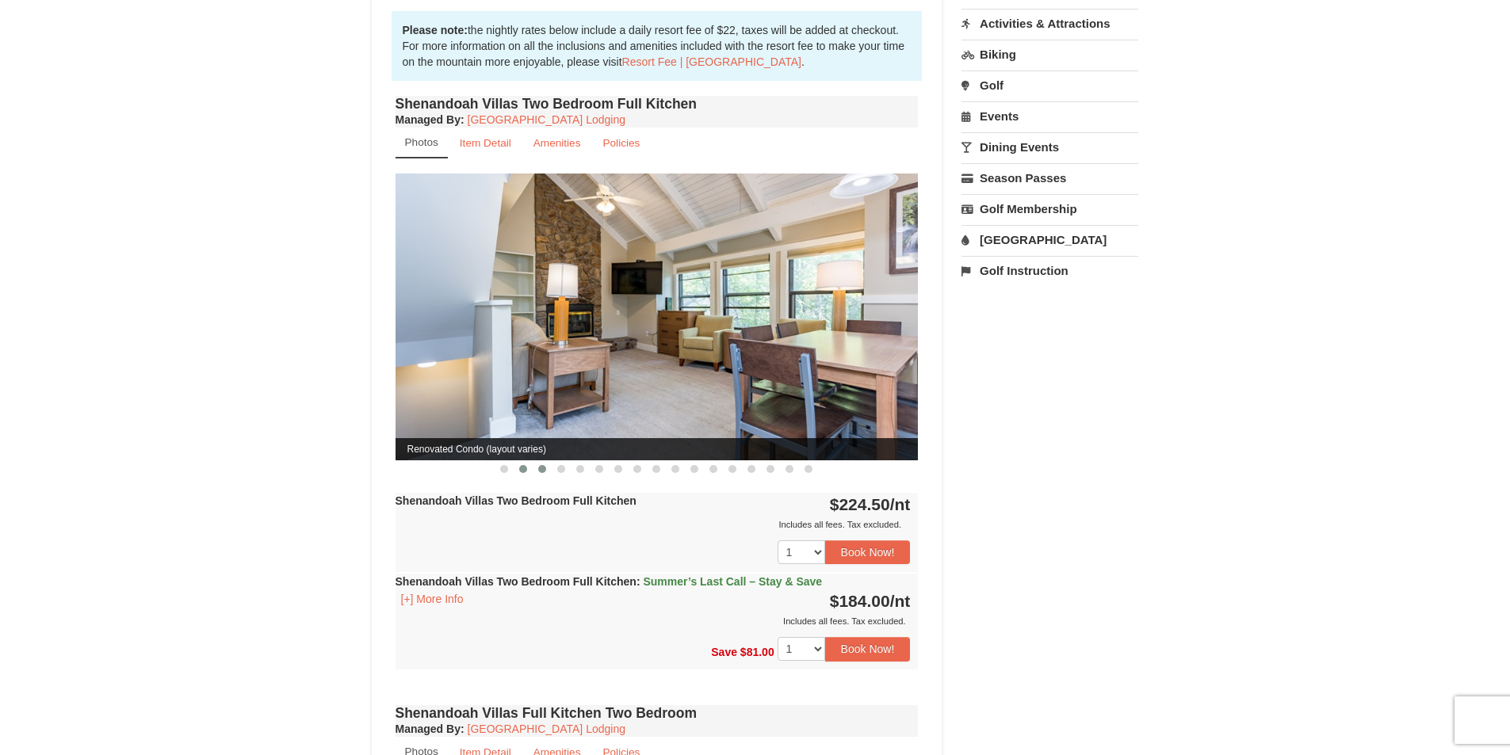
click at [544, 465] on span at bounding box center [542, 469] width 8 height 8
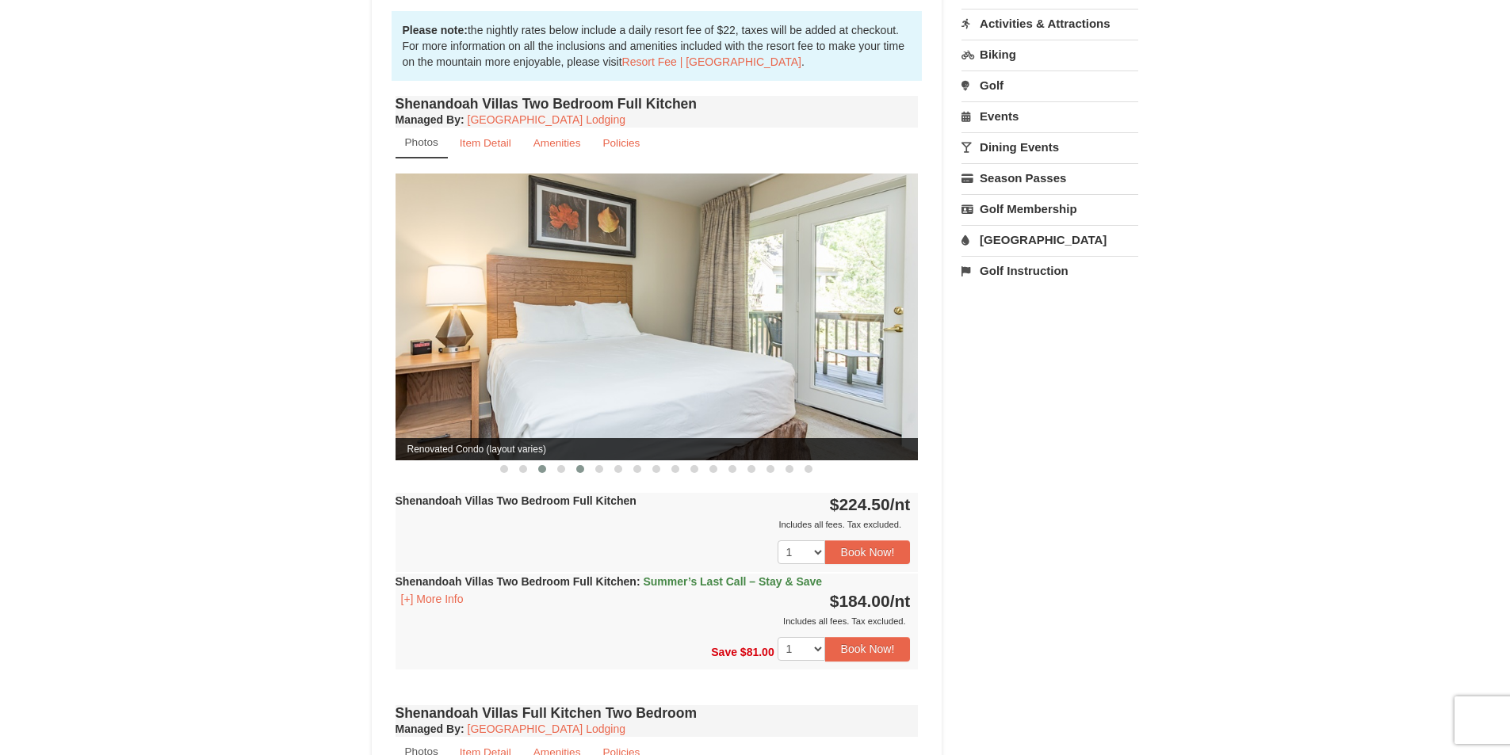
click at [579, 465] on span at bounding box center [580, 469] width 8 height 8
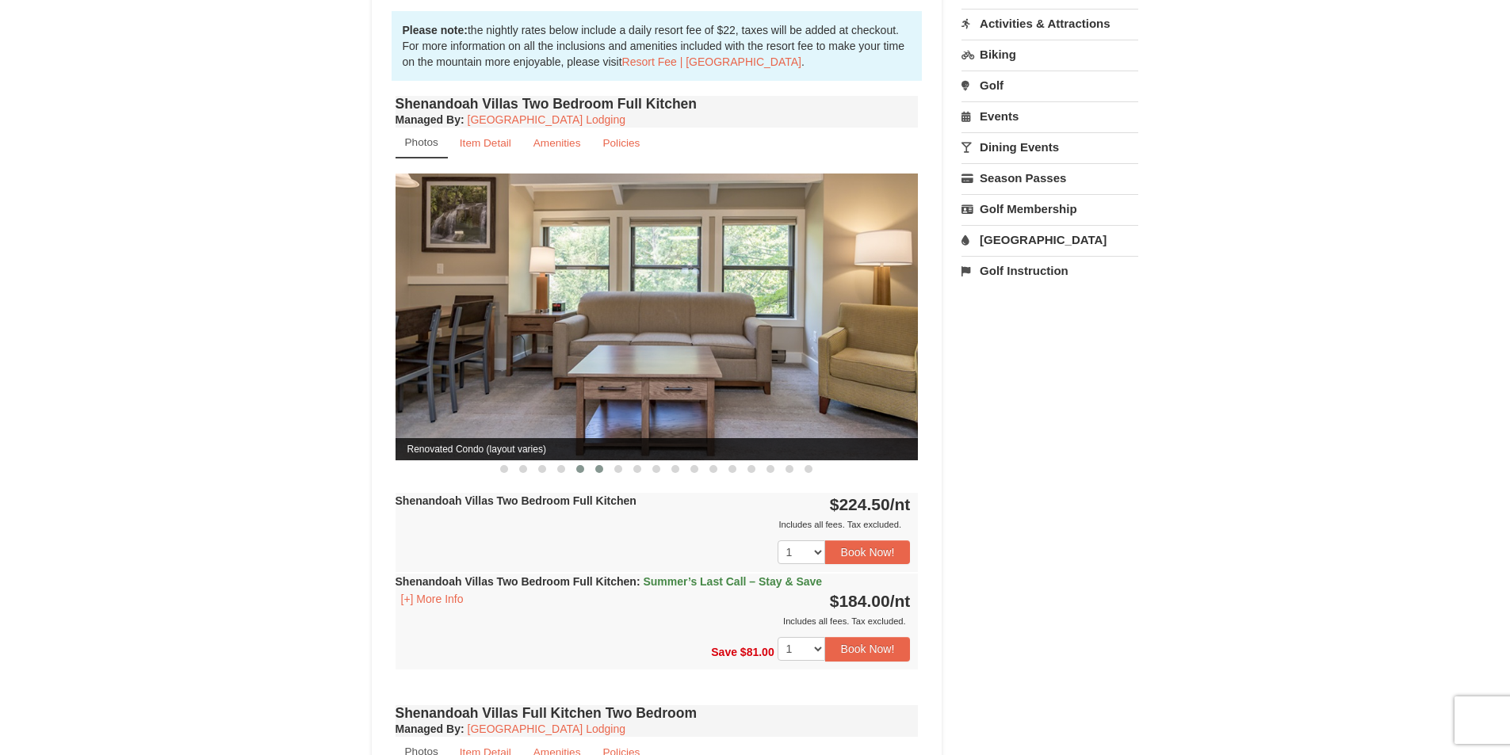
click at [592, 461] on button at bounding box center [599, 469] width 19 height 16
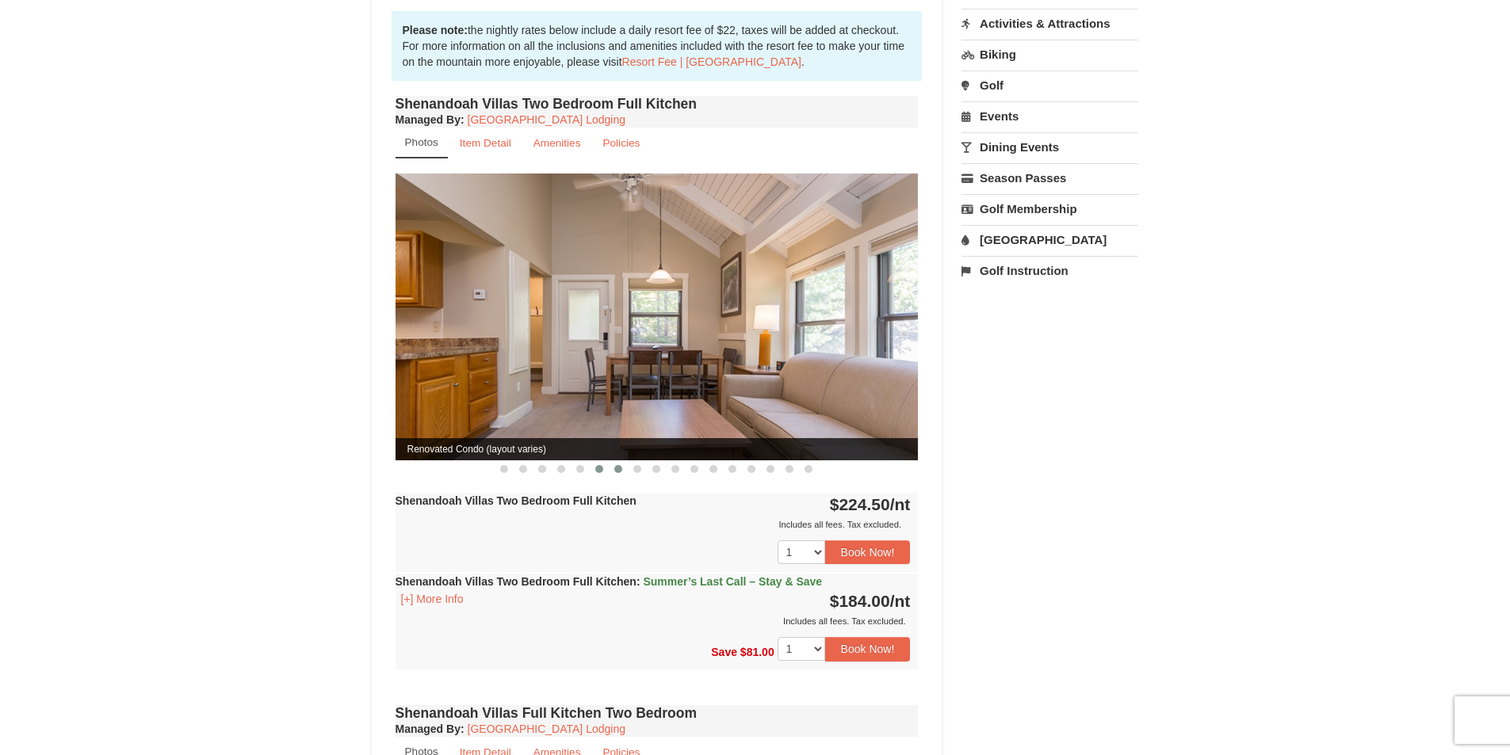
click at [617, 465] on span at bounding box center [618, 469] width 8 height 8
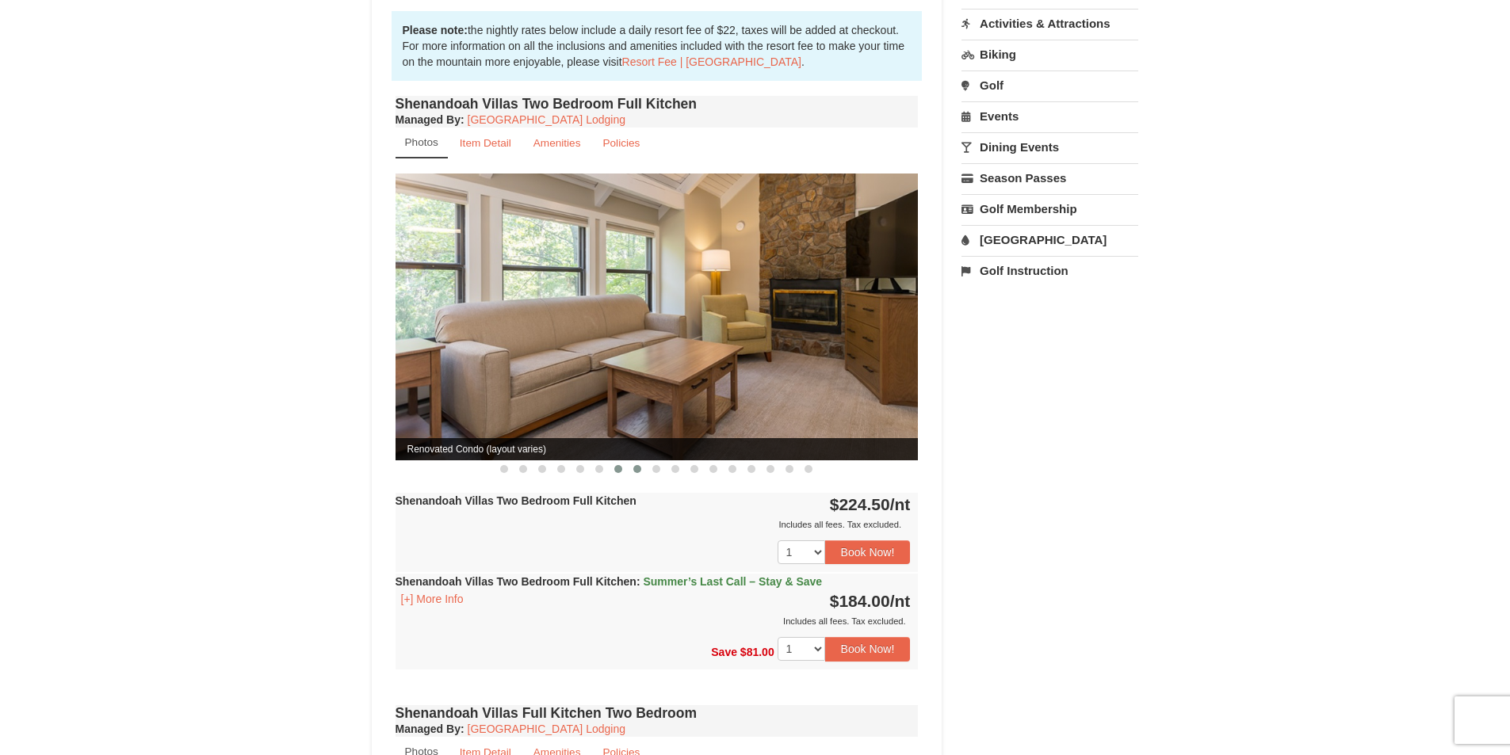
click at [637, 465] on span at bounding box center [637, 469] width 8 height 8
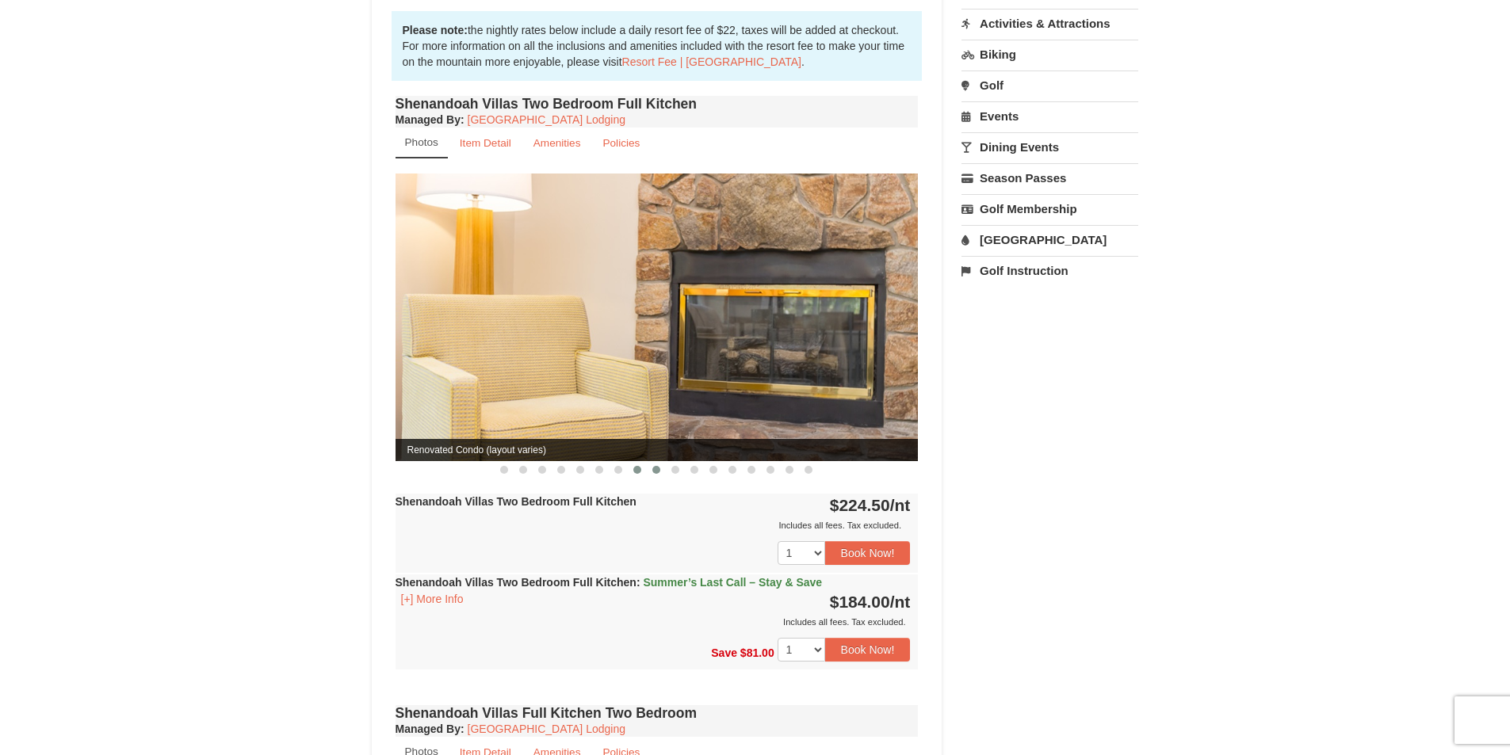
click at [658, 466] on span at bounding box center [656, 470] width 8 height 8
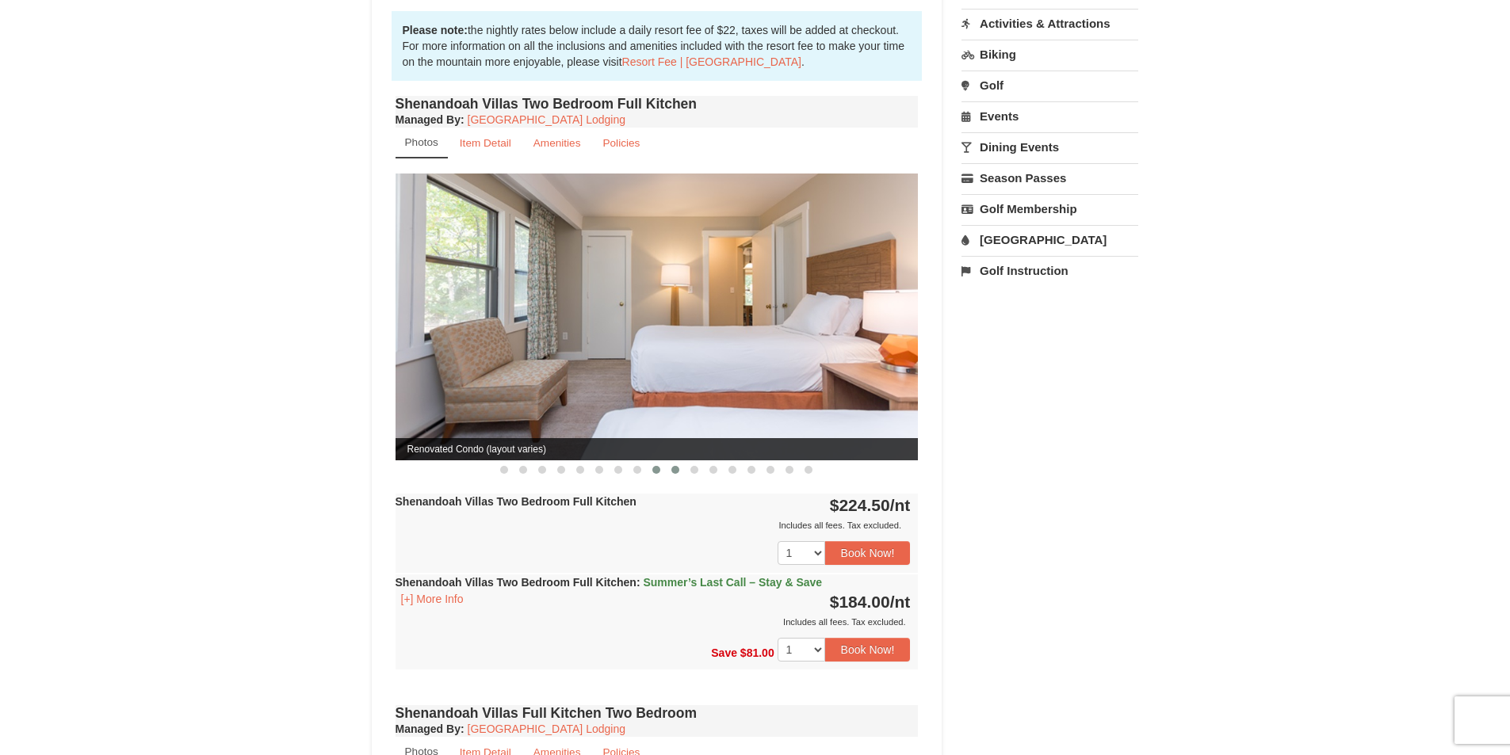
click at [674, 466] on span at bounding box center [675, 470] width 8 height 8
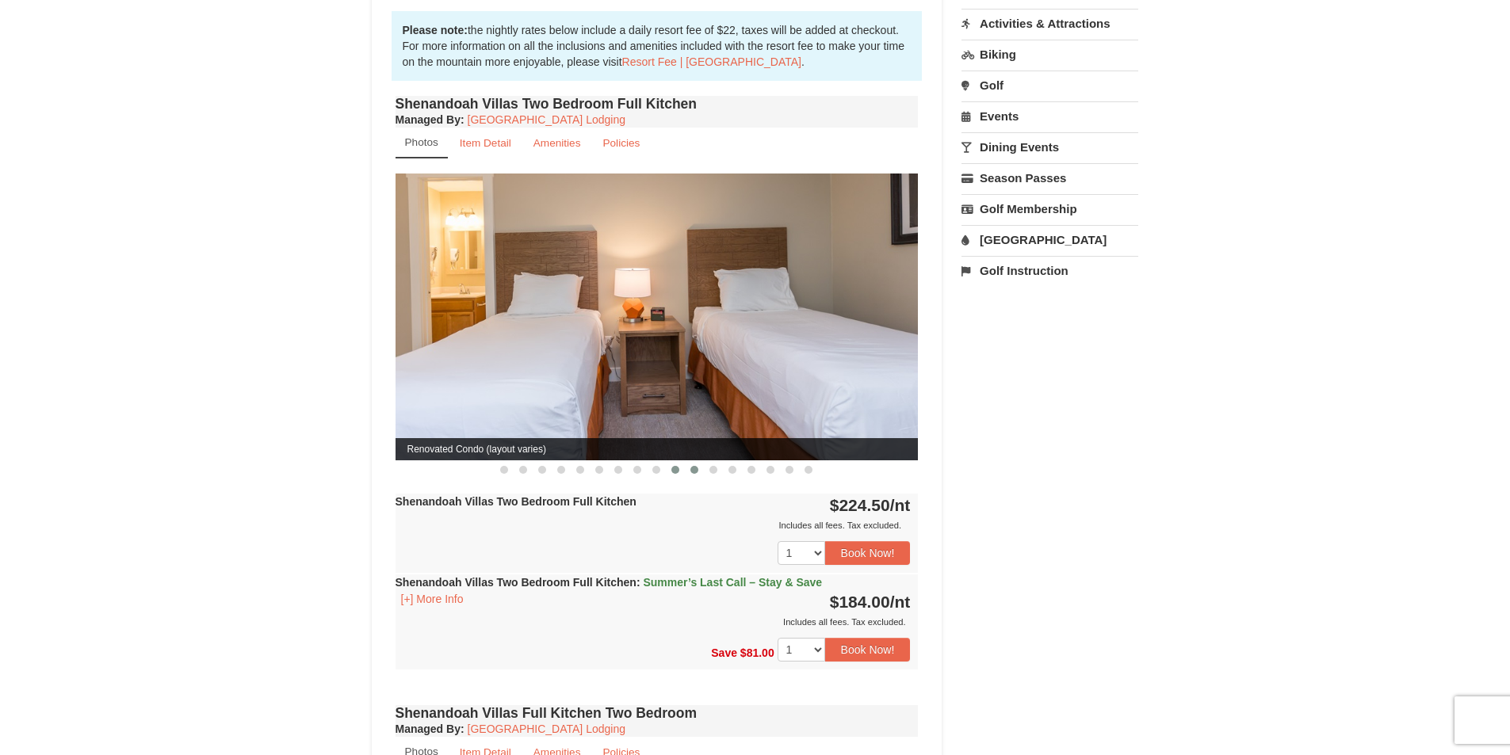
click at [695, 462] on button at bounding box center [694, 470] width 19 height 16
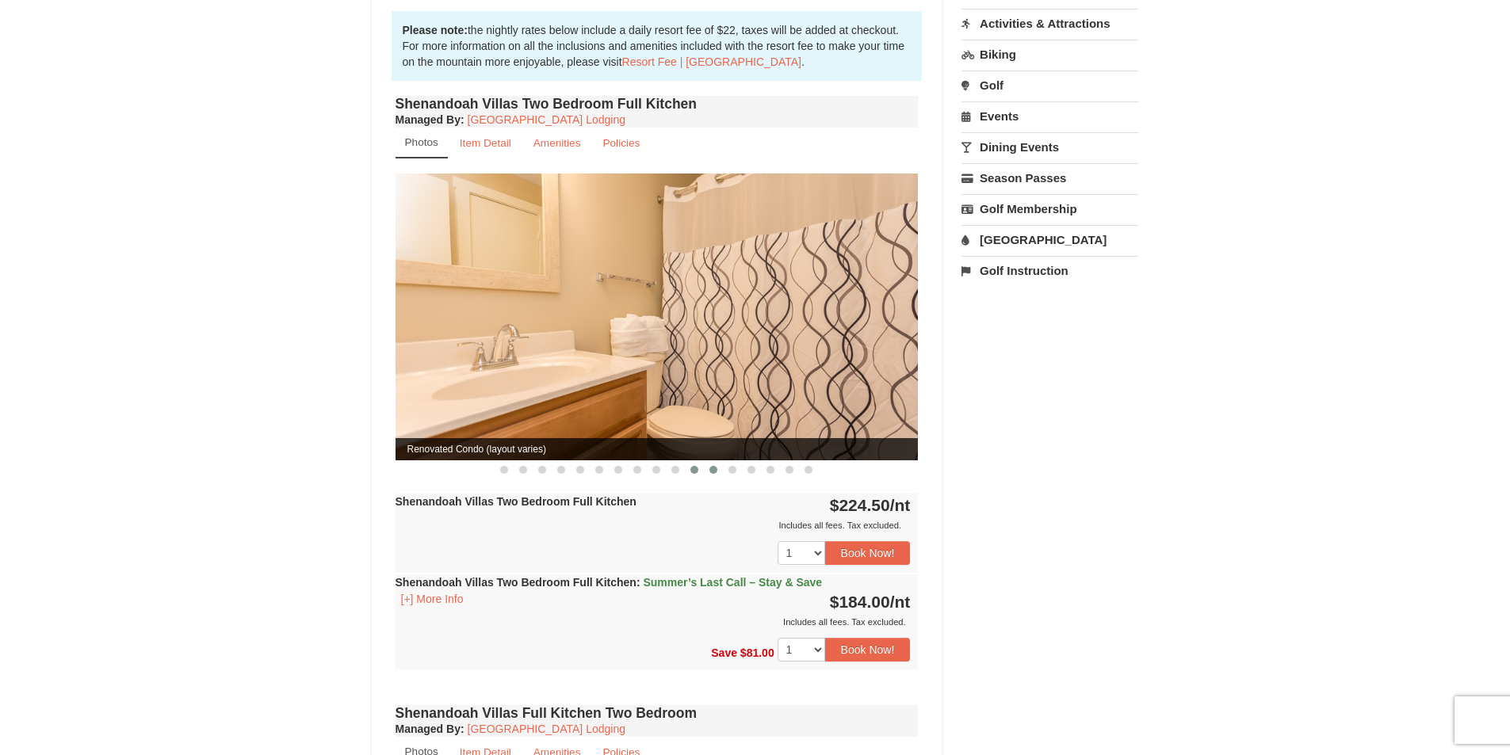
click at [708, 462] on button at bounding box center [713, 470] width 19 height 16
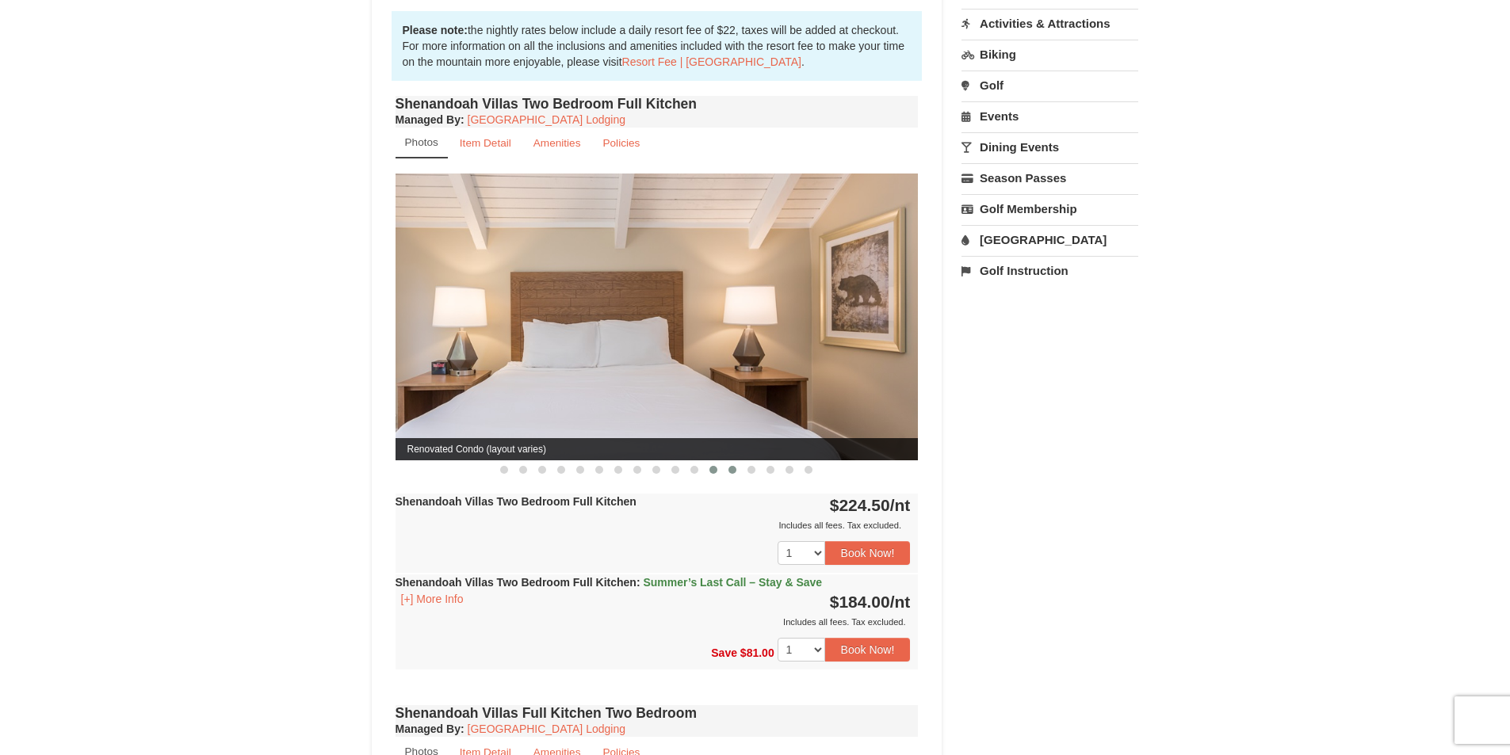
click at [731, 466] on span at bounding box center [732, 470] width 8 height 8
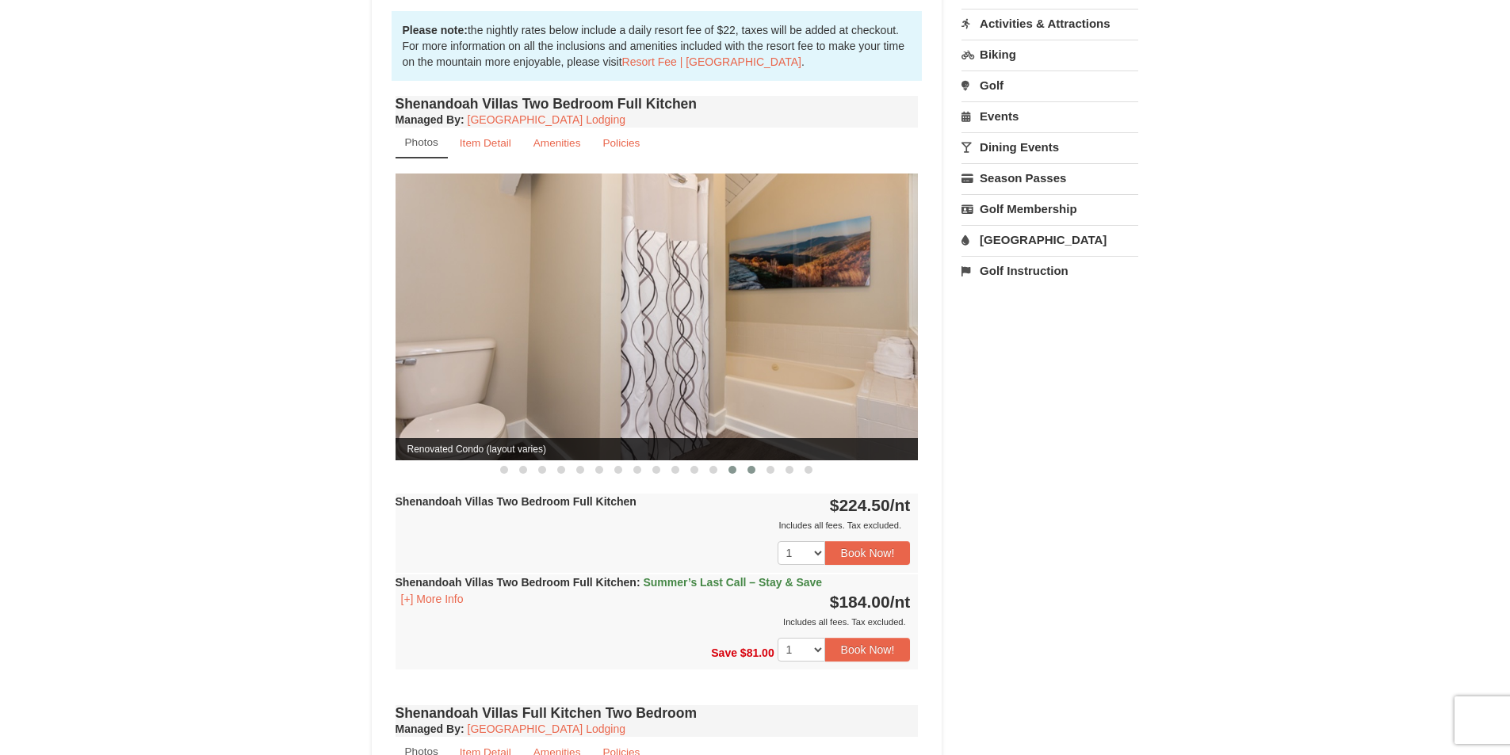
click at [747, 466] on span at bounding box center [751, 470] width 8 height 8
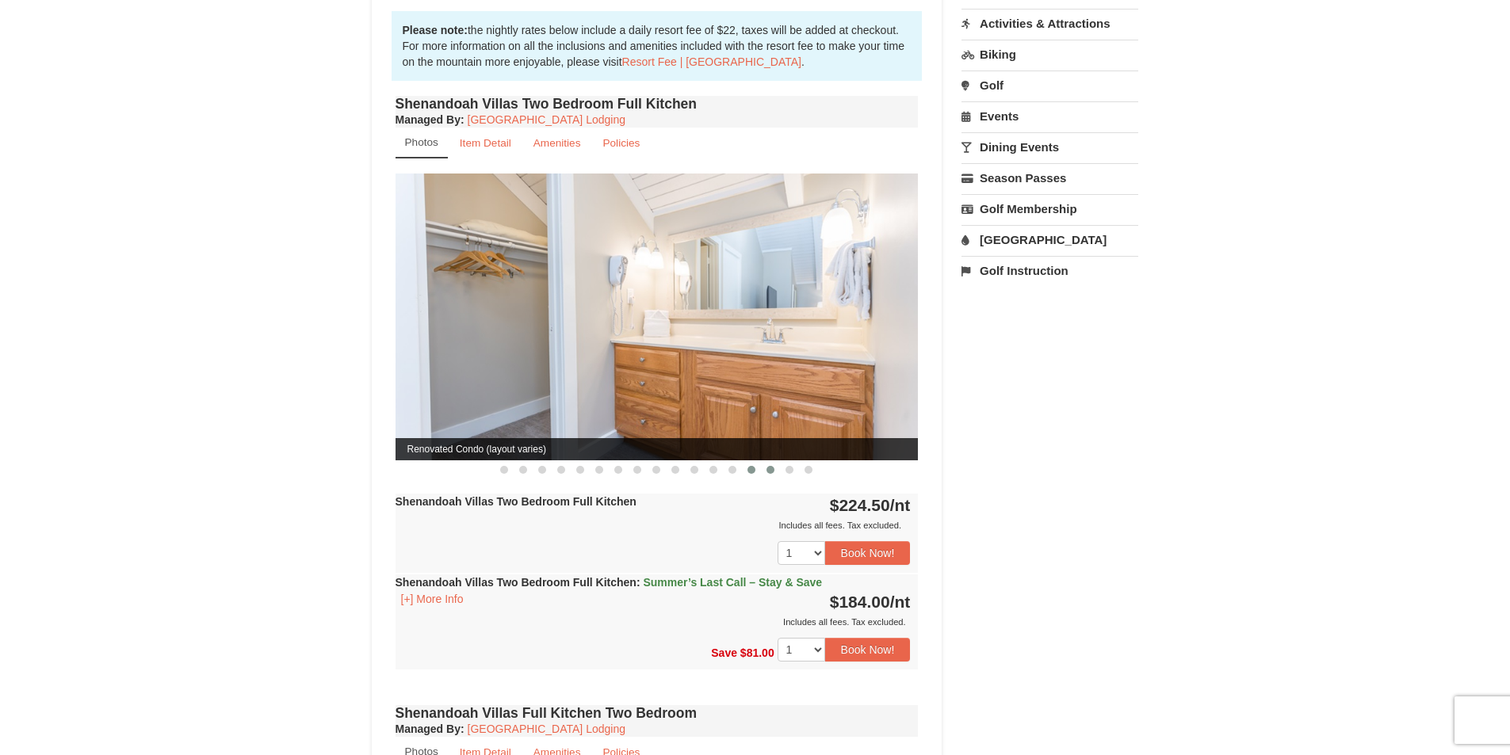
click at [770, 466] on span at bounding box center [771, 470] width 8 height 8
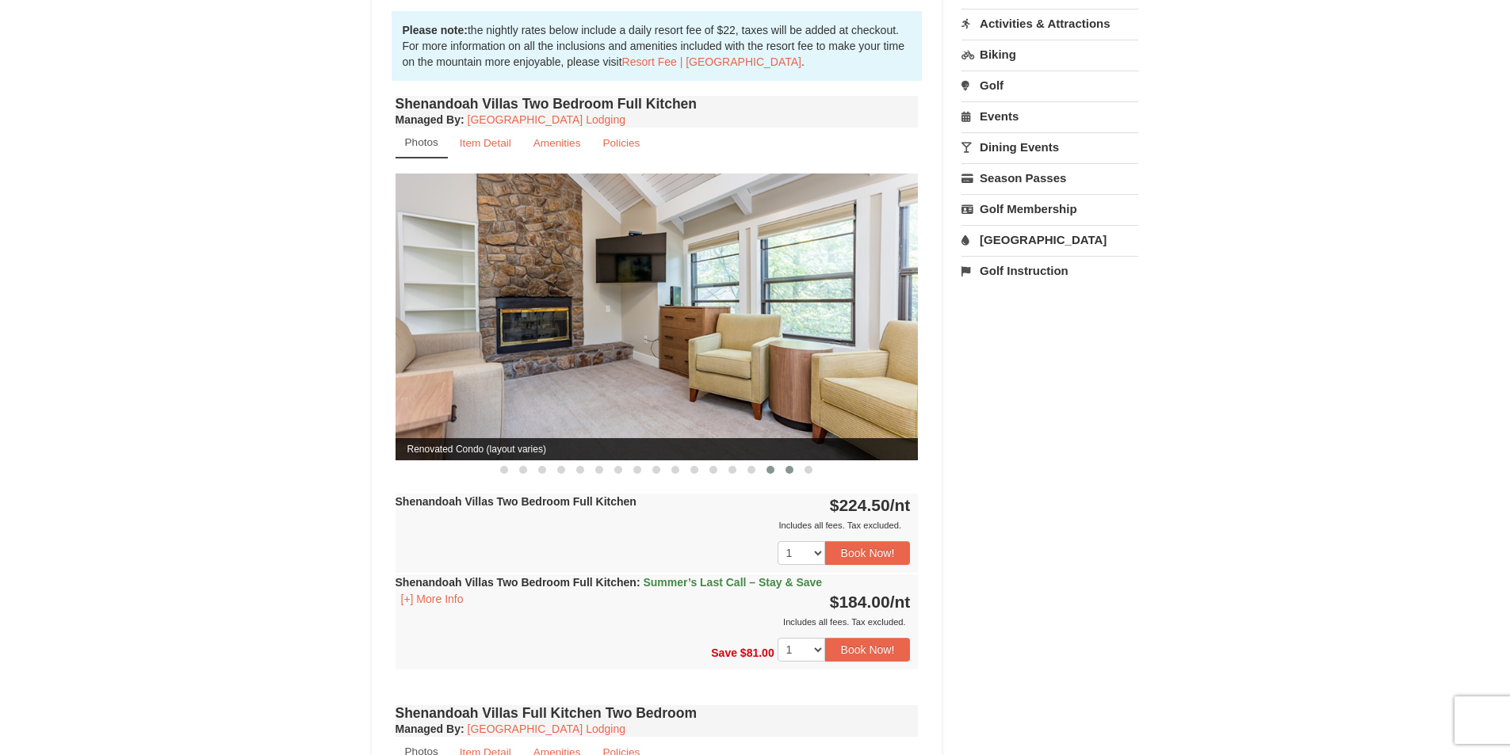
click at [788, 462] on button at bounding box center [789, 470] width 19 height 16
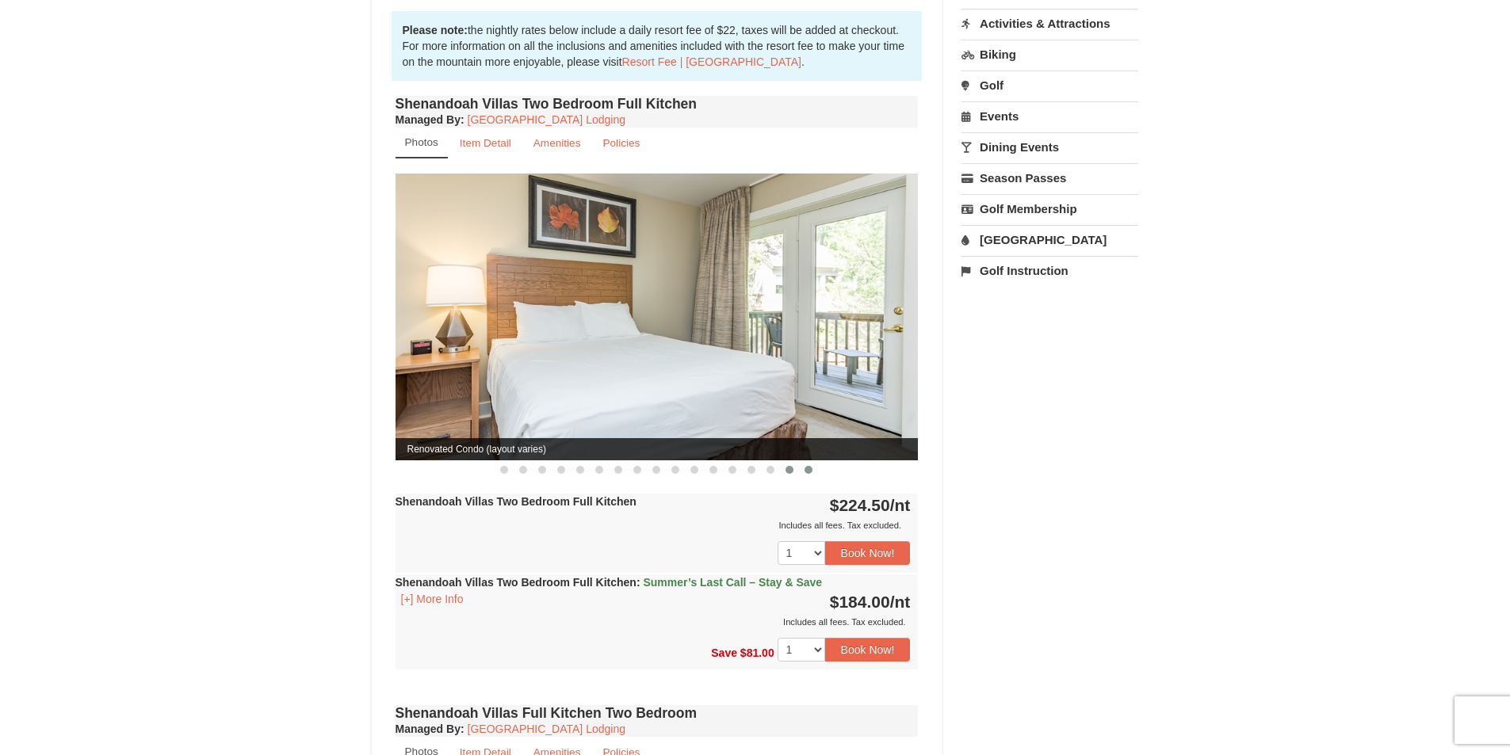
click at [806, 466] on span at bounding box center [809, 470] width 8 height 8
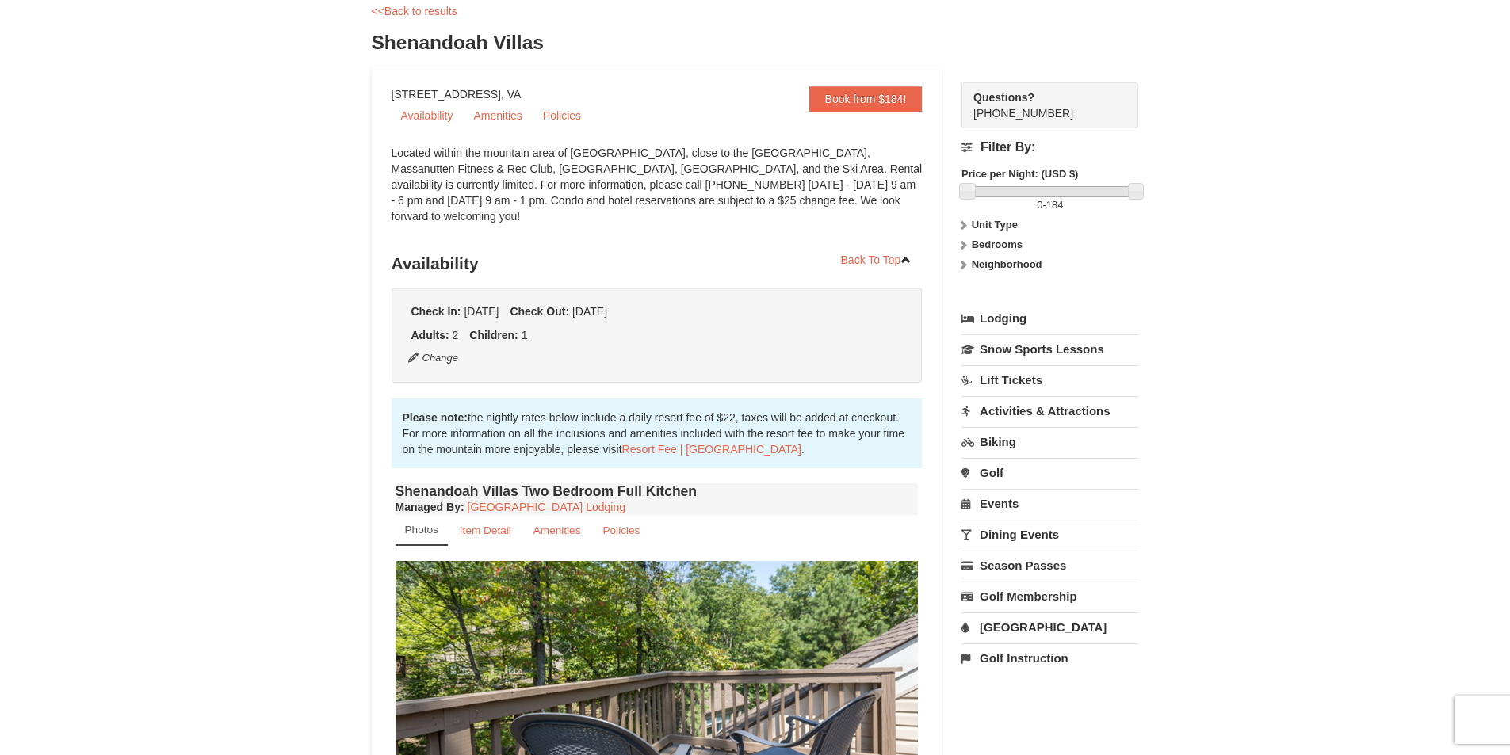
scroll to position [0, 0]
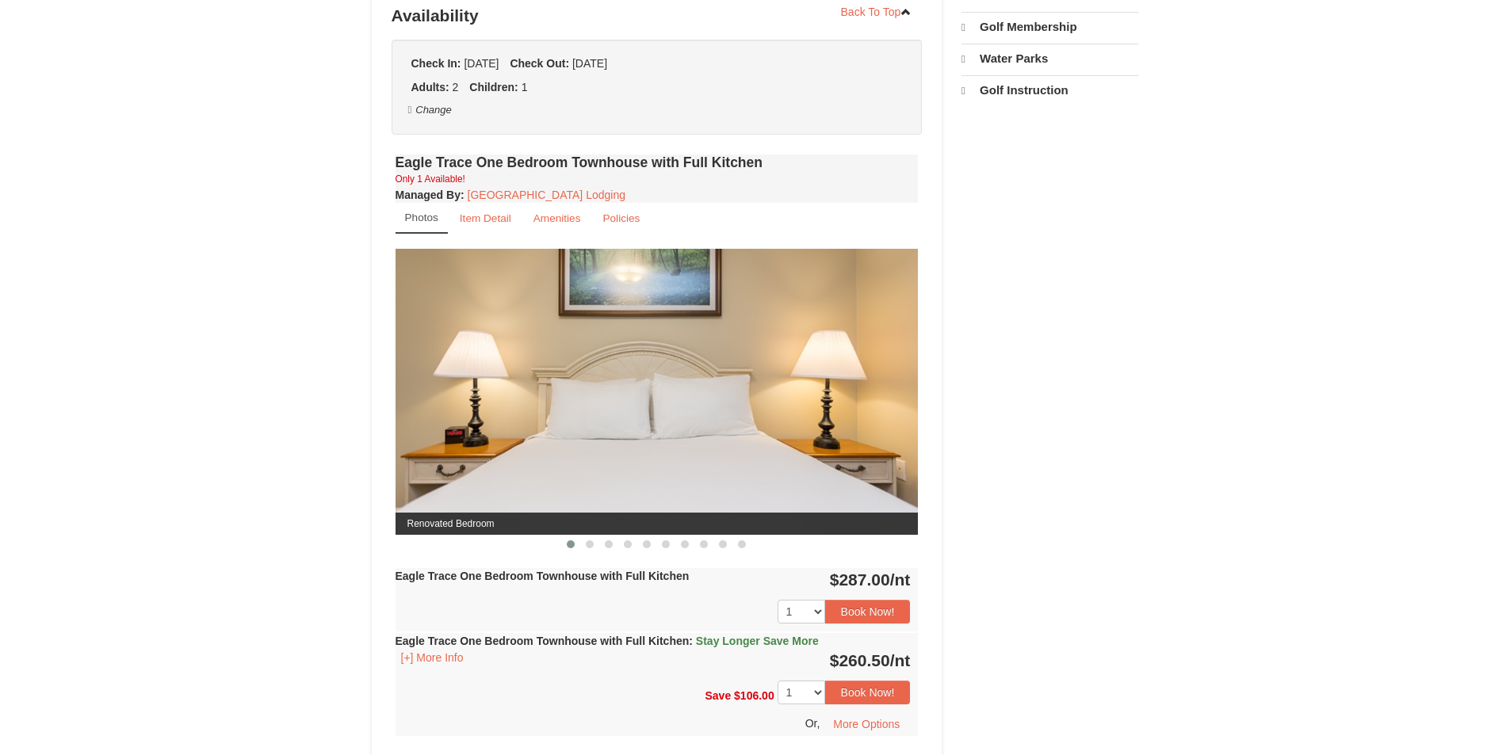
select select "9"
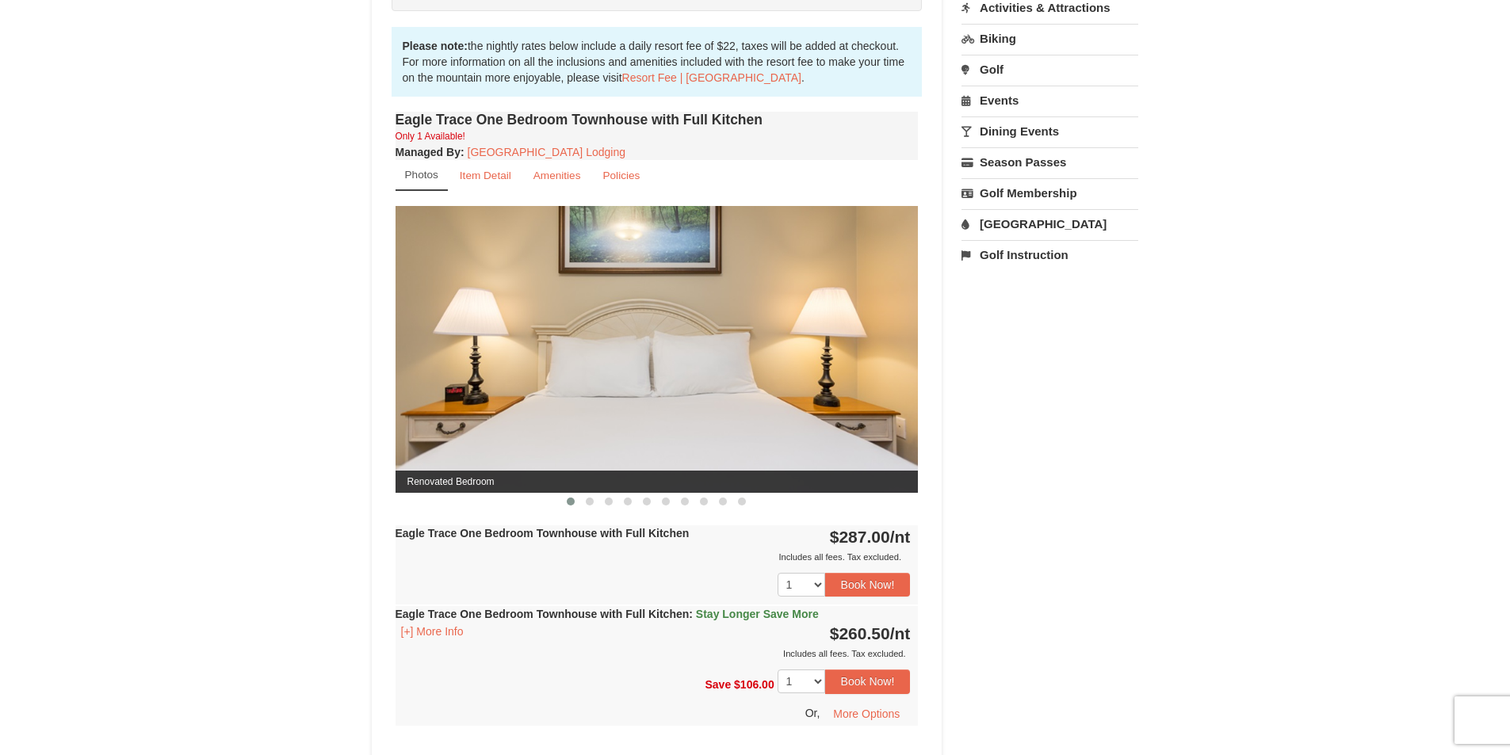
scroll to position [555, 0]
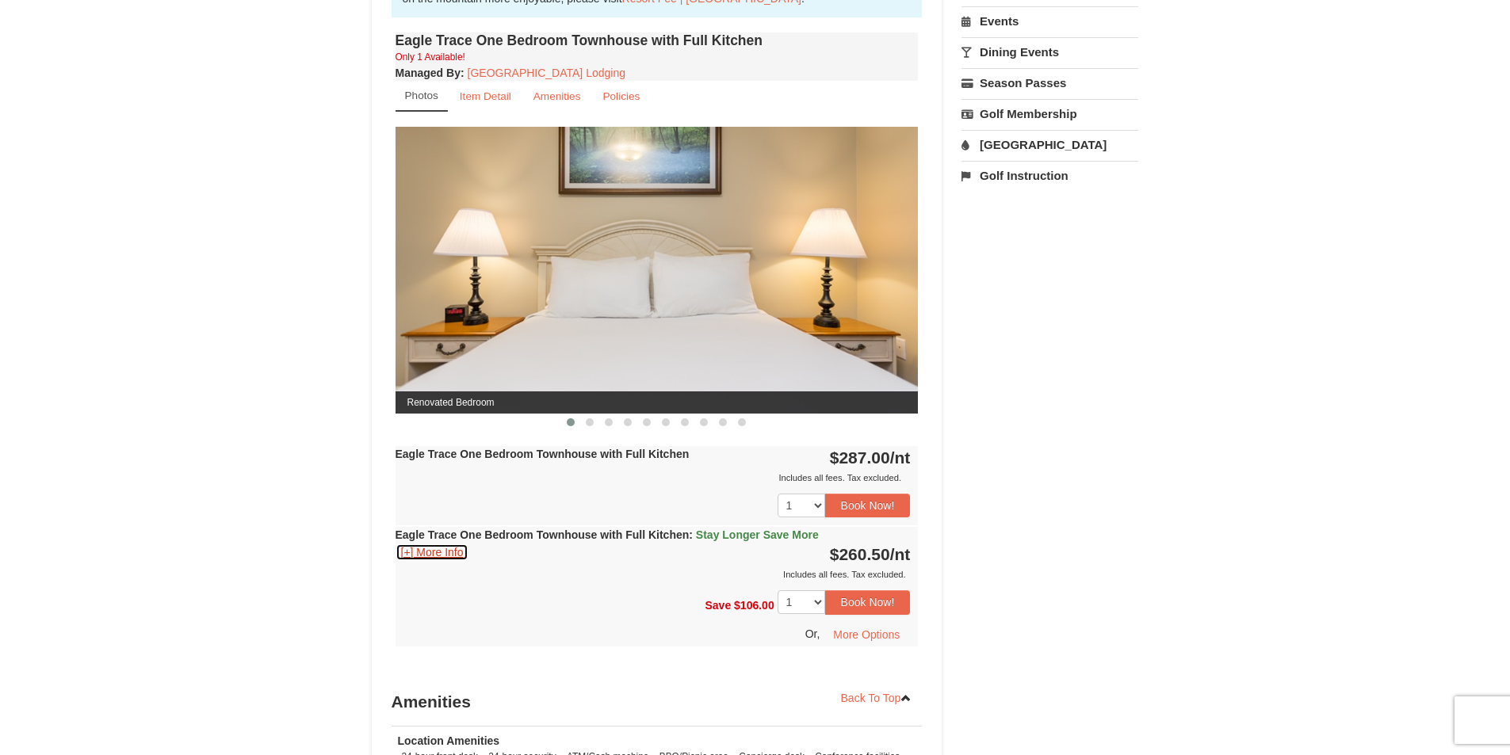
click at [448, 549] on button "[+] More Info" at bounding box center [433, 552] width 74 height 17
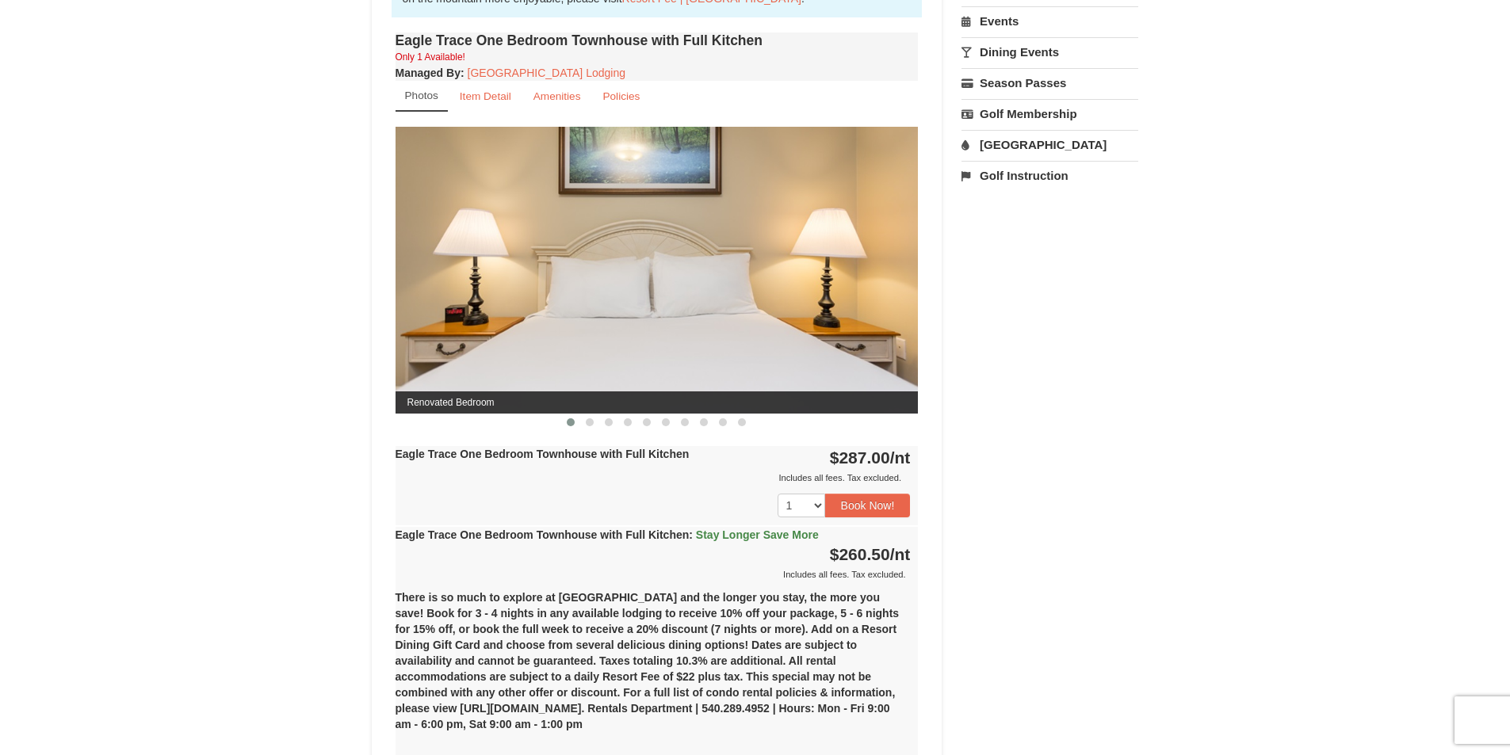
click at [448, 549] on div "Eagle Trace One Bedroom Townhouse with Full Kitchen : Stay Longer Save More [+]…" at bounding box center [657, 554] width 523 height 55
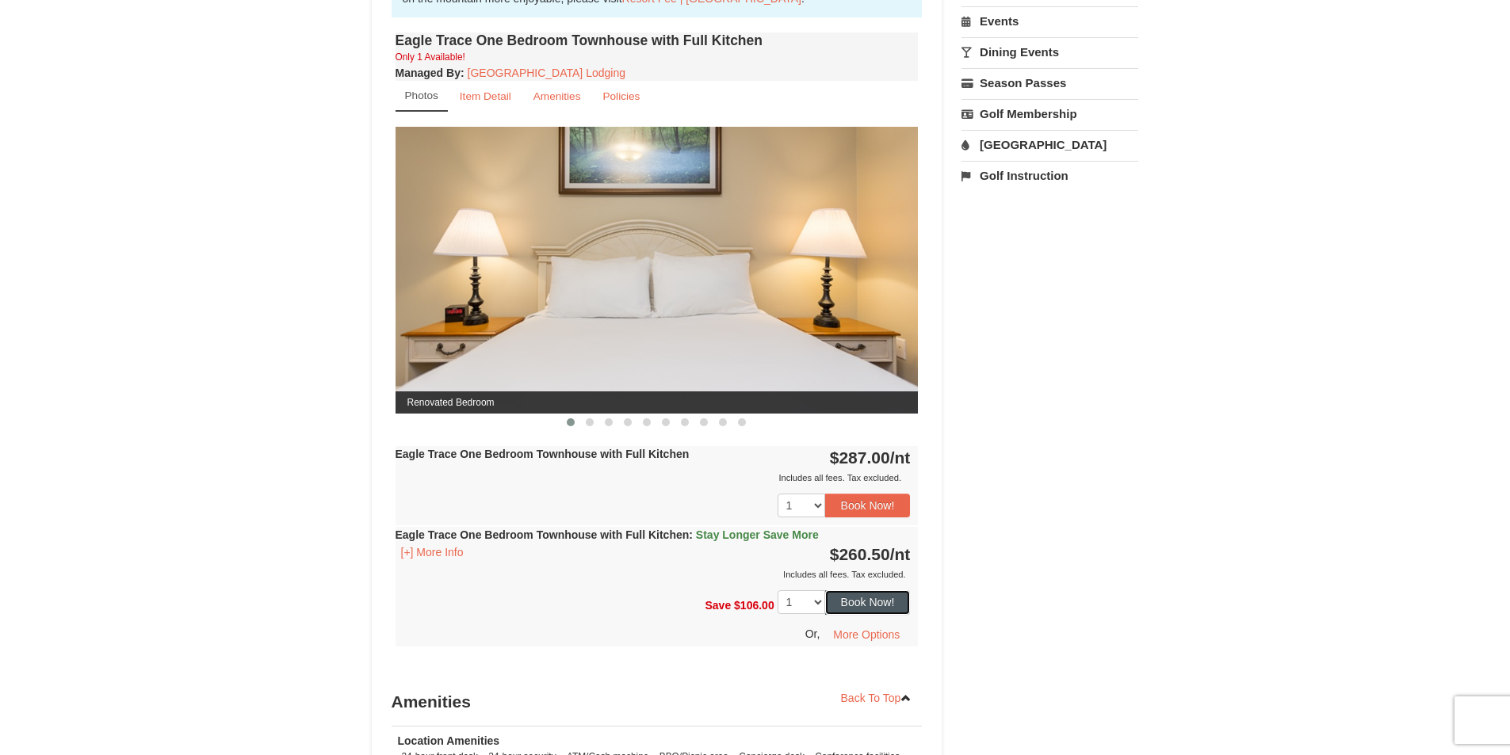
click at [850, 613] on button "Book Now!" at bounding box center [868, 603] width 86 height 24
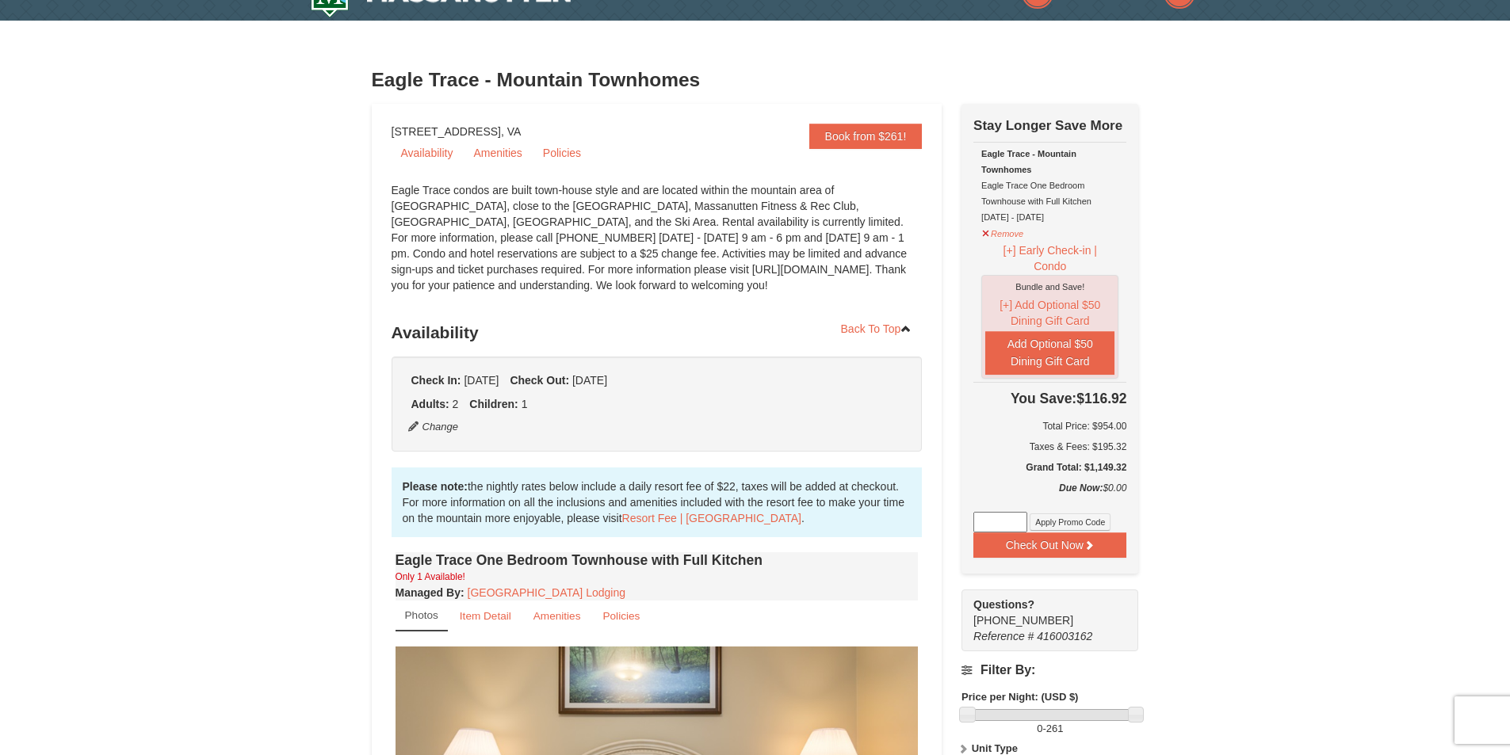
scroll to position [0, 0]
